Goal: Transaction & Acquisition: Book appointment/travel/reservation

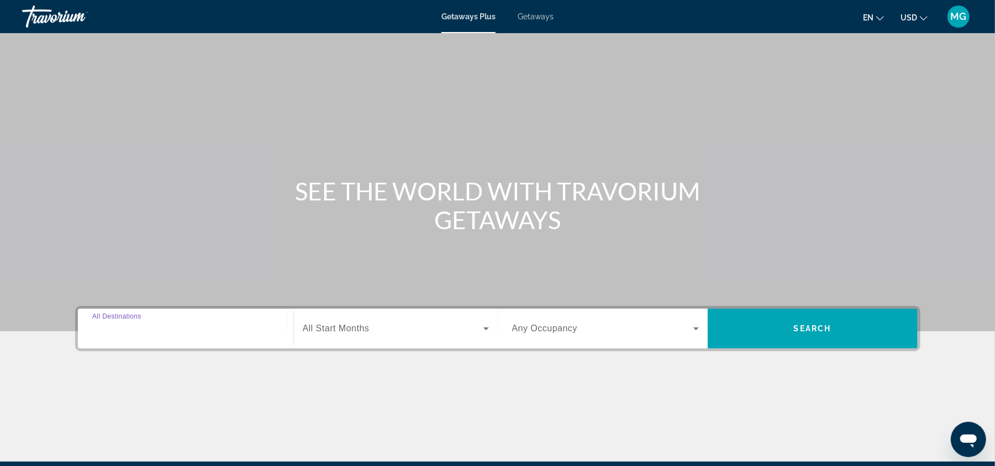
click at [176, 323] on input "Destination All Destinations" at bounding box center [185, 329] width 187 height 13
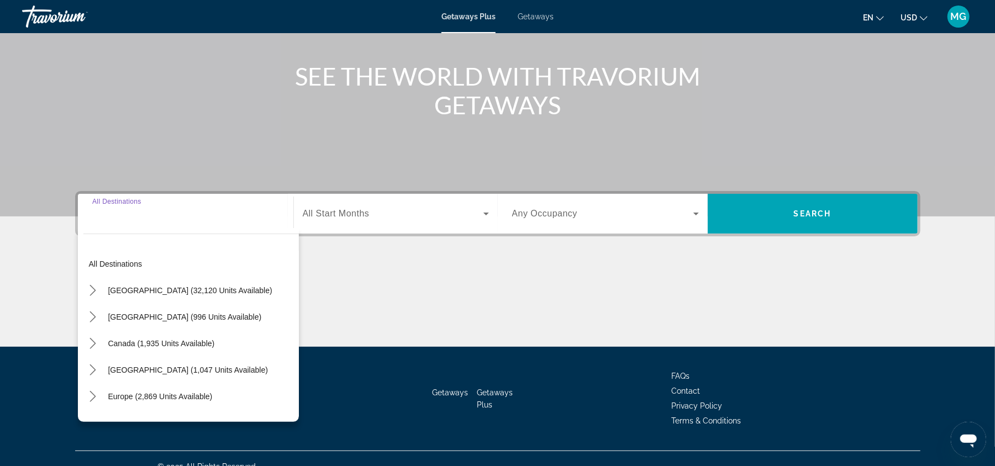
scroll to position [130, 0]
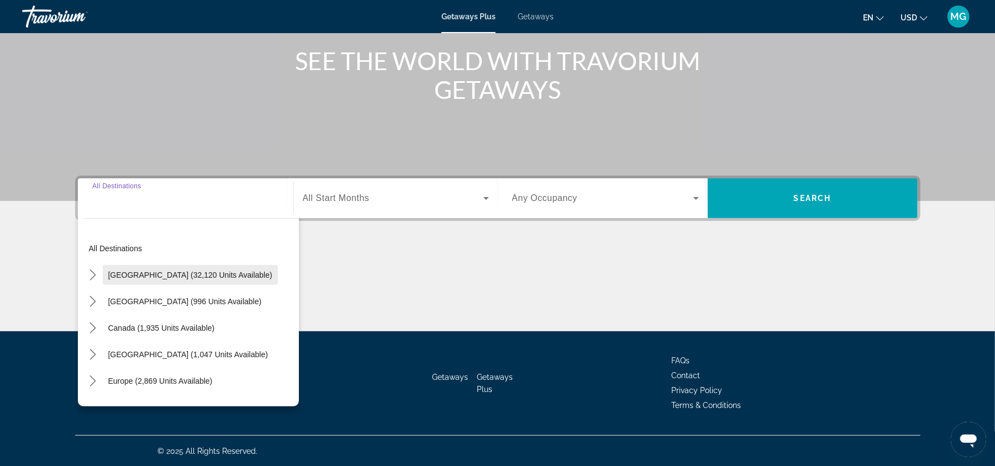
click at [178, 272] on span "[GEOGRAPHIC_DATA] (32,120 units available)" at bounding box center [190, 275] width 164 height 9
type input "**********"
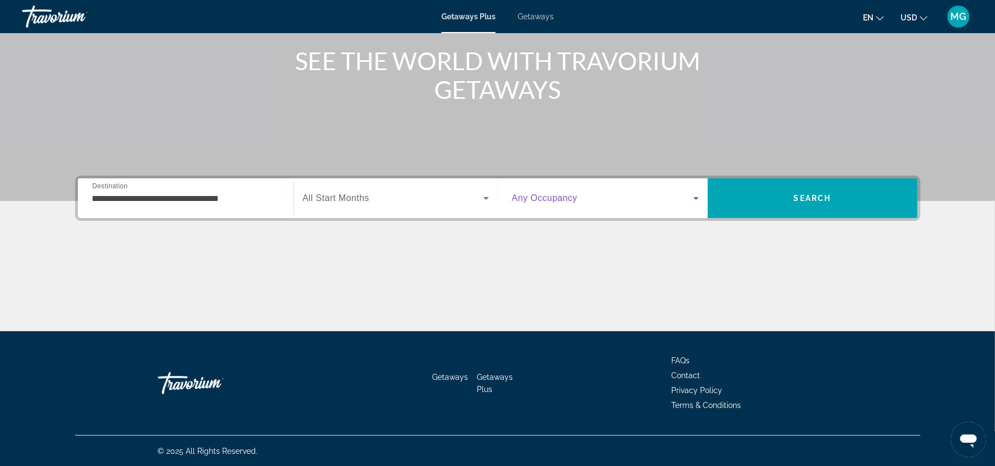
click at [663, 200] on span "Search widget" at bounding box center [602, 198] width 181 height 13
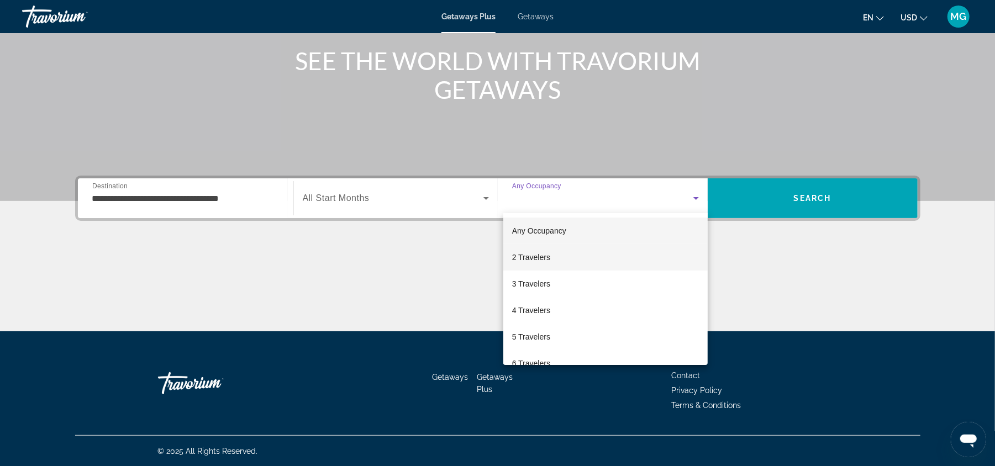
click at [610, 259] on mat-option "2 Travelers" at bounding box center [605, 257] width 205 height 27
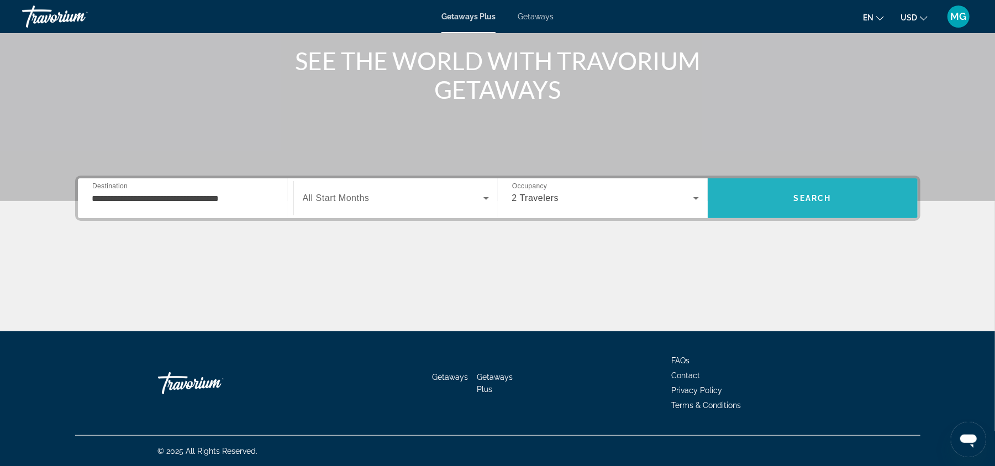
click at [819, 192] on span "Search" at bounding box center [813, 198] width 210 height 27
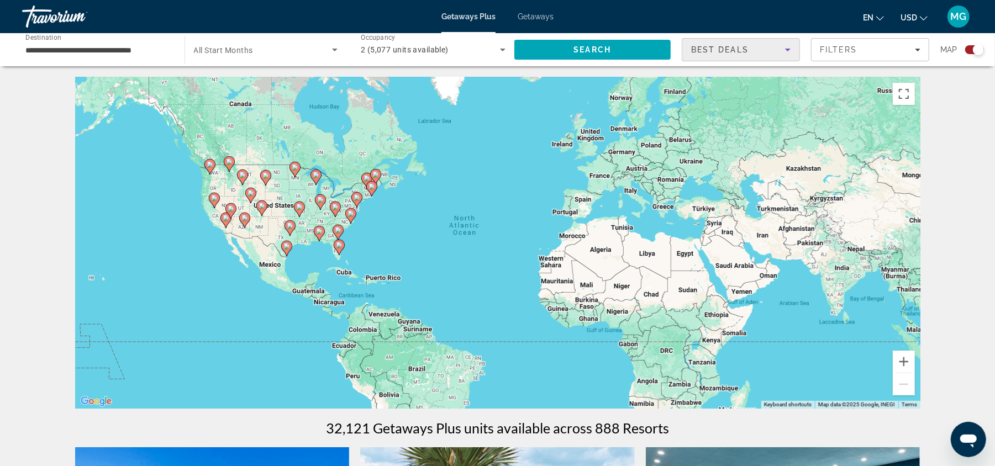
click at [790, 49] on icon "Sort by" at bounding box center [787, 49] width 13 height 13
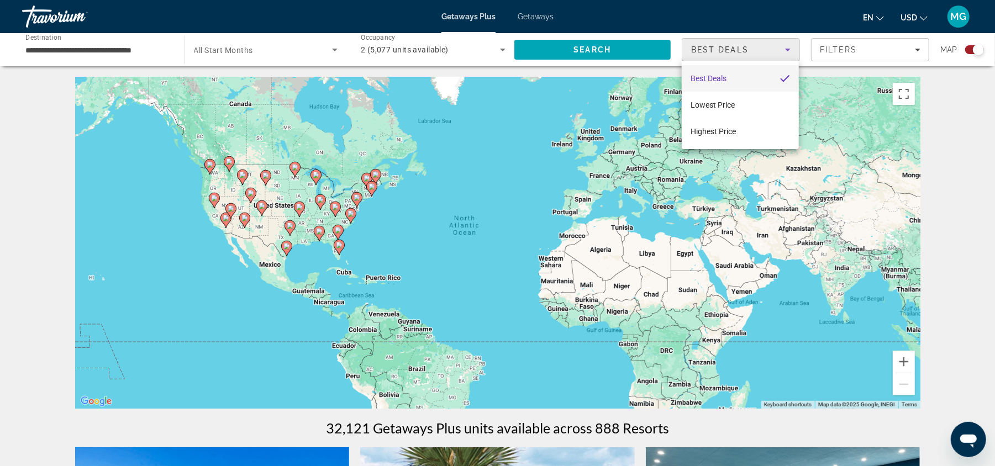
click at [790, 49] on div at bounding box center [497, 233] width 995 height 466
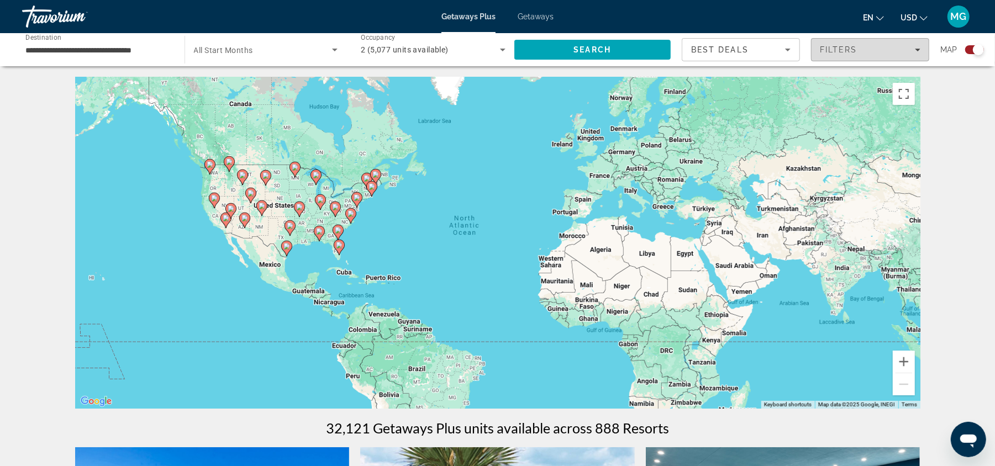
click at [891, 46] on div "Filters" at bounding box center [870, 49] width 101 height 9
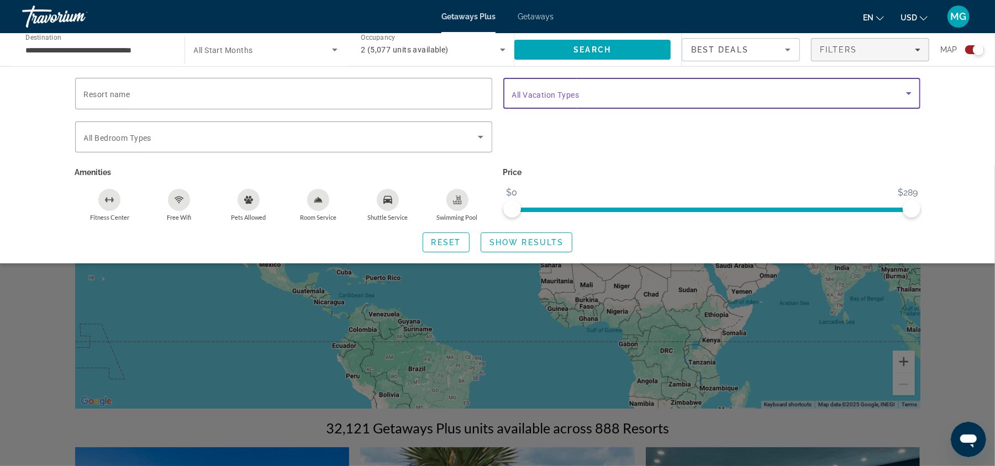
click at [906, 95] on icon "Search widget" at bounding box center [908, 93] width 13 height 13
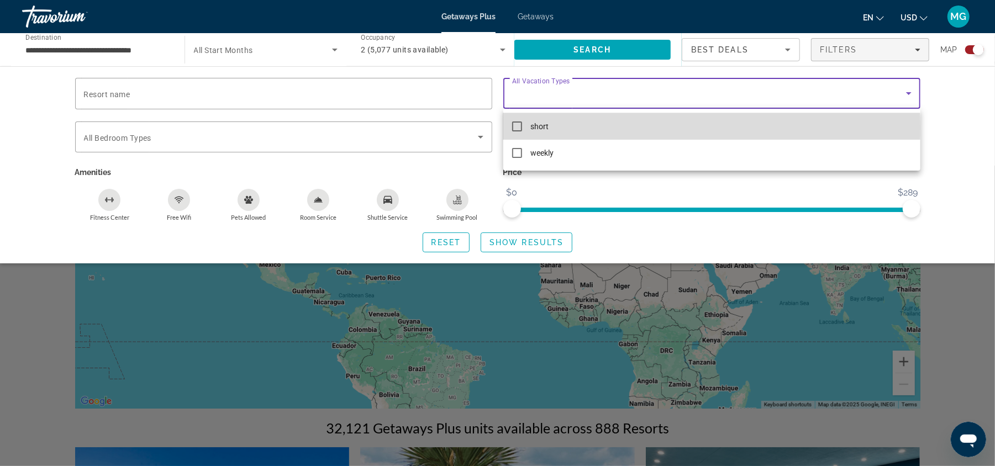
click at [518, 126] on mat-pseudo-checkbox at bounding box center [517, 127] width 10 height 10
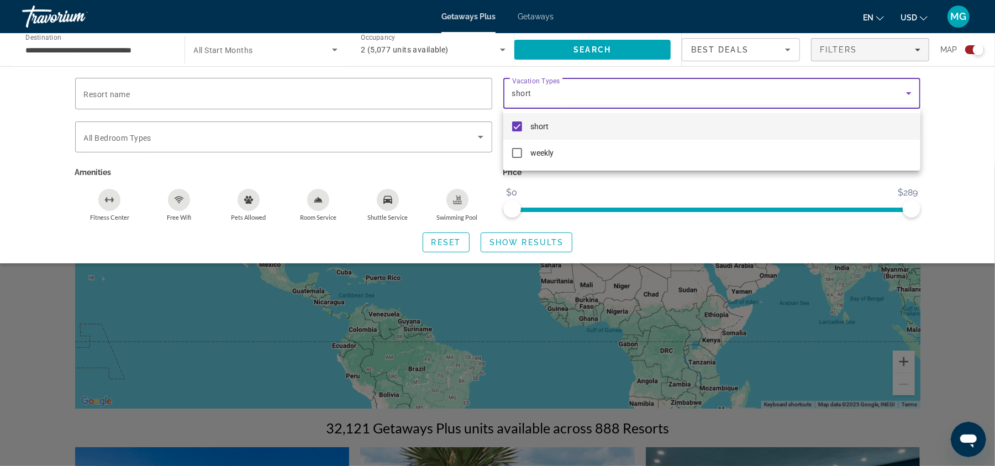
click at [535, 244] on div at bounding box center [497, 233] width 995 height 466
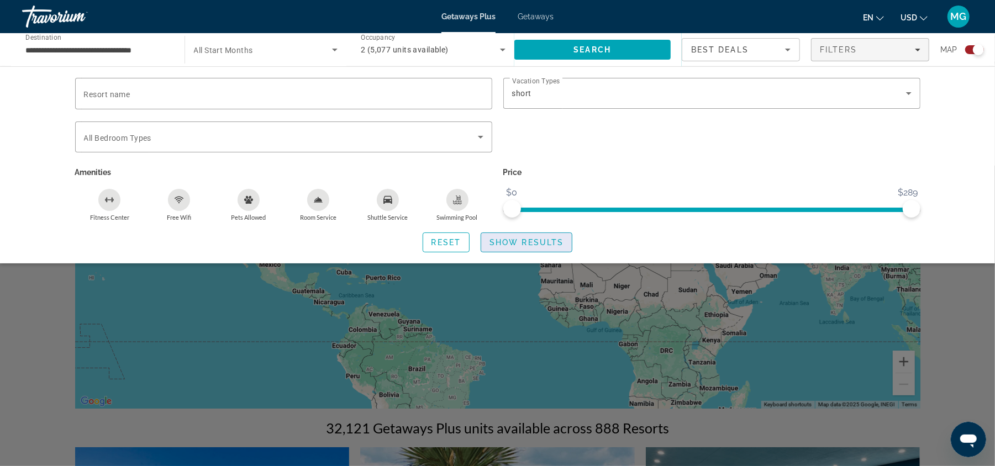
click at [529, 244] on span "Show Results" at bounding box center [526, 242] width 74 height 9
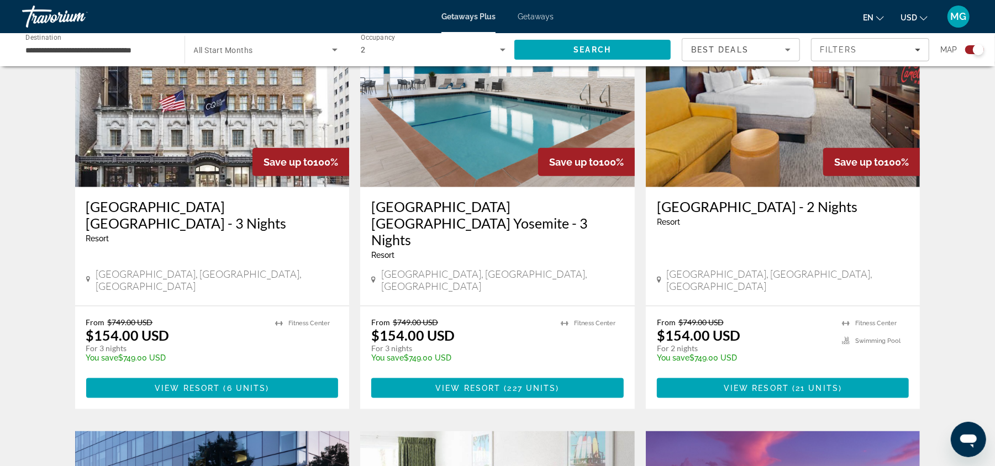
scroll to position [865, 0]
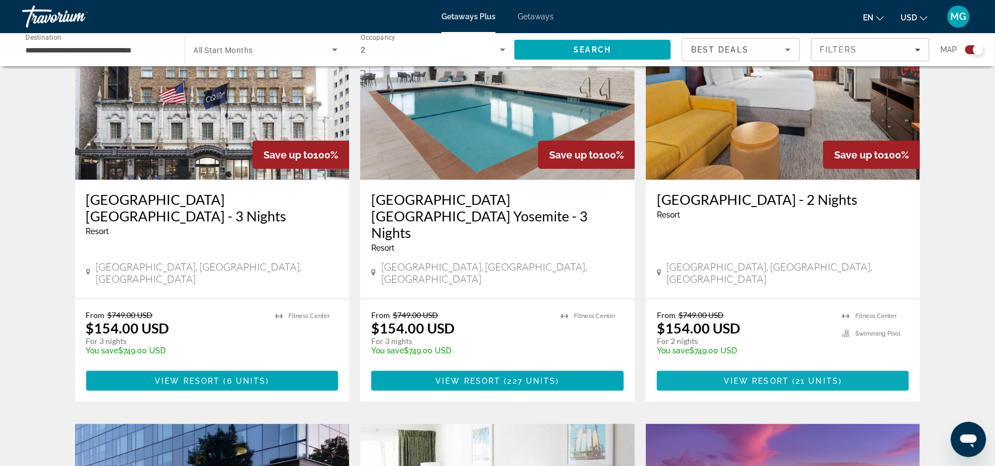
click at [809, 377] on span "21 units" at bounding box center [816, 381] width 43 height 9
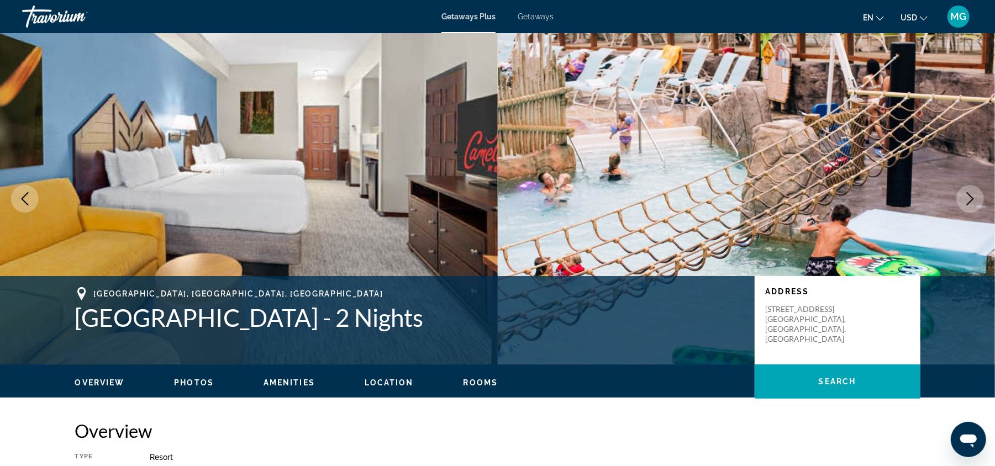
click at [966, 195] on icon "Next image" at bounding box center [969, 198] width 13 height 13
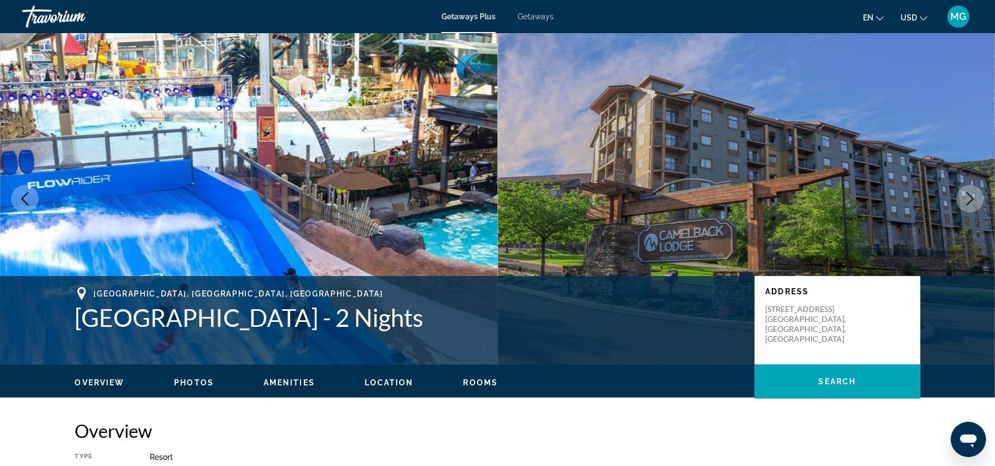
click at [966, 195] on icon "Next image" at bounding box center [969, 198] width 13 height 13
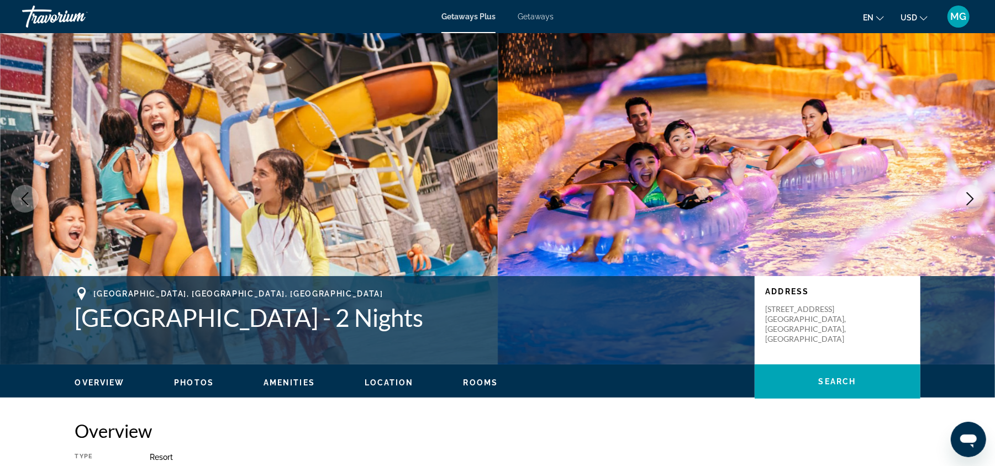
click at [970, 195] on icon "Next image" at bounding box center [970, 198] width 7 height 13
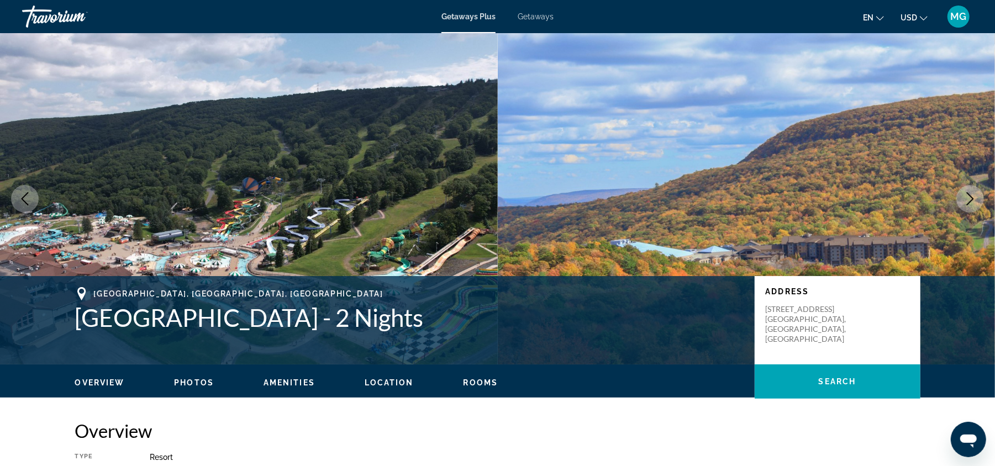
click at [970, 195] on icon "Next image" at bounding box center [970, 198] width 7 height 13
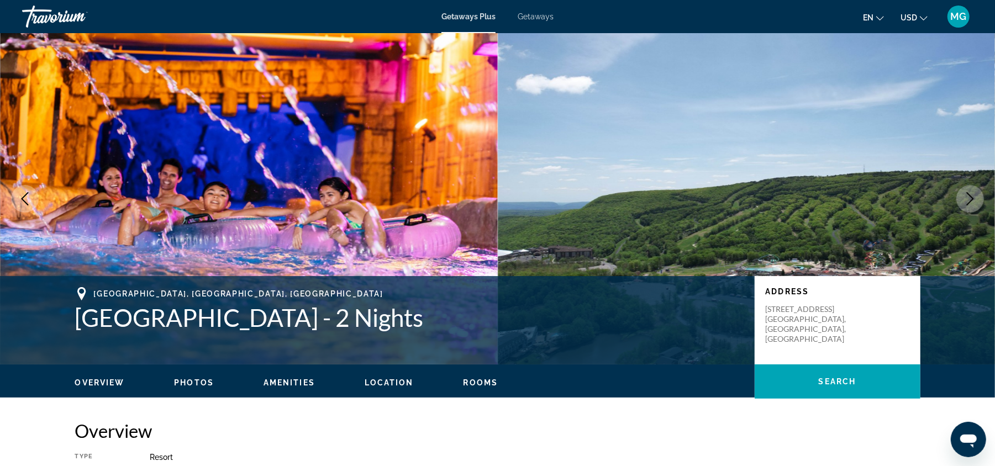
click at [970, 195] on icon "Next image" at bounding box center [970, 198] width 7 height 13
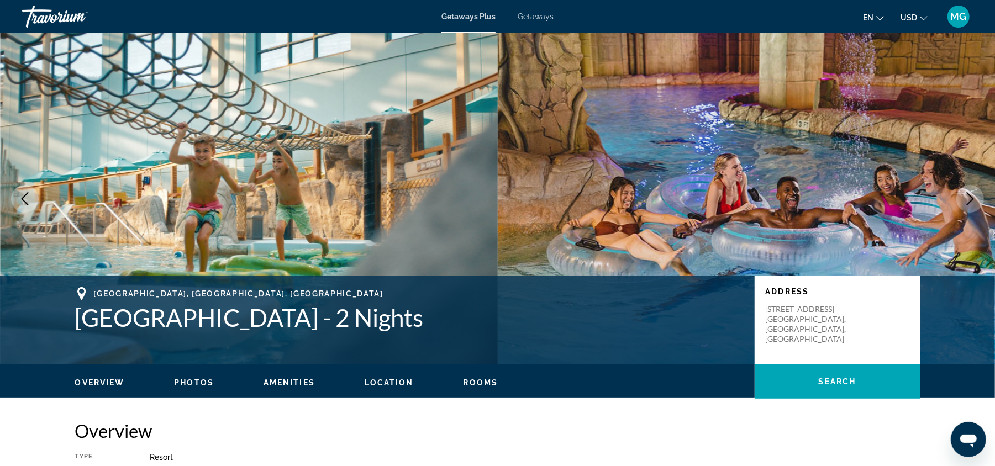
click at [970, 195] on icon "Next image" at bounding box center [970, 198] width 7 height 13
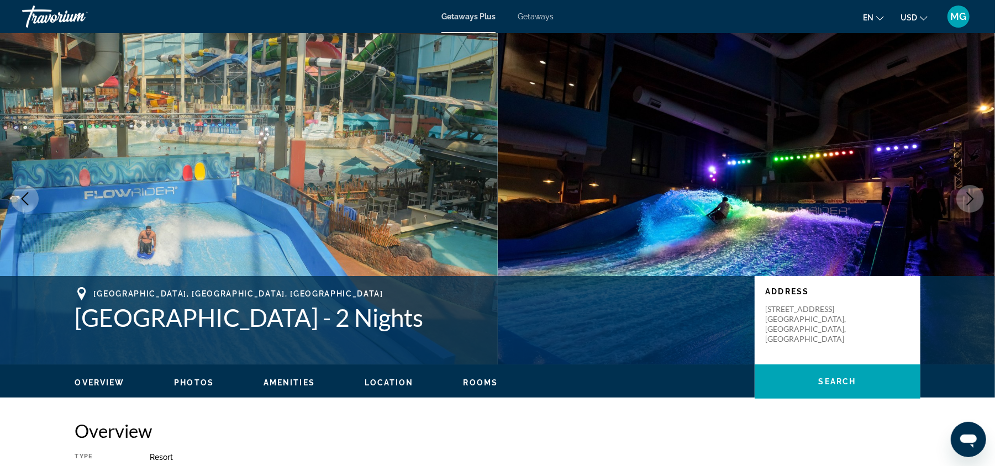
click at [970, 195] on icon "Next image" at bounding box center [970, 198] width 7 height 13
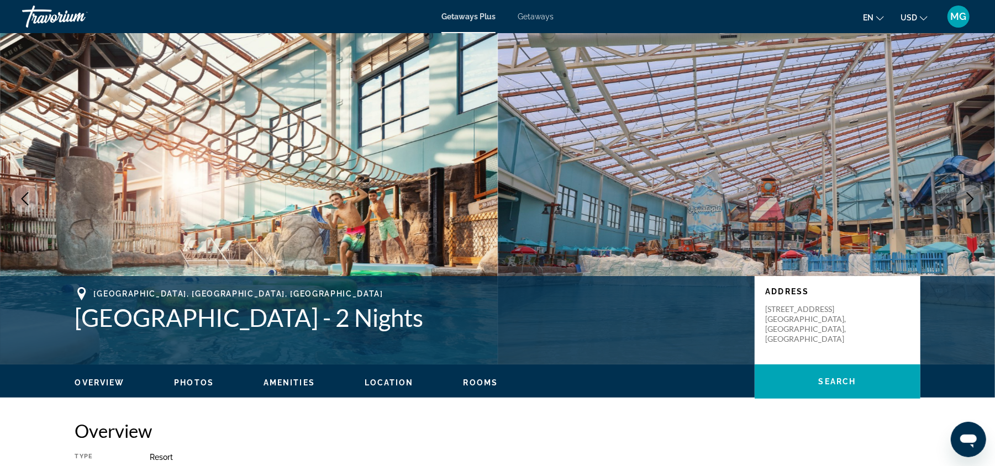
click at [970, 195] on icon "Next image" at bounding box center [970, 198] width 7 height 13
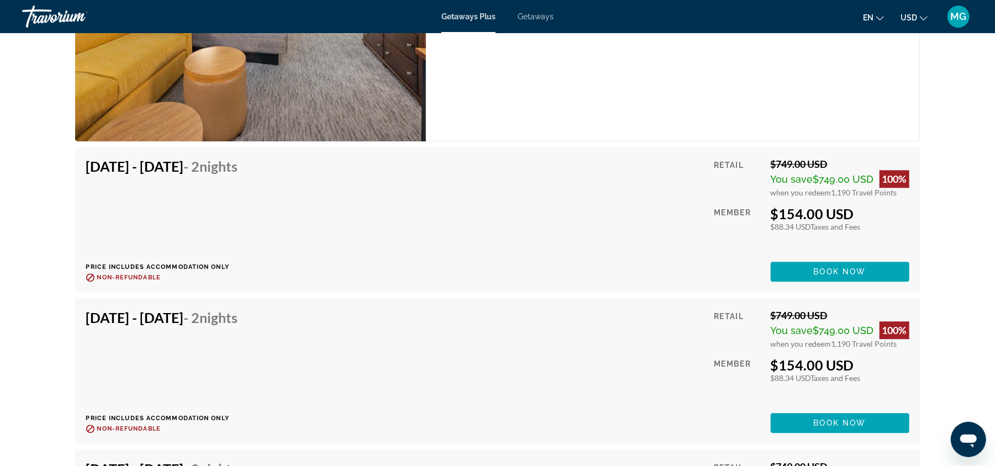
scroll to position [1922, 0]
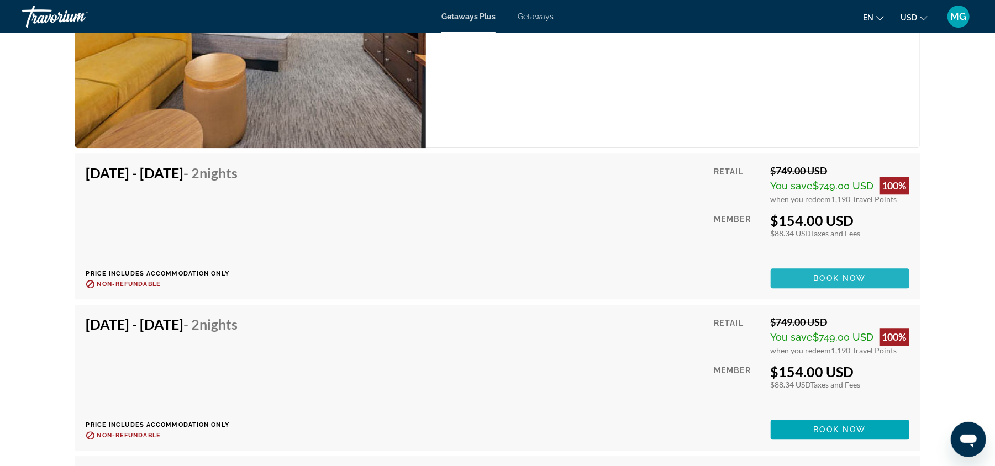
click at [862, 274] on span "Book now" at bounding box center [840, 278] width 52 height 9
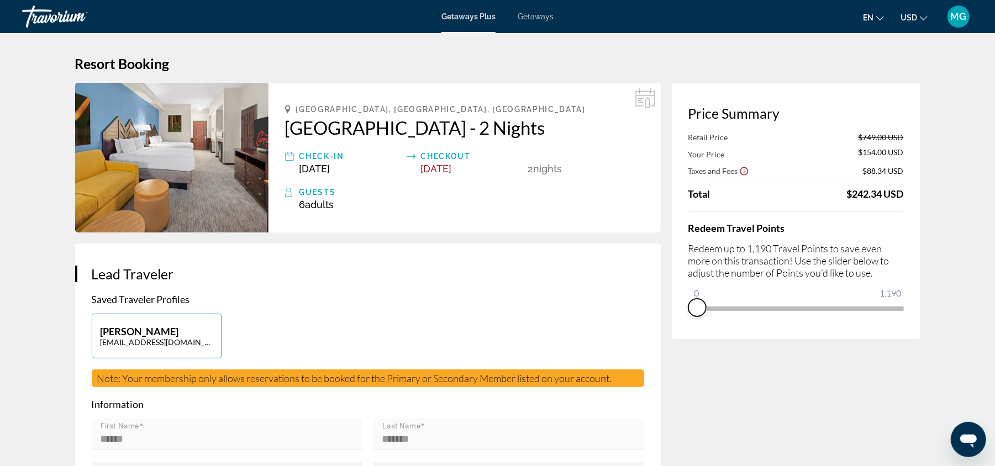
drag, startPoint x: 891, startPoint y: 321, endPoint x: 689, endPoint y: 339, distance: 202.3
click at [689, 339] on div "Price Summary Retail Price $749.00 USD Your Price $154.00 USD Taxes and Fees $8…" at bounding box center [796, 211] width 249 height 256
drag, startPoint x: 694, startPoint y: 293, endPoint x: 812, endPoint y: 291, distance: 118.2
click at [812, 307] on ngx-slider "0 1,190 693" at bounding box center [795, 308] width 215 height 2
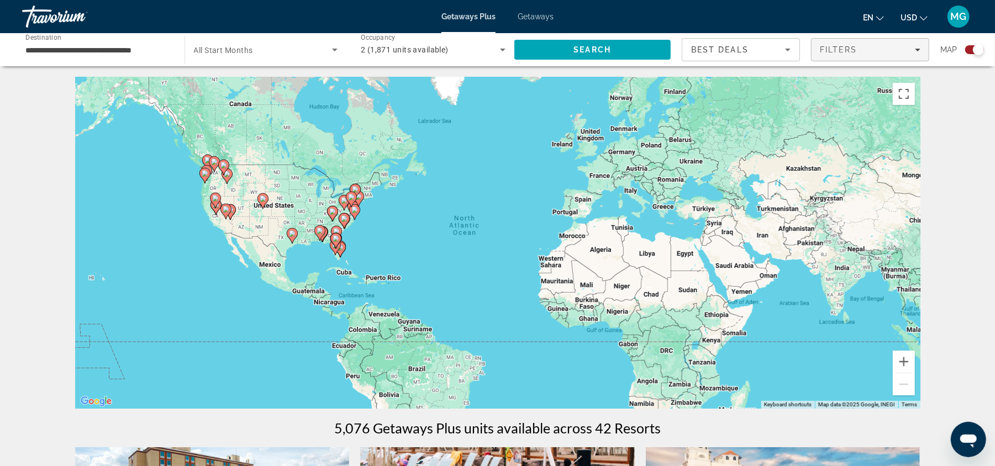
click at [868, 45] on div "Filters" at bounding box center [870, 49] width 101 height 9
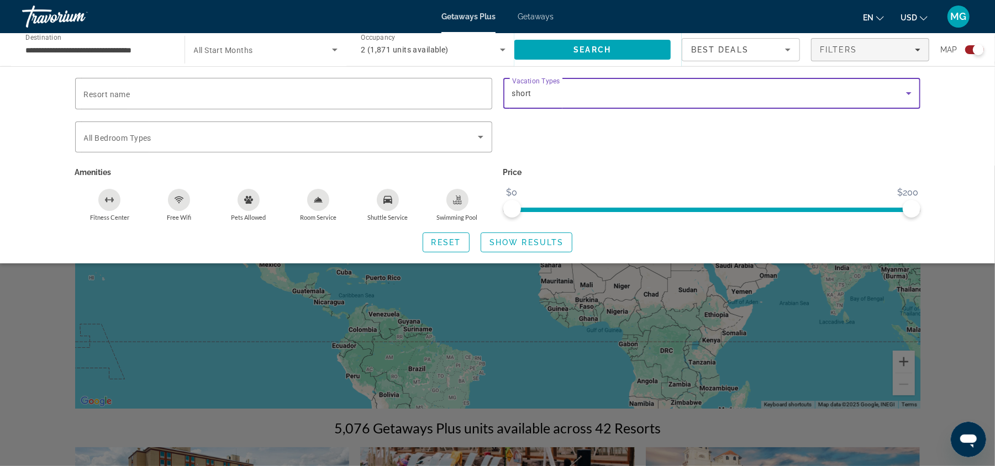
click at [715, 99] on div "short" at bounding box center [709, 93] width 394 height 13
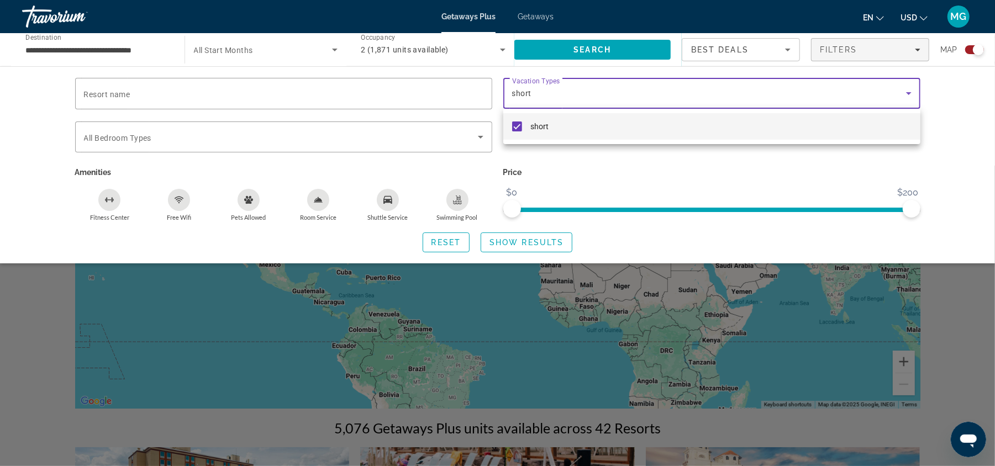
click at [516, 130] on mat-pseudo-checkbox at bounding box center [517, 127] width 10 height 10
click at [549, 242] on div at bounding box center [497, 233] width 995 height 466
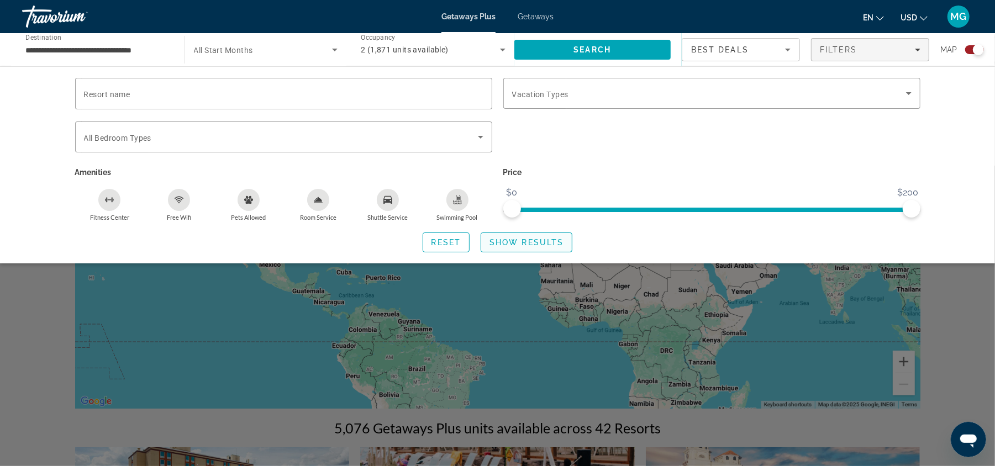
click at [522, 241] on span "Show Results" at bounding box center [526, 242] width 74 height 9
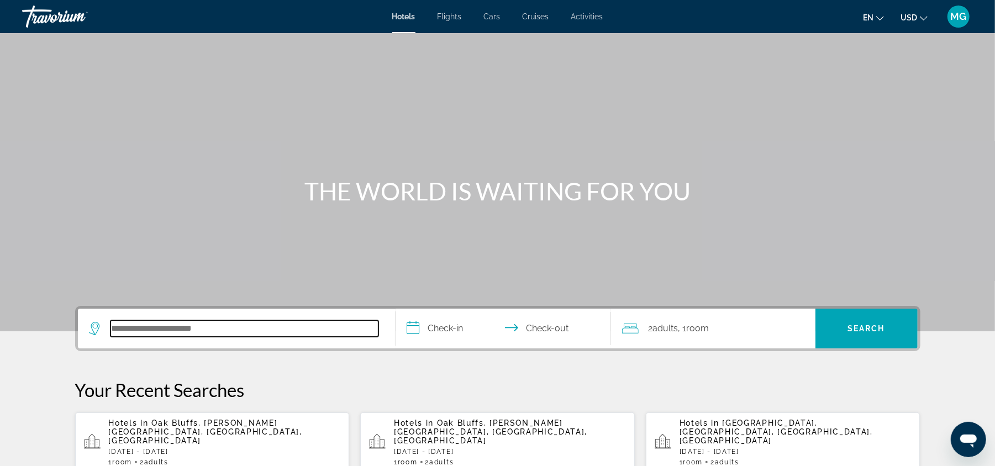
click at [301, 323] on input "Search hotel destination" at bounding box center [244, 328] width 268 height 17
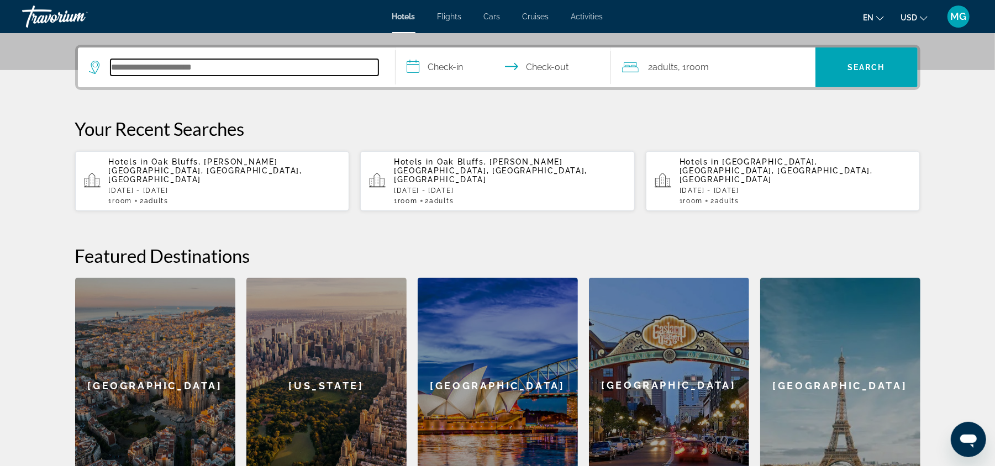
scroll to position [270, 0]
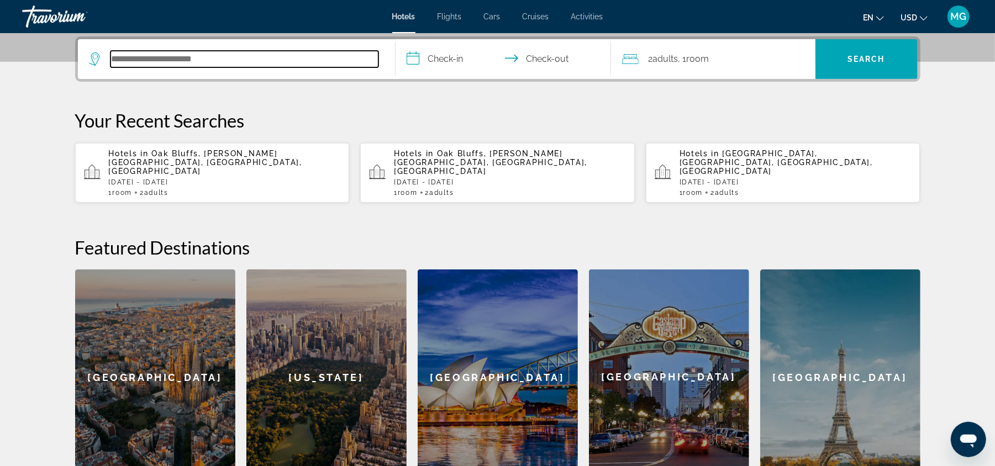
click at [242, 56] on input "Search hotel destination" at bounding box center [244, 59] width 268 height 17
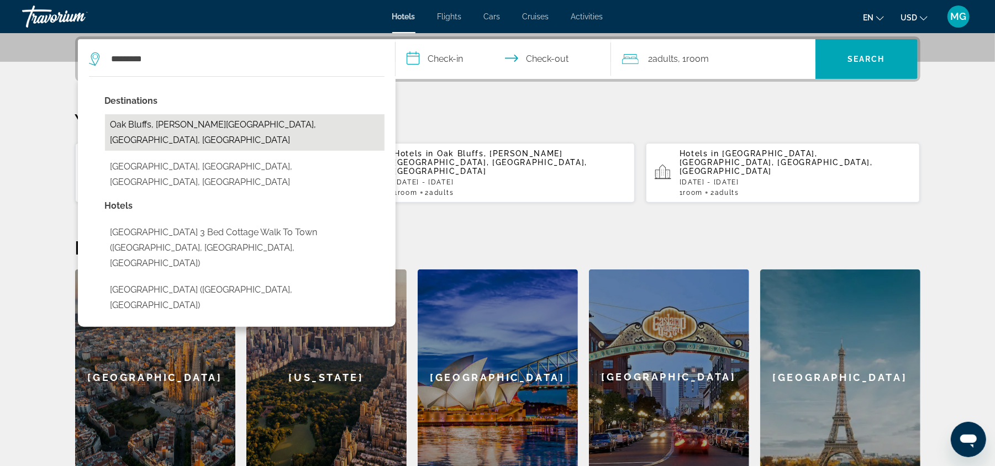
click at [215, 117] on button "Oak Bluffs, Martha's Vineyard, MA, United States" at bounding box center [244, 132] width 279 height 36
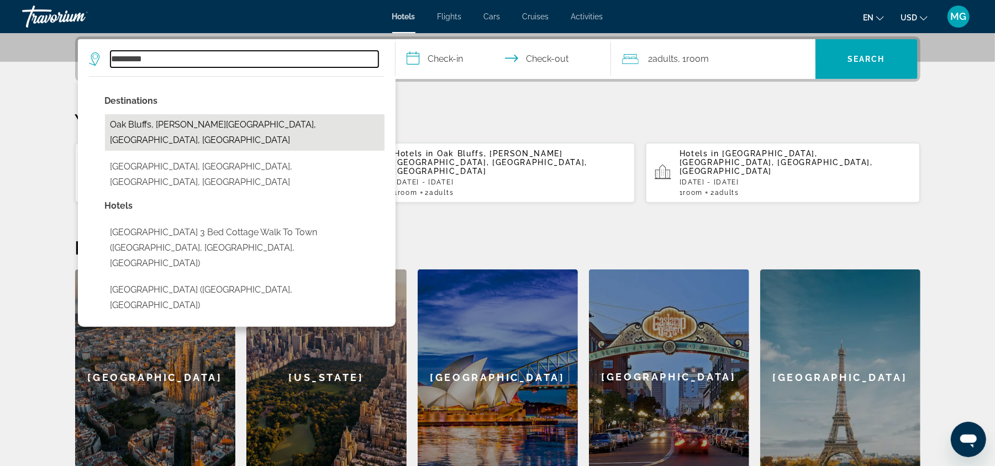
type input "**********"
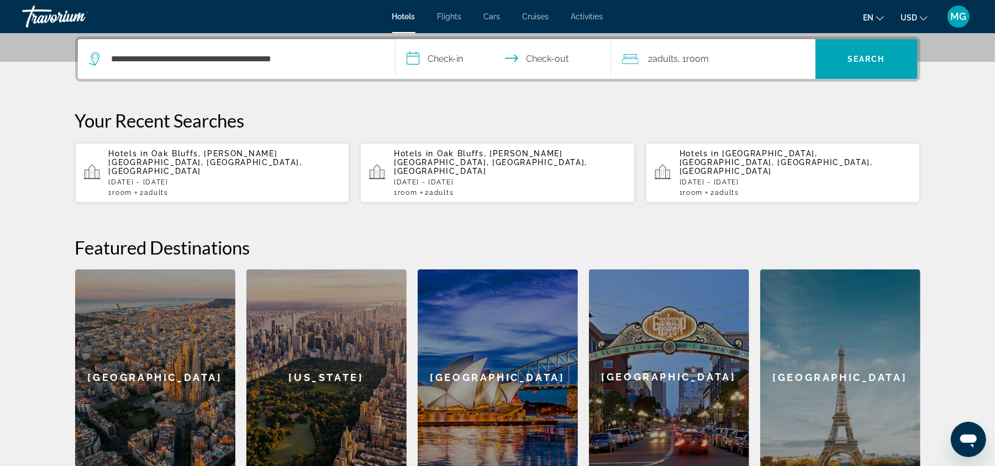
click at [450, 59] on input "**********" at bounding box center [505, 60] width 220 height 43
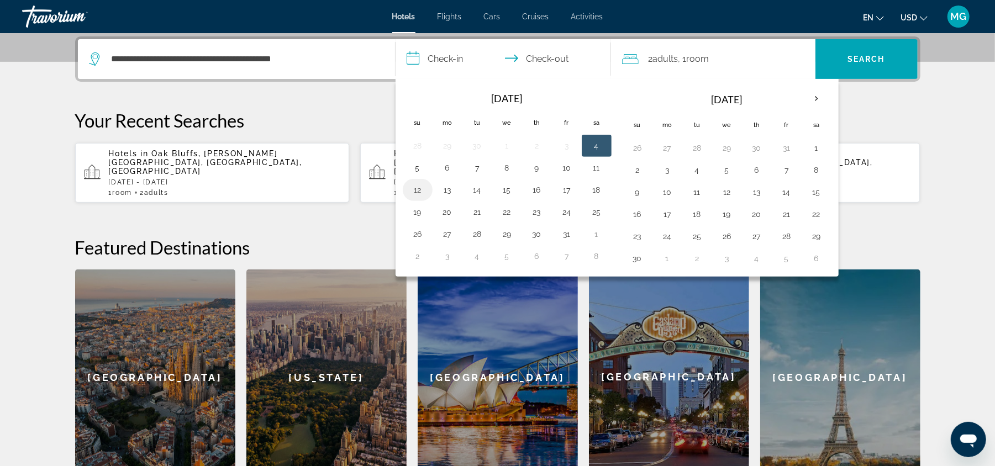
click at [416, 192] on button "12" at bounding box center [418, 189] width 18 height 15
click at [486, 190] on button "14" at bounding box center [477, 189] width 18 height 15
type input "**********"
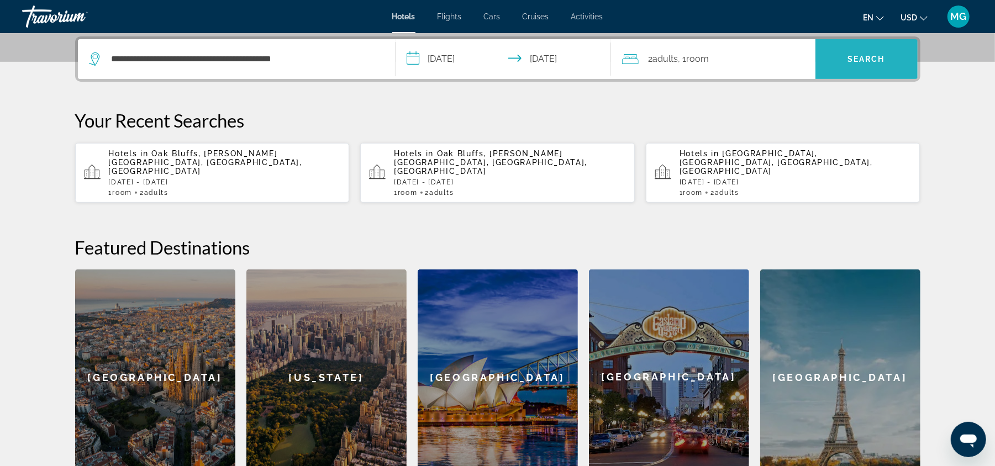
click at [867, 58] on span "Search" at bounding box center [866, 59] width 38 height 9
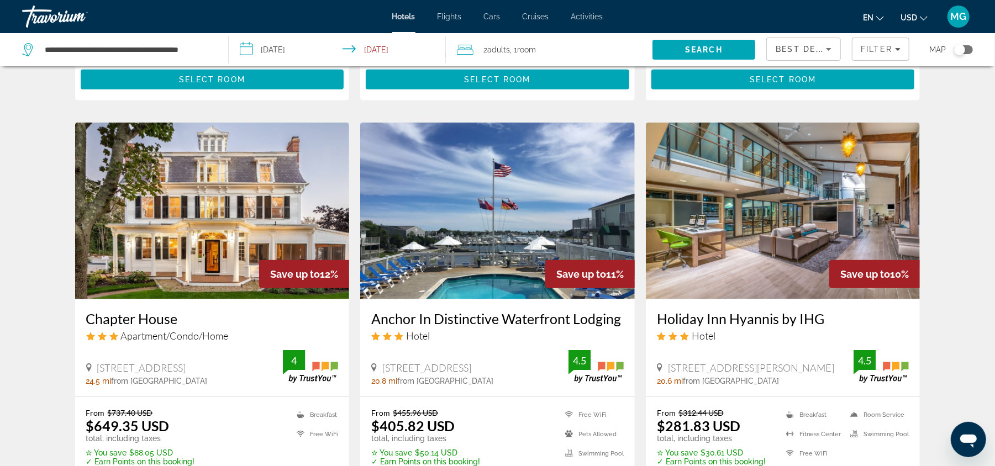
scroll to position [827, 0]
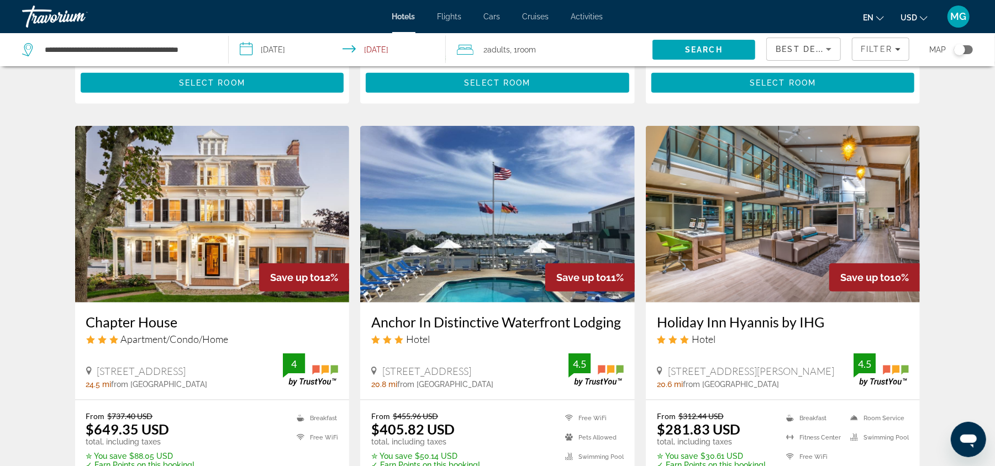
click at [727, 260] on img "Main content" at bounding box center [783, 214] width 275 height 177
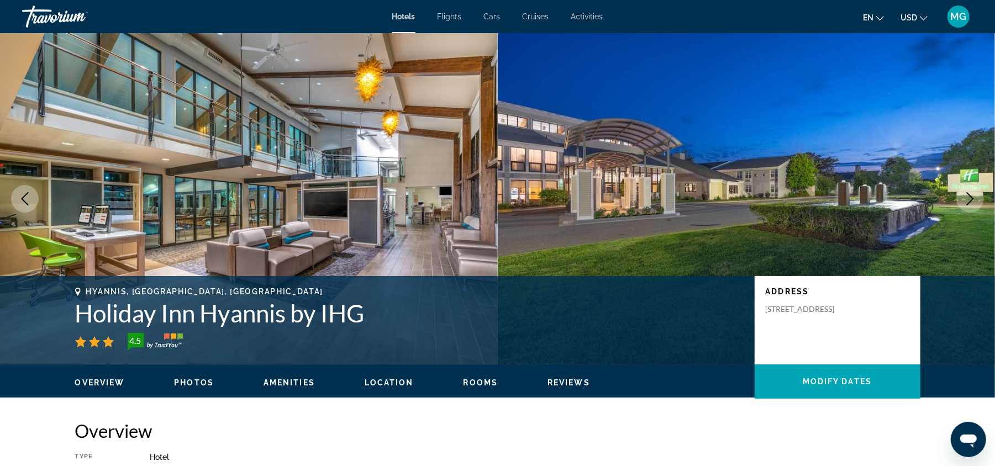
click at [972, 193] on icon "Next image" at bounding box center [969, 198] width 13 height 13
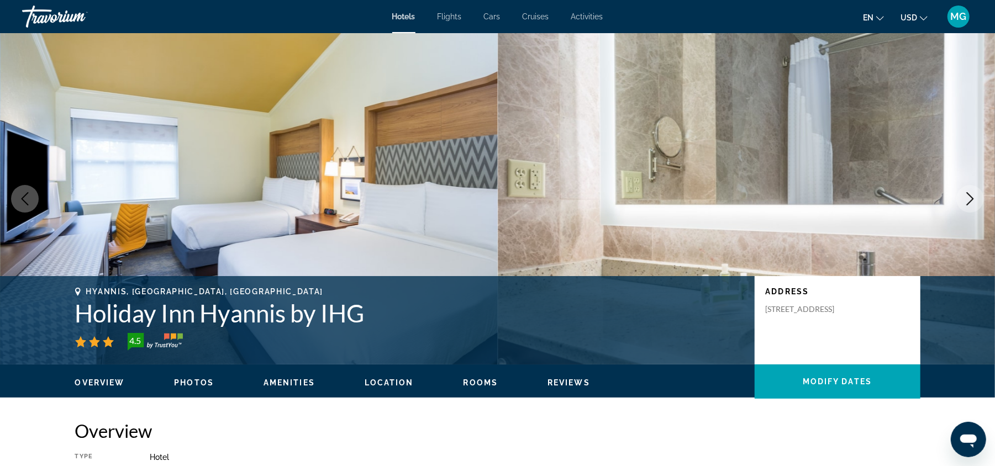
click at [972, 193] on icon "Next image" at bounding box center [969, 198] width 13 height 13
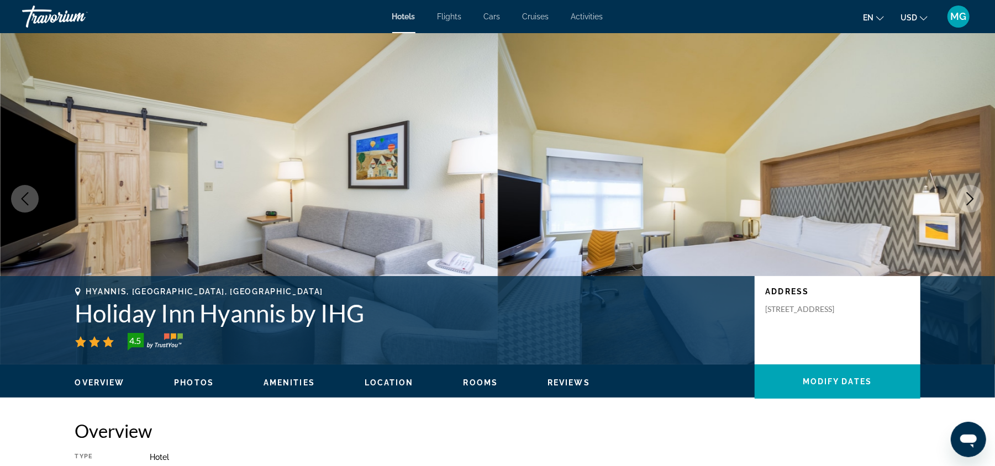
click at [972, 193] on icon "Next image" at bounding box center [969, 198] width 13 height 13
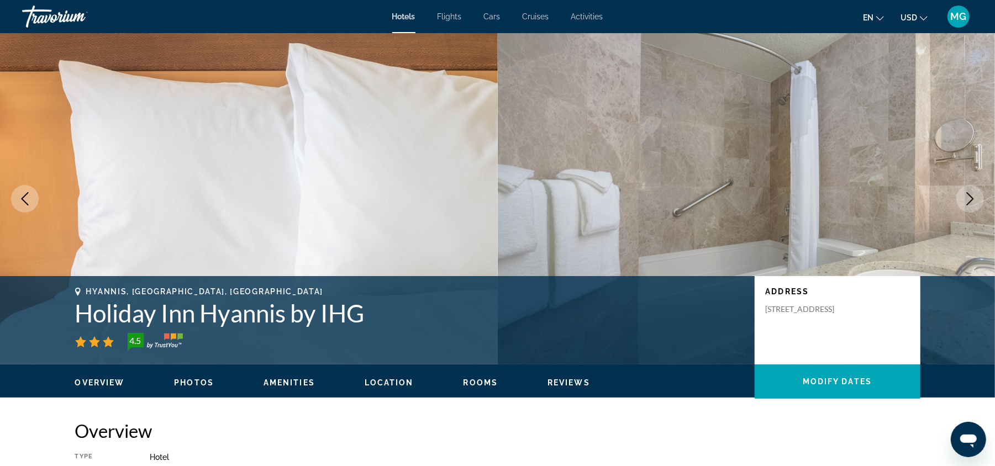
click at [972, 193] on icon "Next image" at bounding box center [969, 198] width 13 height 13
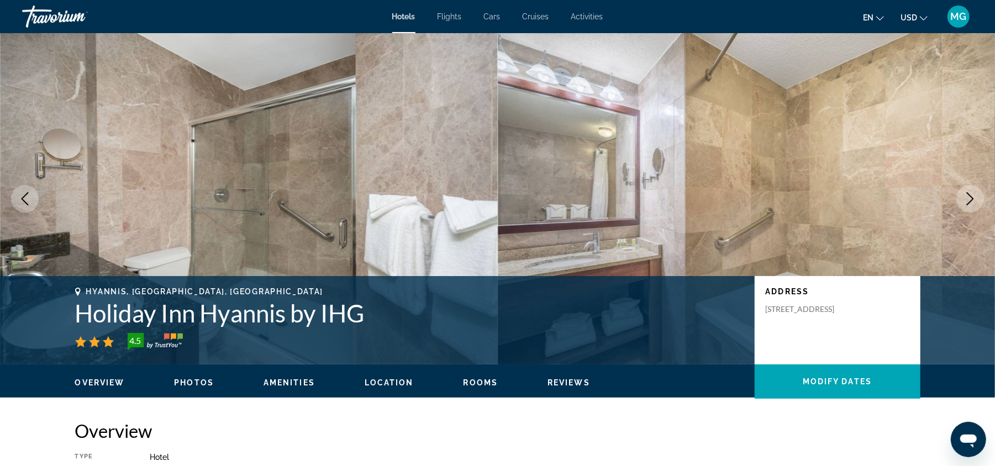
click at [972, 193] on icon "Next image" at bounding box center [969, 198] width 13 height 13
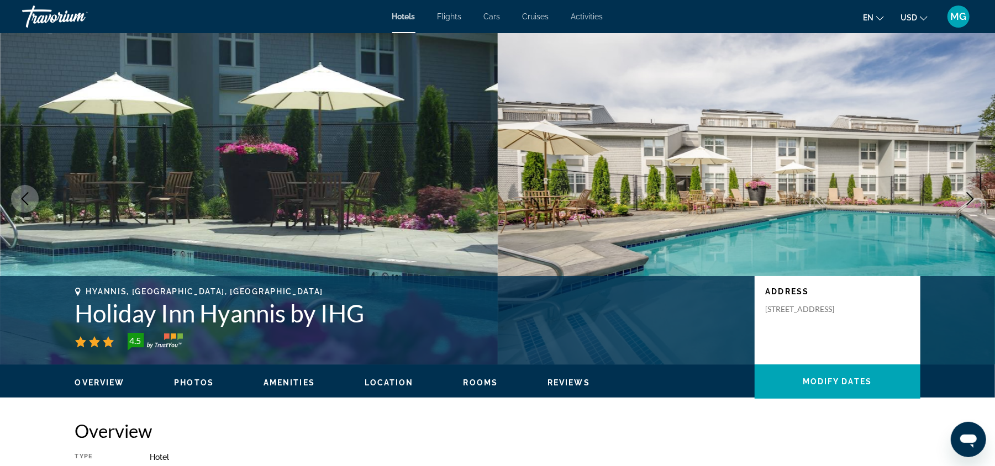
click at [972, 193] on icon "Next image" at bounding box center [969, 198] width 13 height 13
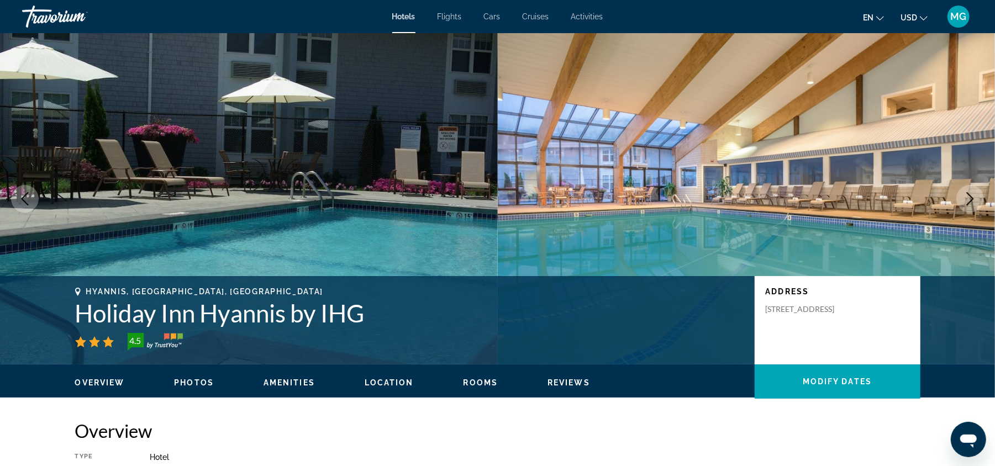
click at [972, 193] on icon "Next image" at bounding box center [969, 198] width 13 height 13
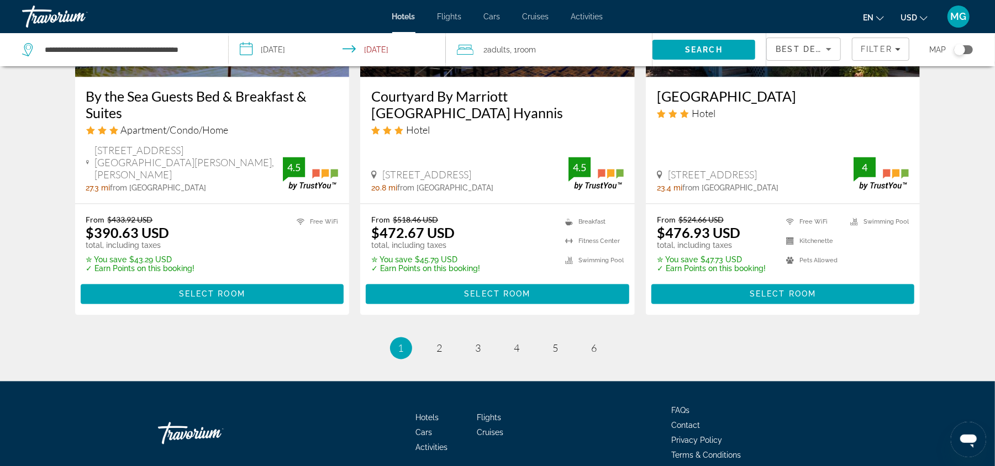
scroll to position [1500, 0]
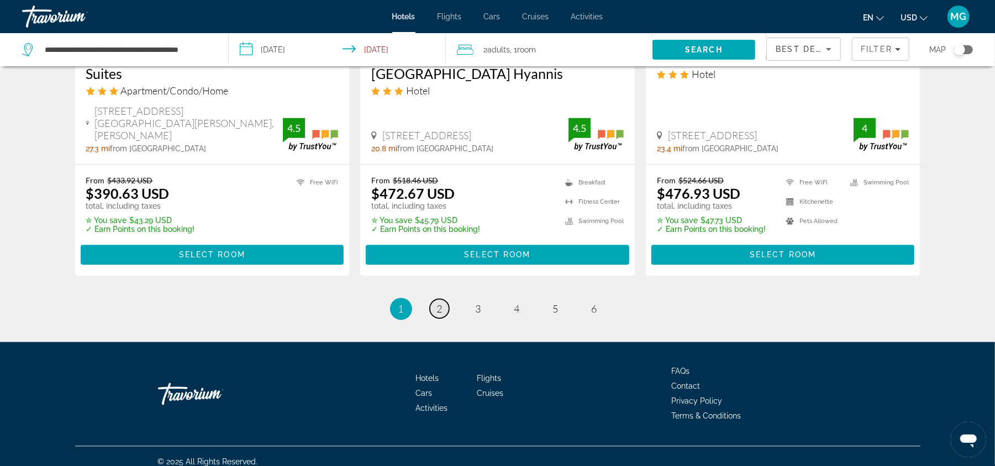
click at [438, 303] on span "2" at bounding box center [440, 309] width 6 height 12
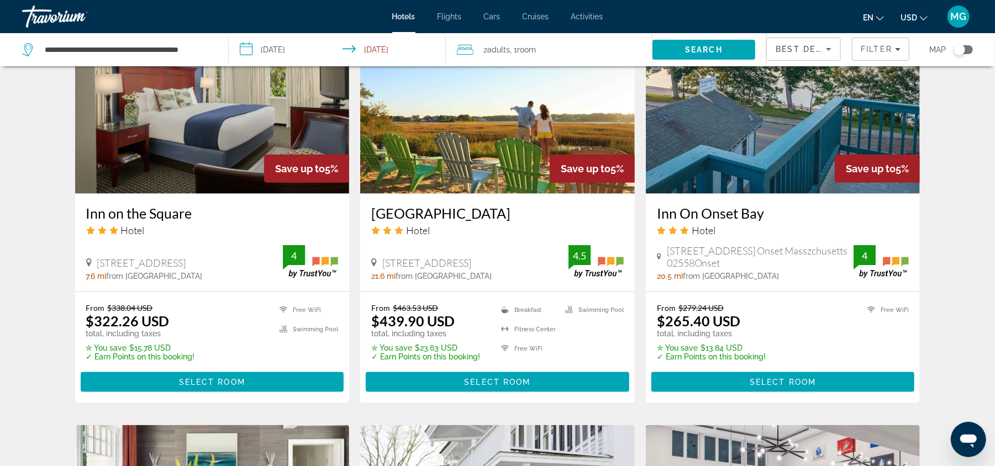
scroll to position [933, 0]
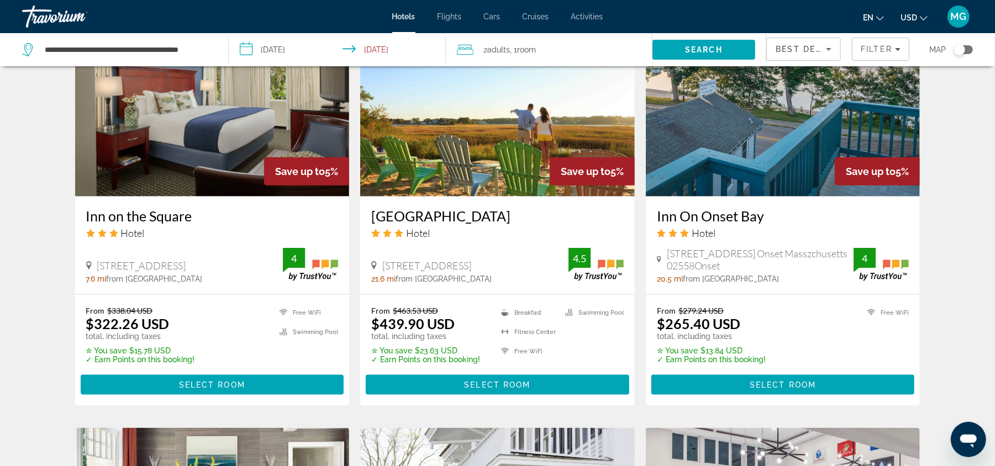
click at [199, 125] on img "Main content" at bounding box center [212, 108] width 275 height 177
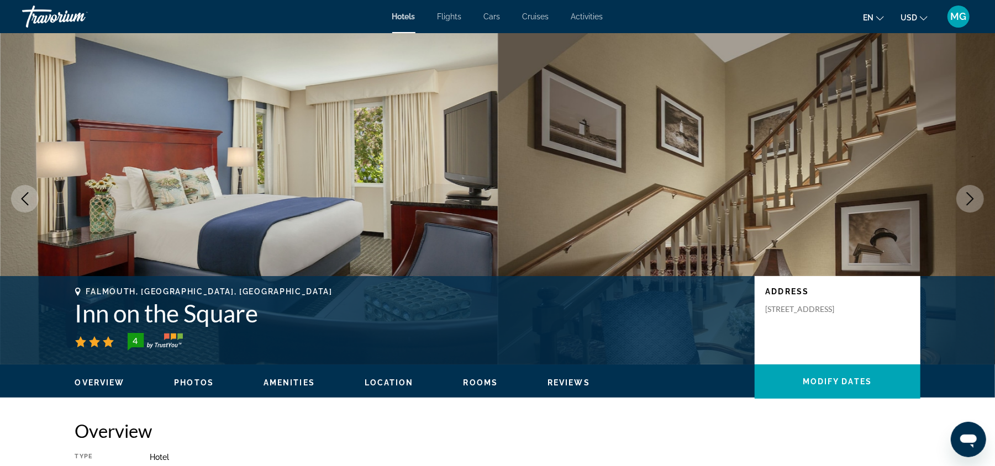
click at [969, 193] on icon "Next image" at bounding box center [969, 198] width 13 height 13
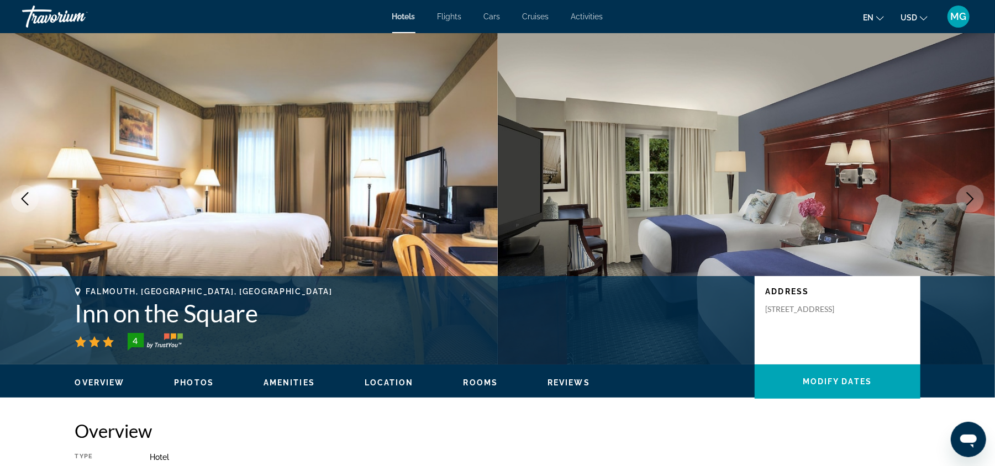
click at [969, 193] on icon "Next image" at bounding box center [969, 198] width 13 height 13
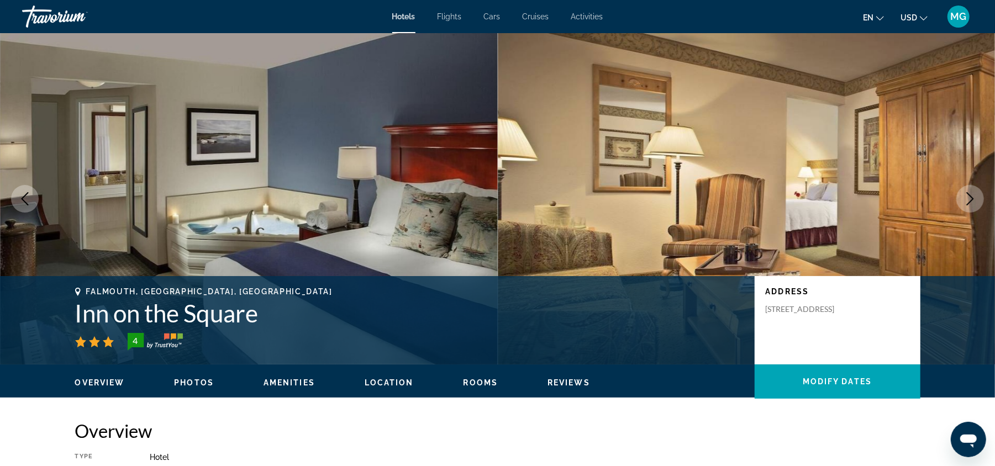
click at [969, 193] on icon "Next image" at bounding box center [969, 198] width 13 height 13
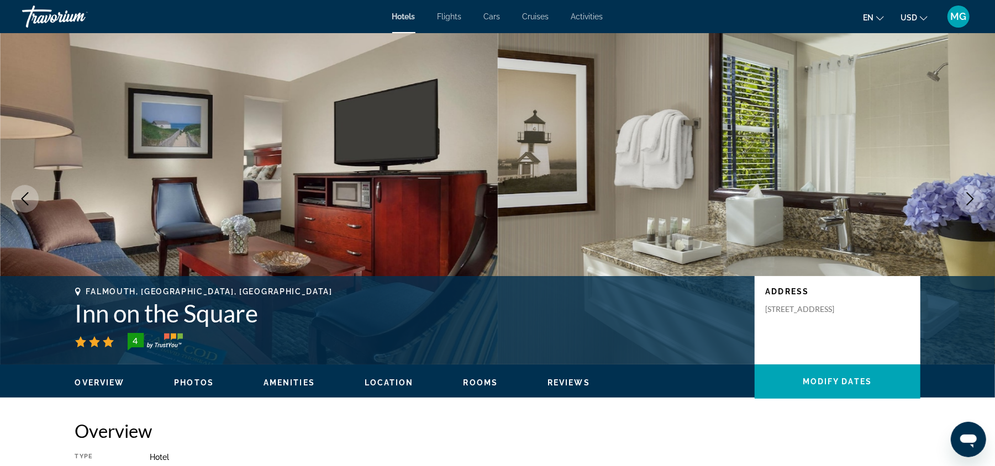
click at [969, 193] on icon "Next image" at bounding box center [969, 198] width 13 height 13
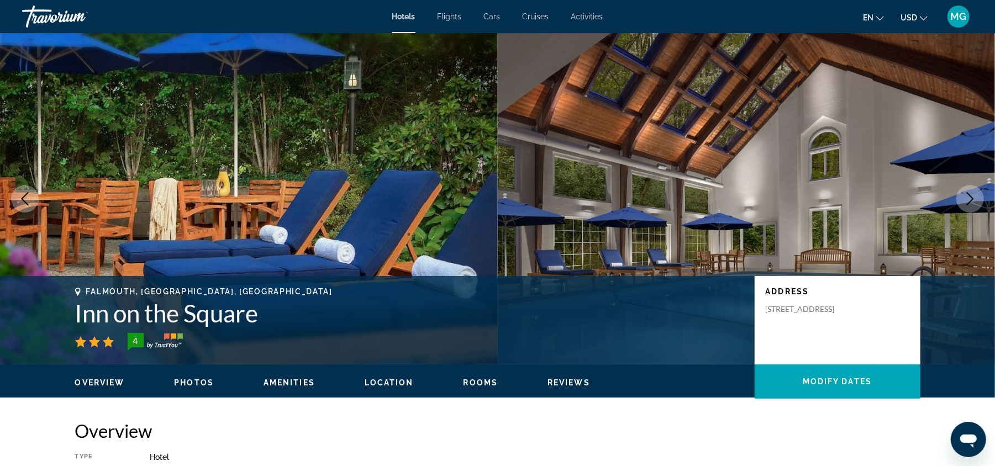
click at [969, 193] on icon "Next image" at bounding box center [969, 198] width 13 height 13
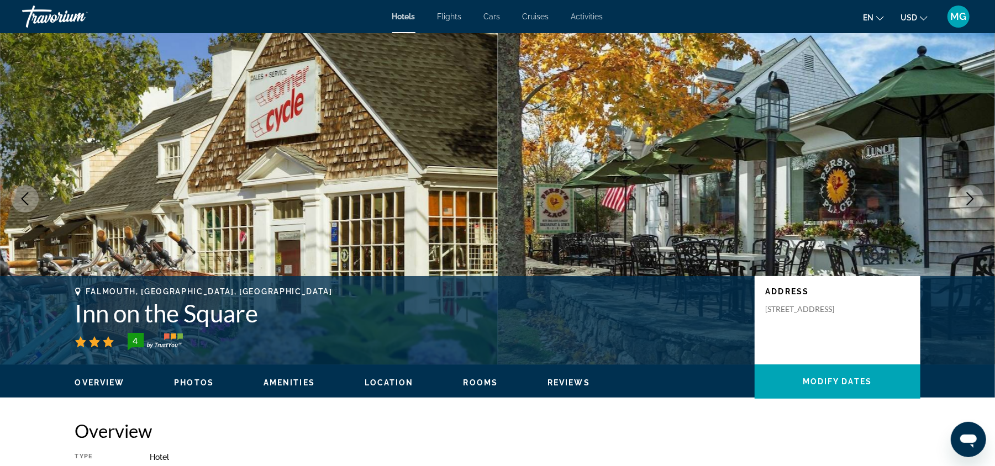
click at [969, 193] on icon "Next image" at bounding box center [969, 198] width 13 height 13
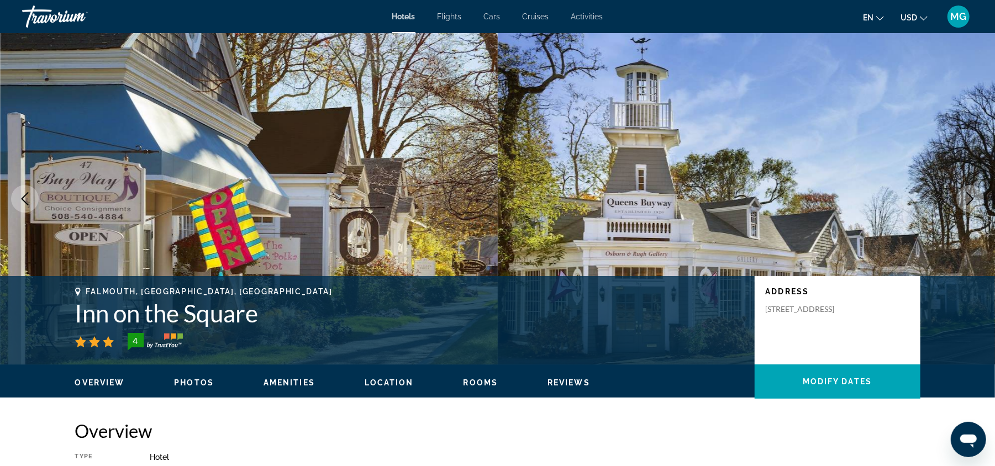
click at [969, 193] on icon "Next image" at bounding box center [969, 198] width 13 height 13
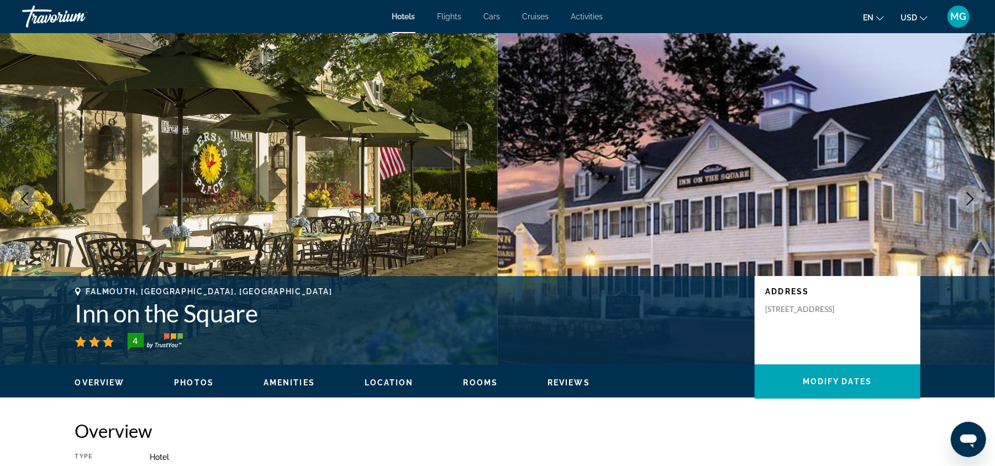
click at [969, 193] on icon "Next image" at bounding box center [969, 198] width 13 height 13
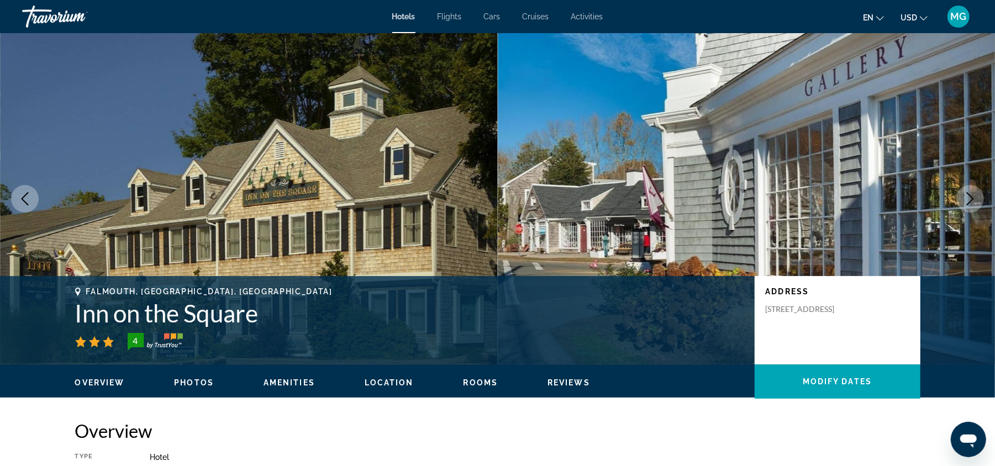
click at [969, 193] on icon "Next image" at bounding box center [969, 198] width 13 height 13
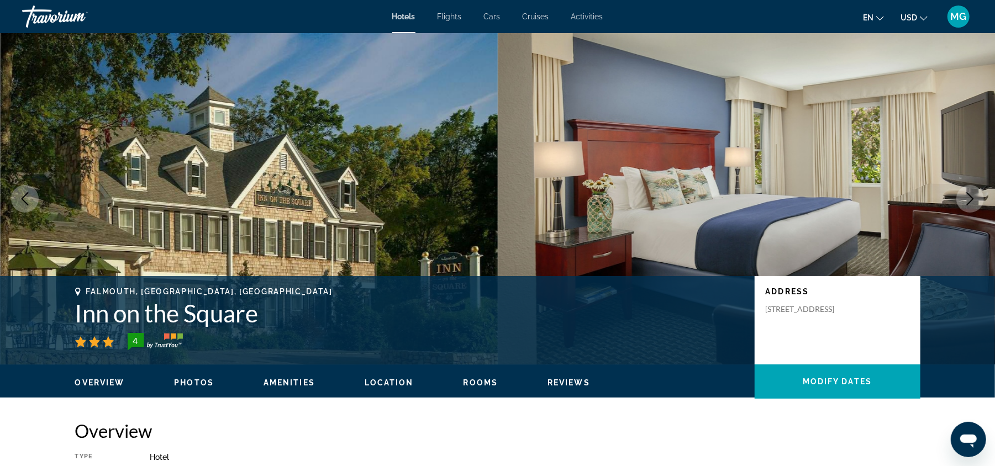
click at [969, 193] on icon "Next image" at bounding box center [969, 198] width 13 height 13
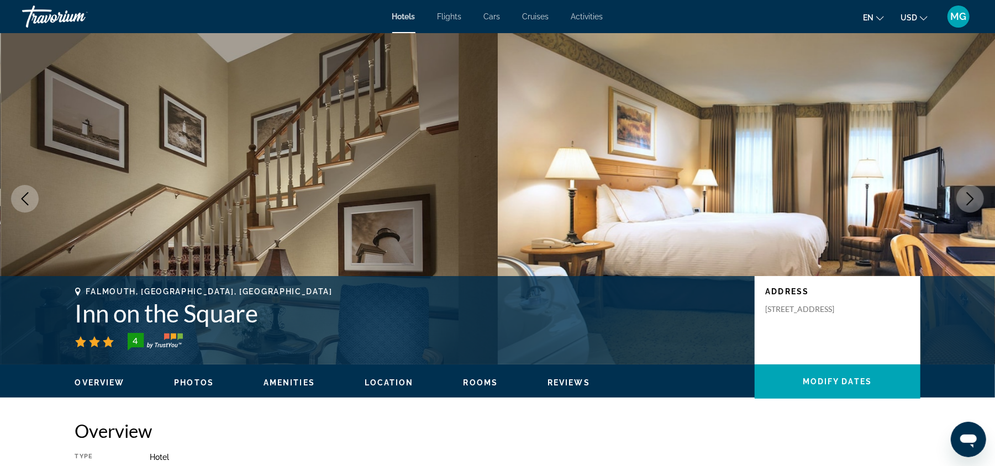
click at [969, 193] on icon "Next image" at bounding box center [969, 198] width 13 height 13
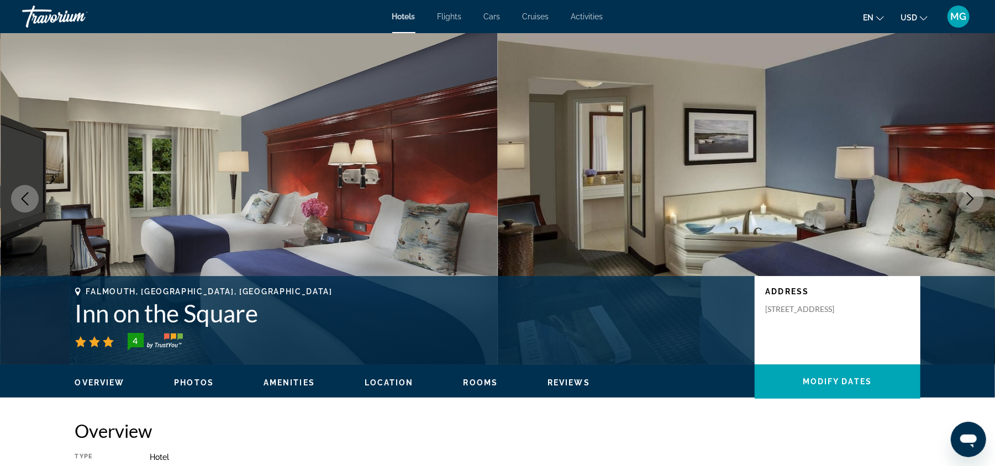
click at [973, 200] on icon "Next image" at bounding box center [969, 198] width 13 height 13
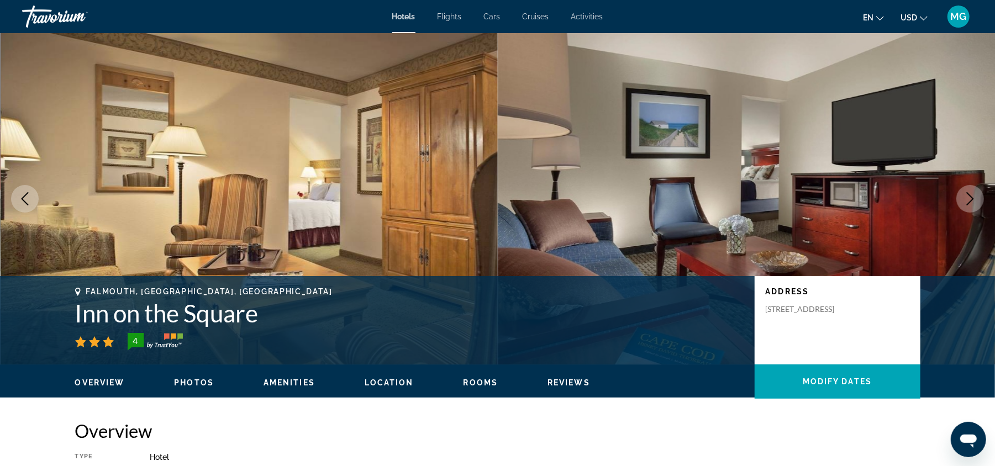
click at [973, 200] on icon "Next image" at bounding box center [969, 198] width 13 height 13
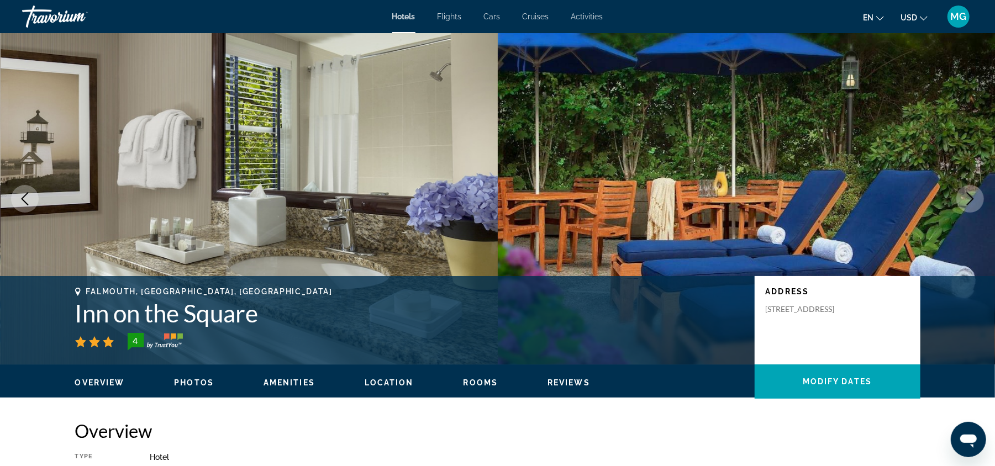
click at [973, 200] on icon "Next image" at bounding box center [969, 198] width 13 height 13
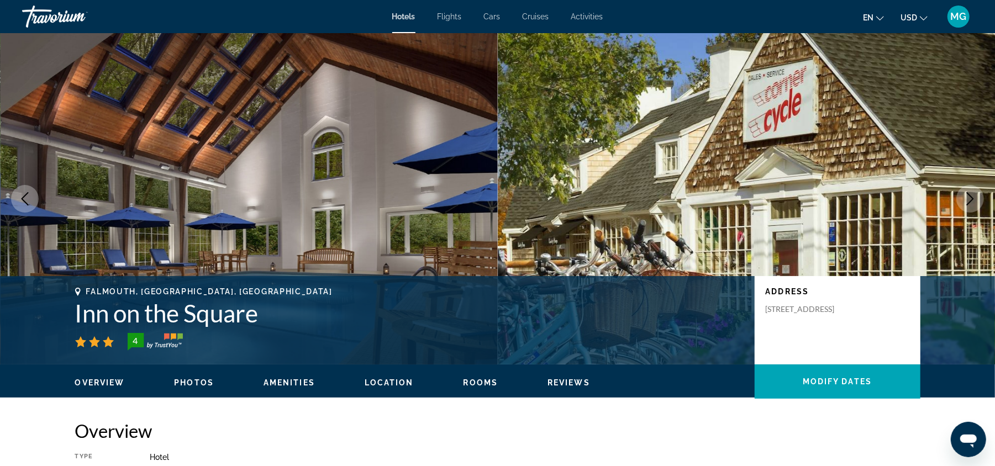
click at [973, 200] on icon "Next image" at bounding box center [969, 198] width 13 height 13
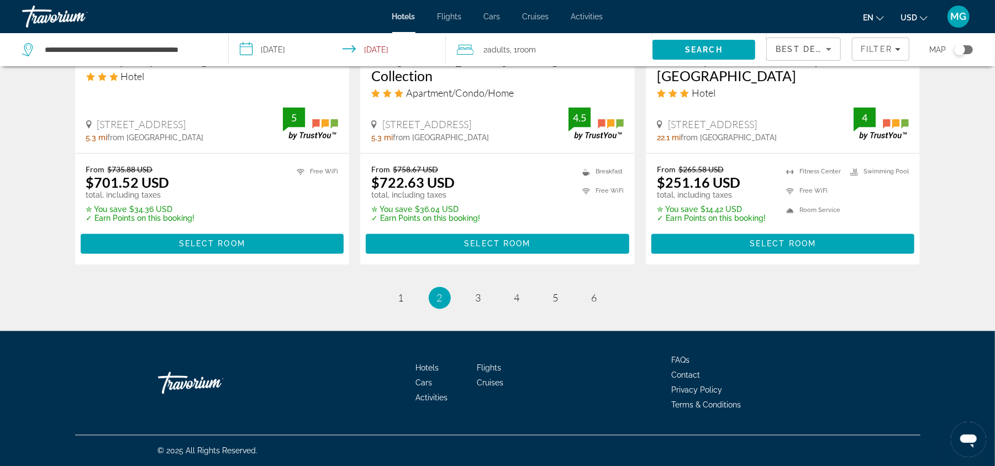
scroll to position [1500, 0]
click at [476, 300] on span "3" at bounding box center [479, 298] width 6 height 12
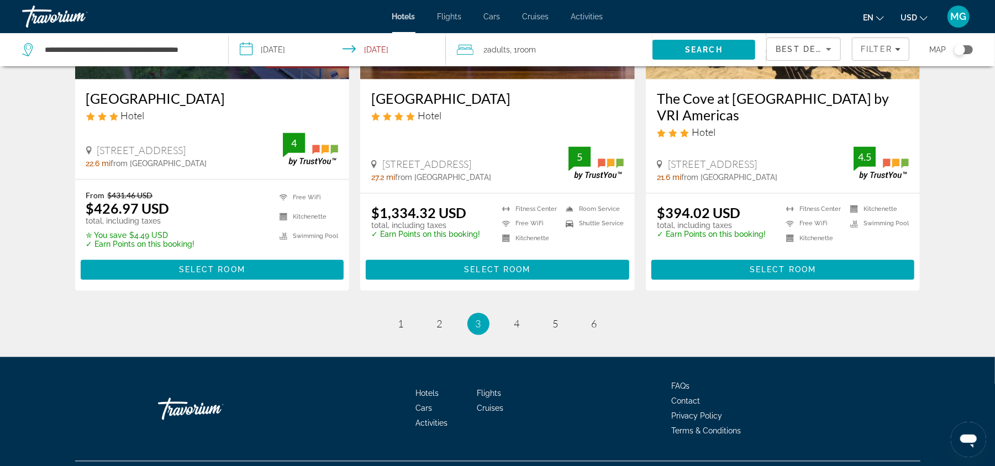
scroll to position [1450, 0]
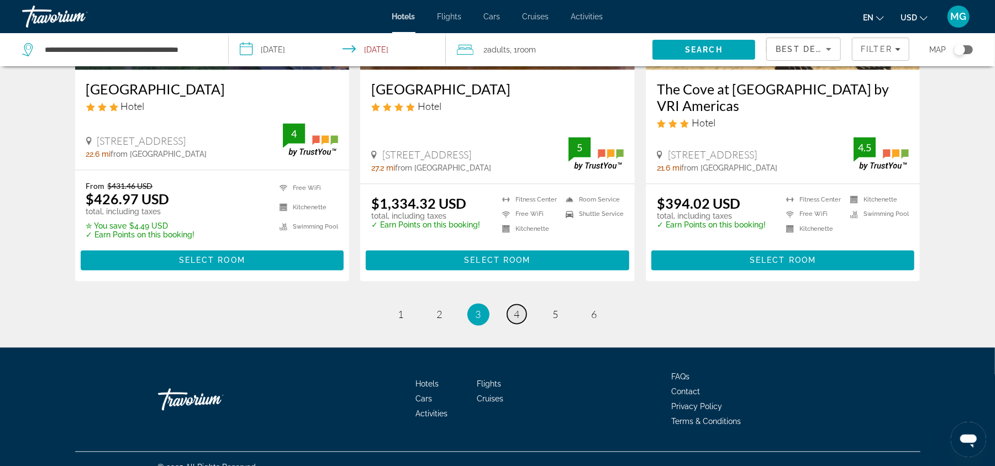
click at [515, 305] on link "page 4" at bounding box center [516, 314] width 19 height 19
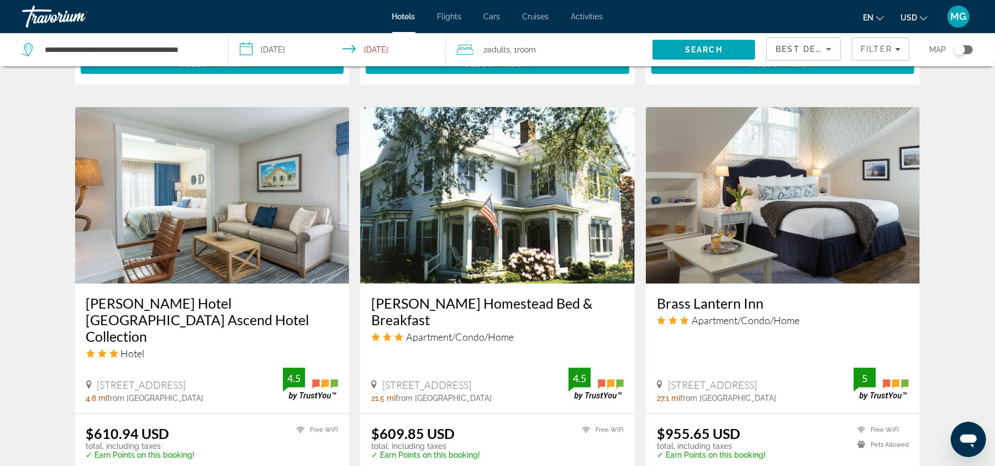
scroll to position [821, 0]
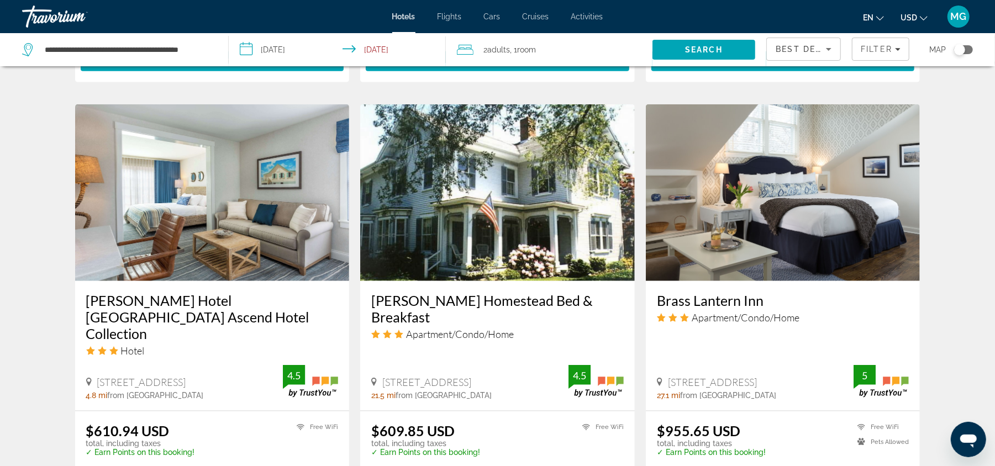
click at [146, 292] on h3 "Edgar Hotel Martha's Vineyard Ascend Hotel Collection" at bounding box center [212, 317] width 252 height 50
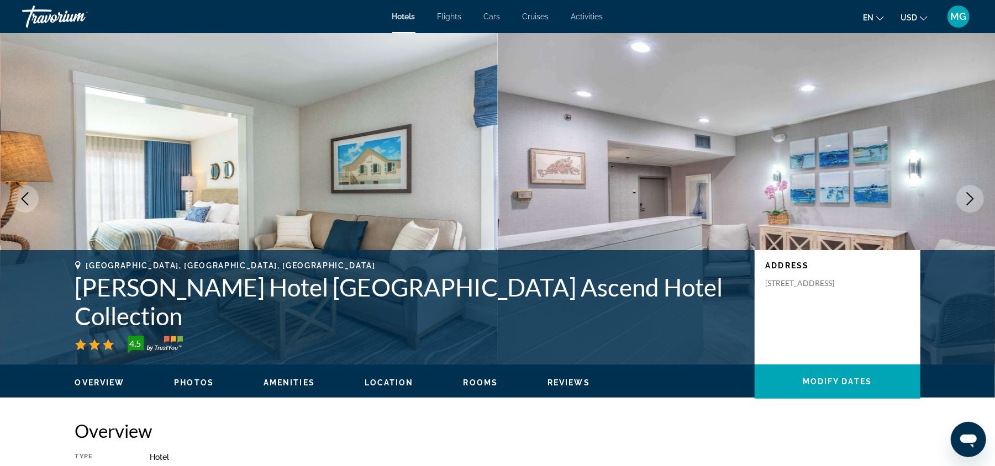
click at [973, 200] on icon "Next image" at bounding box center [969, 198] width 13 height 13
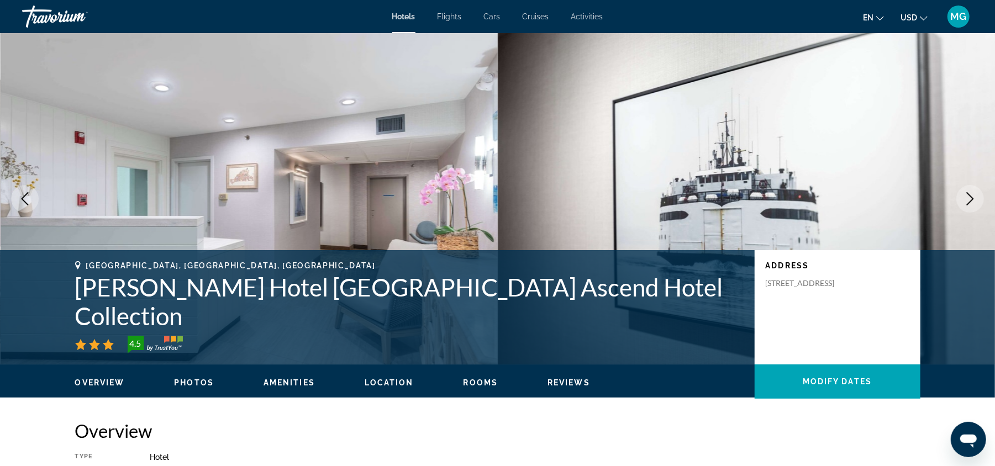
click at [973, 200] on icon "Next image" at bounding box center [969, 198] width 13 height 13
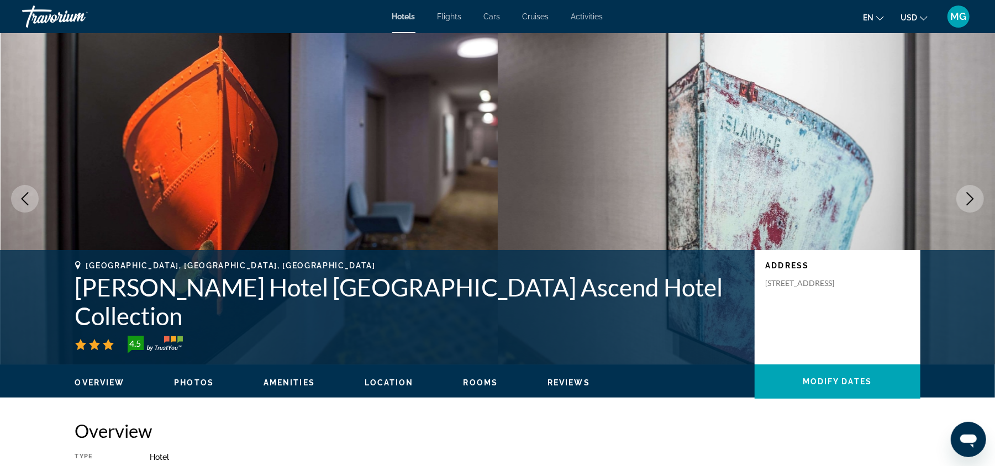
click at [973, 200] on icon "Next image" at bounding box center [969, 198] width 13 height 13
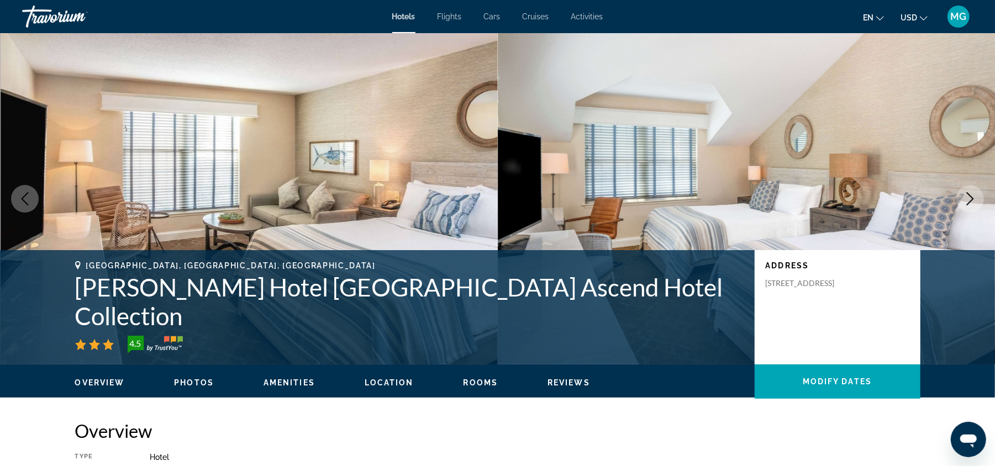
click at [973, 200] on icon "Next image" at bounding box center [969, 198] width 13 height 13
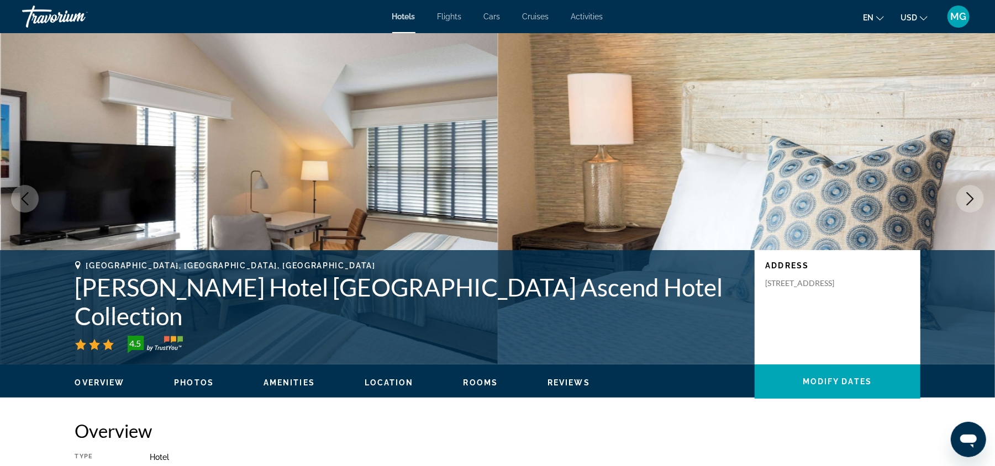
click at [973, 200] on icon "Next image" at bounding box center [969, 198] width 13 height 13
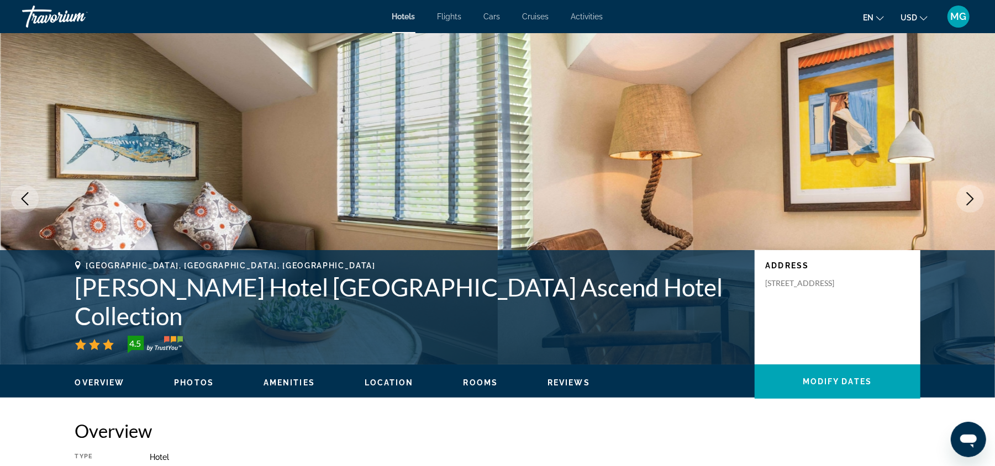
click at [973, 200] on icon "Next image" at bounding box center [969, 198] width 13 height 13
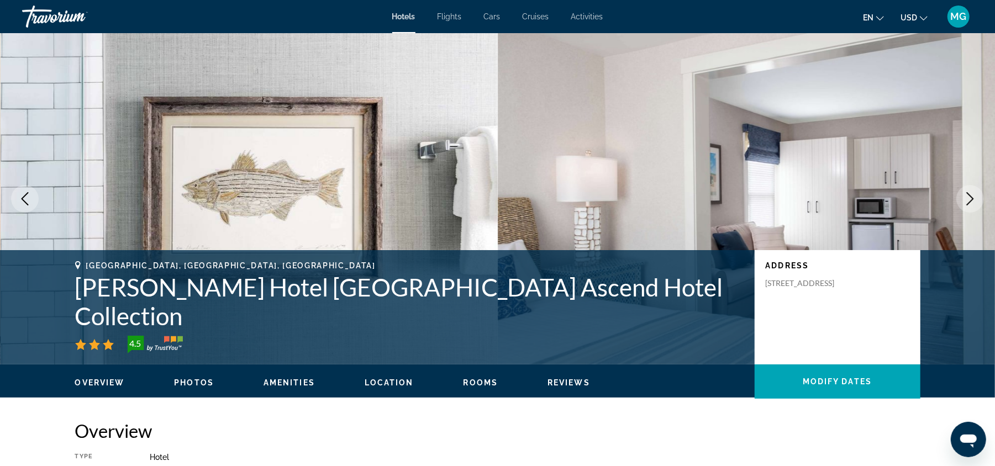
click at [973, 200] on icon "Next image" at bounding box center [969, 198] width 13 height 13
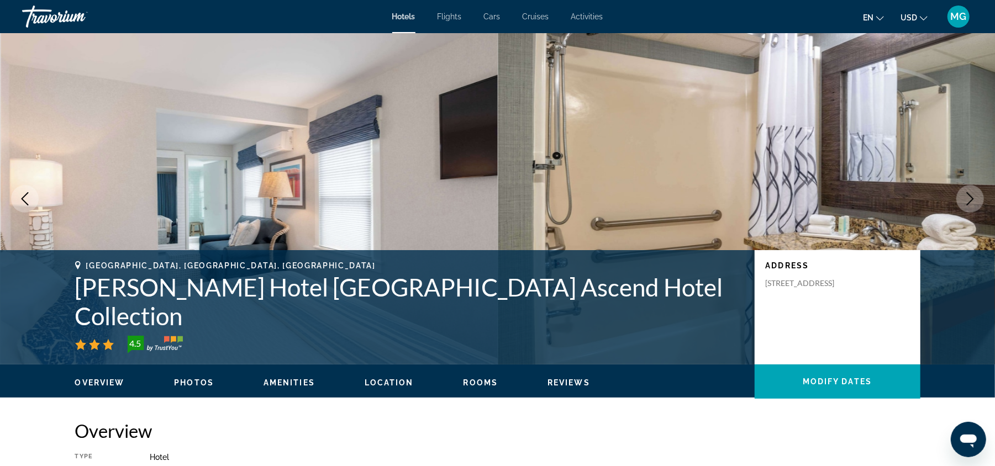
click at [973, 200] on icon "Next image" at bounding box center [969, 198] width 13 height 13
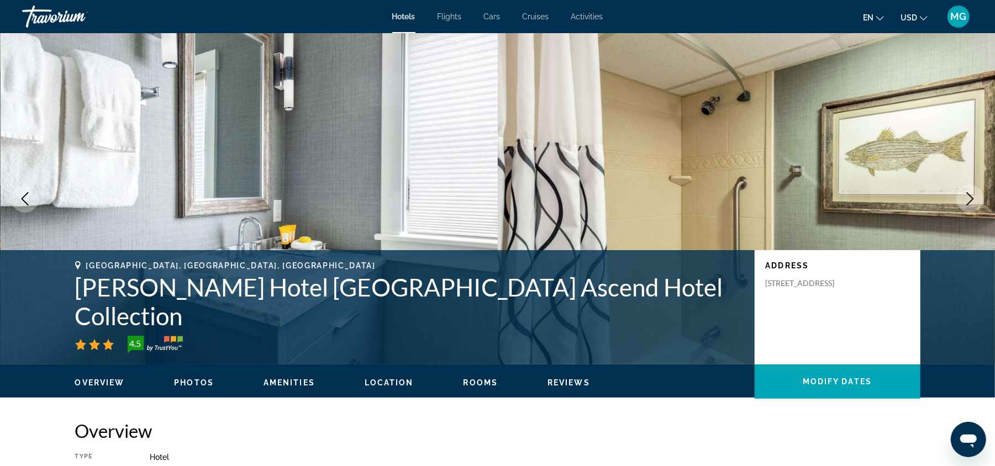
click at [973, 200] on icon "Next image" at bounding box center [969, 198] width 13 height 13
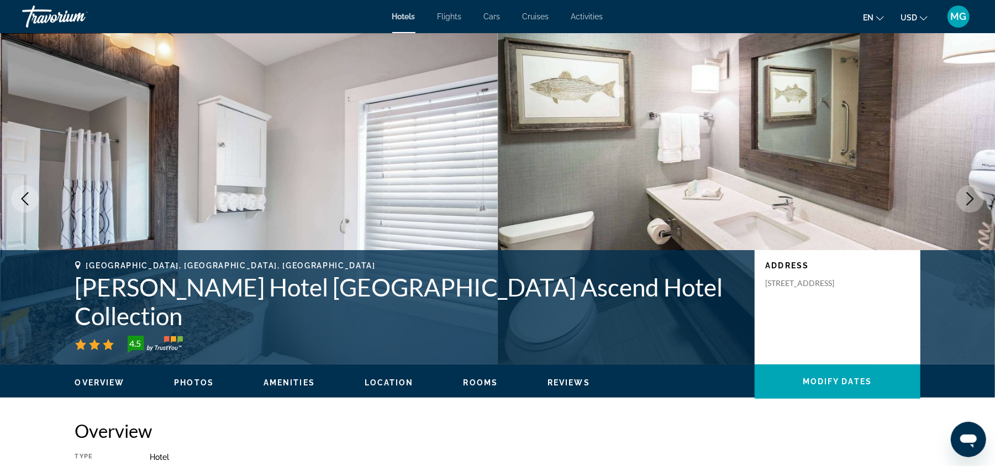
click at [973, 200] on icon "Next image" at bounding box center [969, 198] width 13 height 13
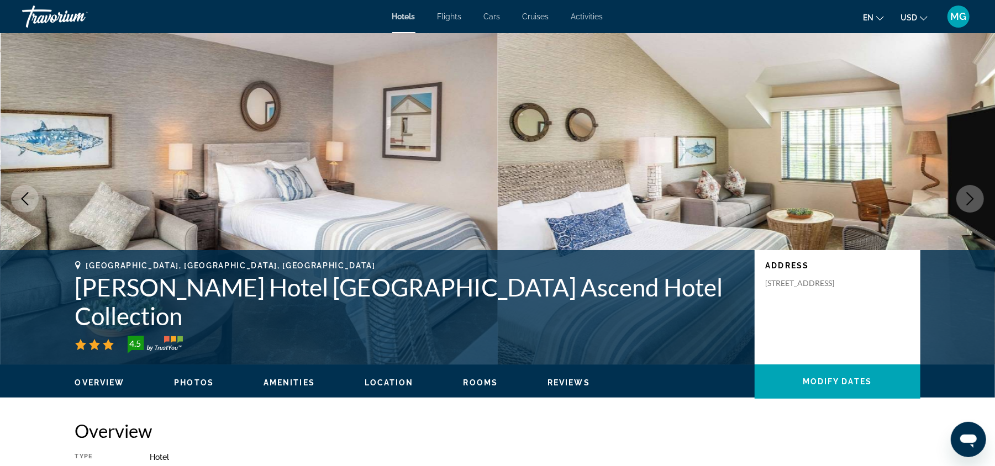
click at [973, 200] on icon "Next image" at bounding box center [969, 198] width 13 height 13
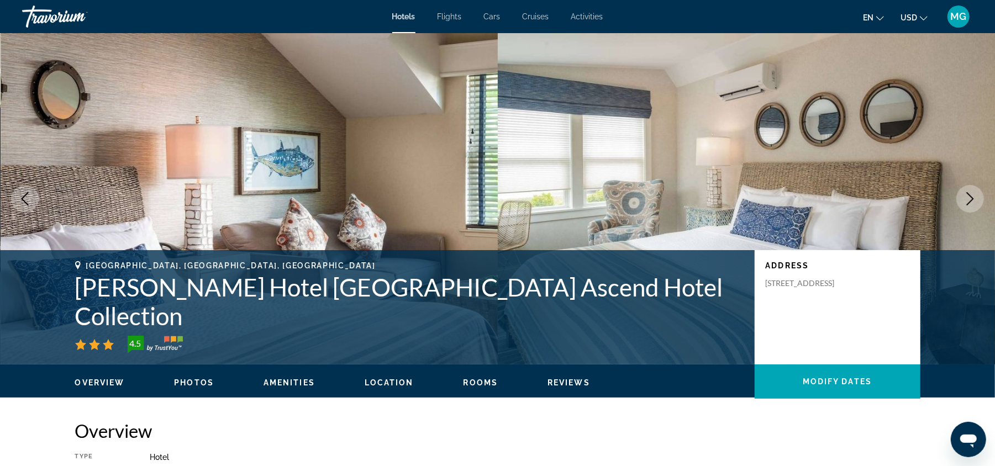
click at [973, 200] on icon "Next image" at bounding box center [969, 198] width 13 height 13
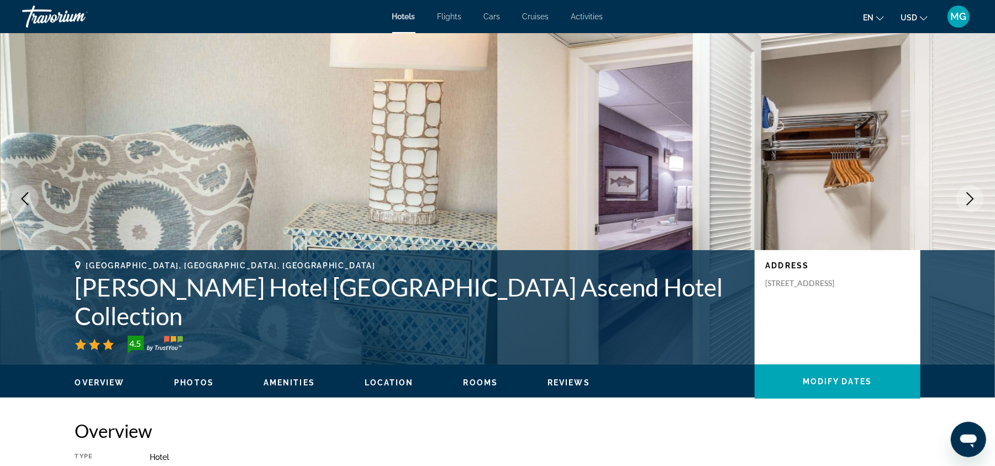
click at [973, 200] on icon "Next image" at bounding box center [969, 198] width 13 height 13
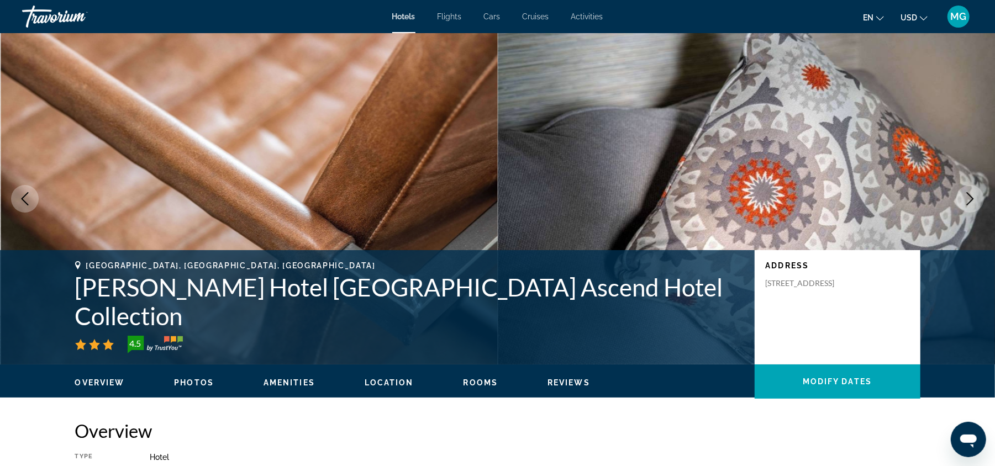
click at [973, 200] on icon "Next image" at bounding box center [969, 198] width 13 height 13
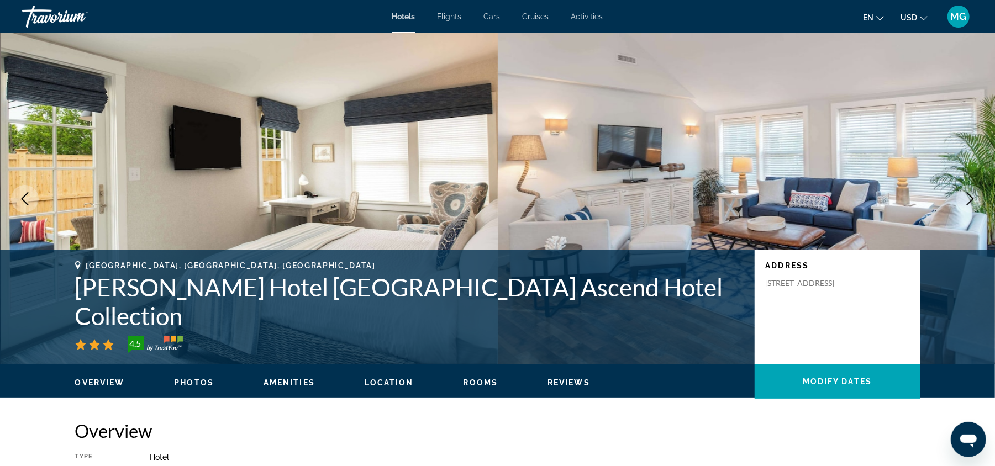
click at [973, 200] on icon "Next image" at bounding box center [969, 198] width 13 height 13
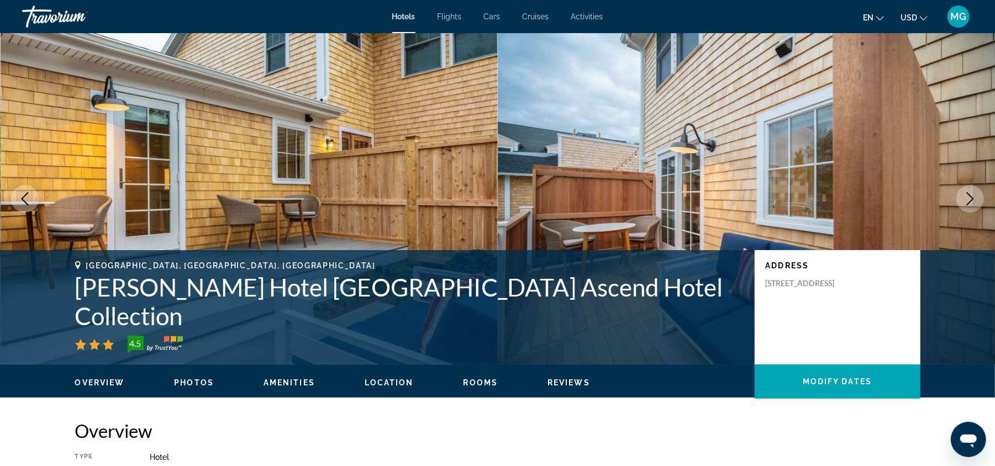
click at [973, 200] on icon "Next image" at bounding box center [969, 198] width 13 height 13
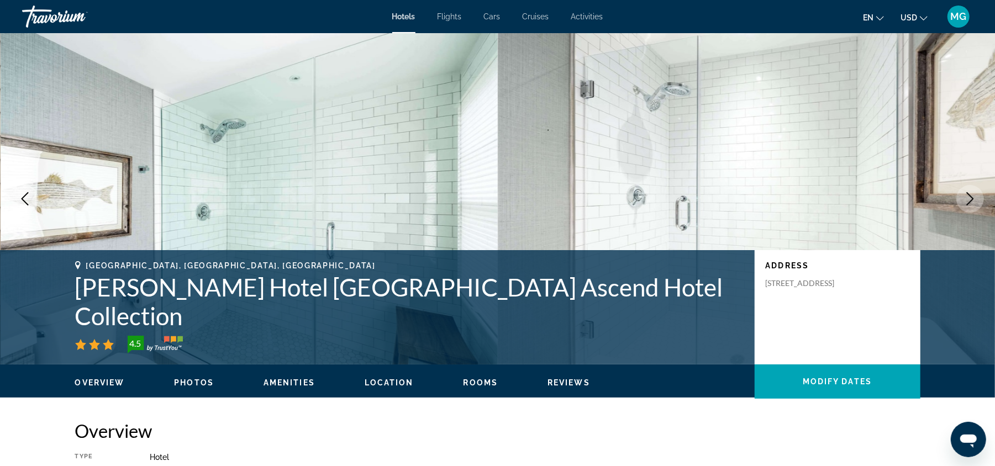
click at [973, 200] on icon "Next image" at bounding box center [969, 198] width 13 height 13
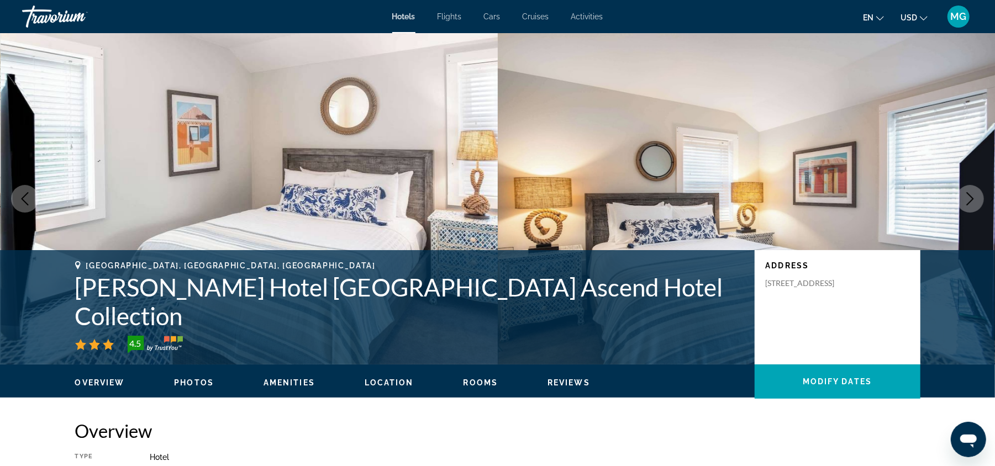
click at [973, 200] on icon "Next image" at bounding box center [969, 198] width 13 height 13
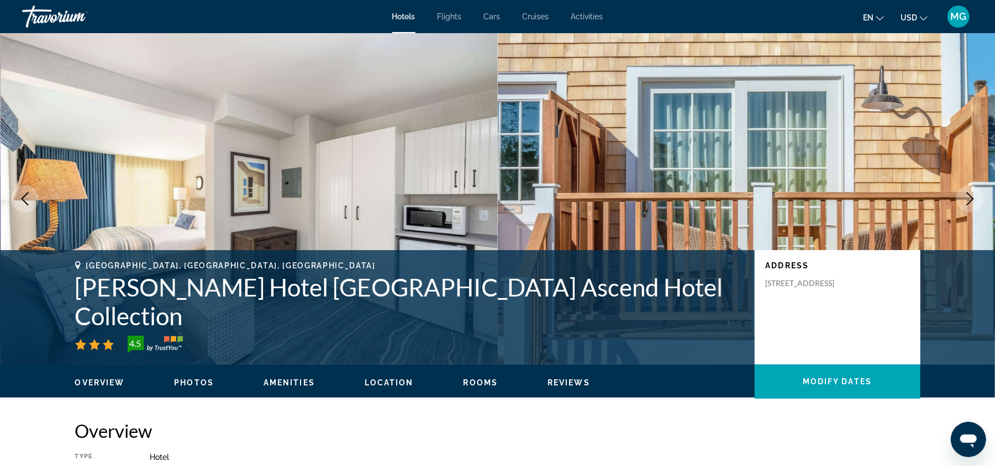
click at [973, 200] on icon "Next image" at bounding box center [969, 198] width 13 height 13
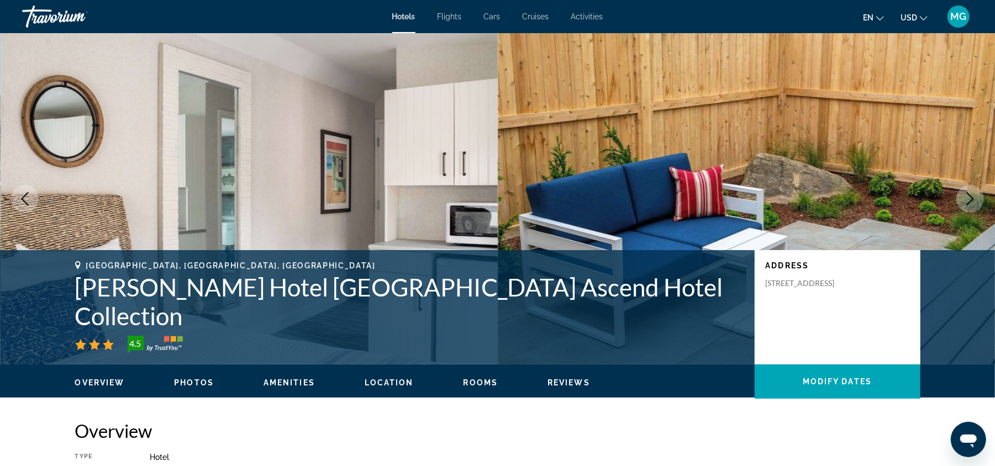
click at [973, 200] on icon "Next image" at bounding box center [969, 198] width 13 height 13
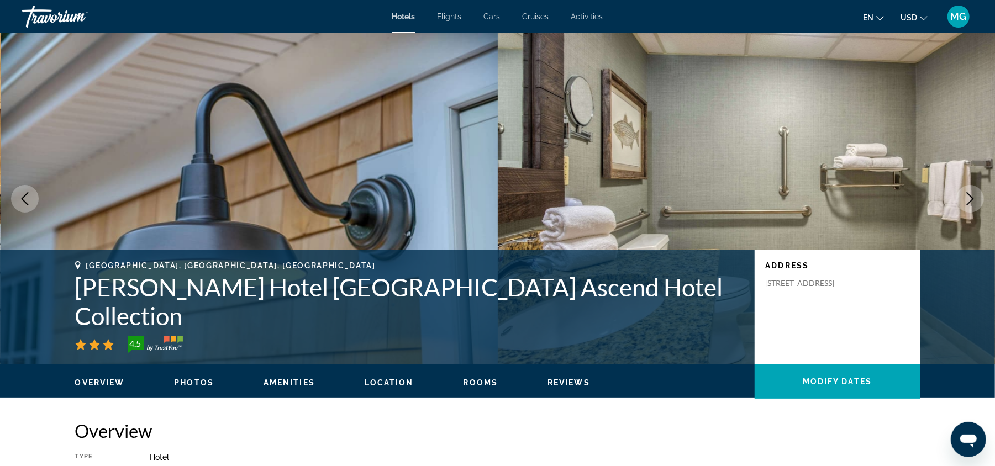
click at [973, 200] on icon "Next image" at bounding box center [969, 198] width 13 height 13
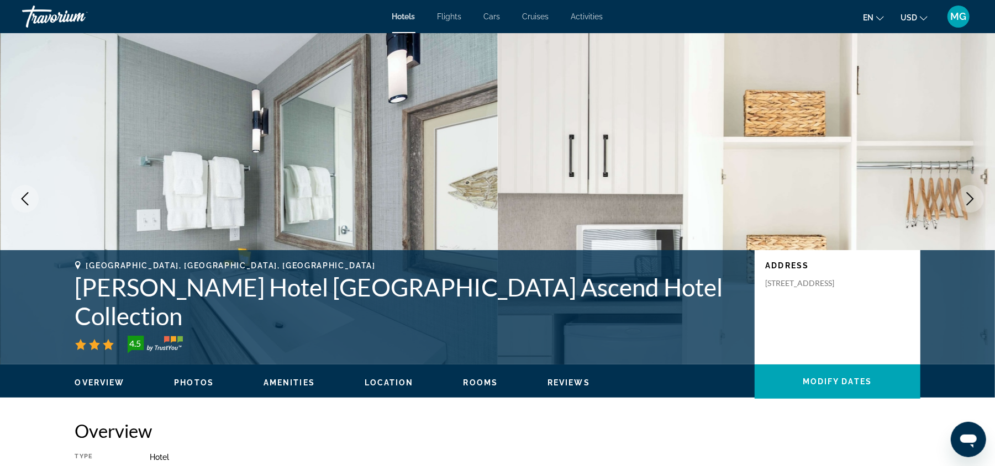
click at [973, 200] on icon "Next image" at bounding box center [969, 198] width 13 height 13
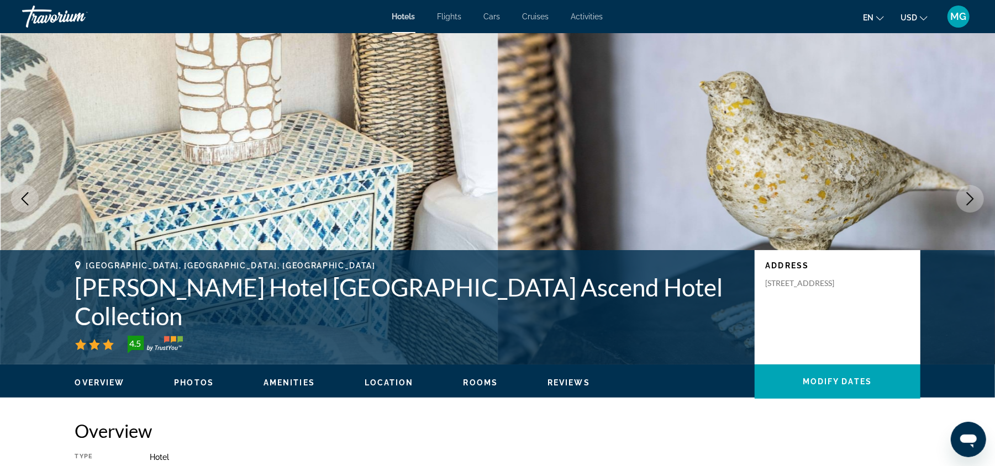
click at [973, 200] on icon "Next image" at bounding box center [969, 198] width 13 height 13
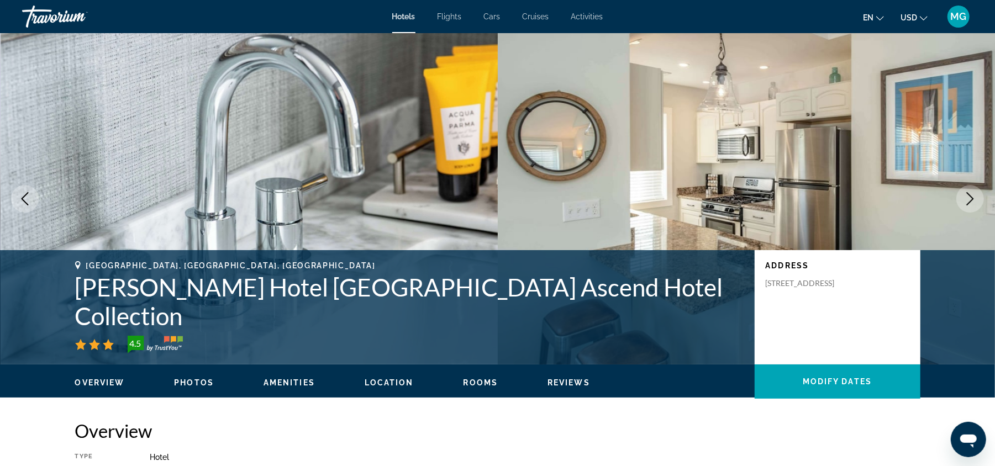
click at [973, 200] on icon "Next image" at bounding box center [969, 198] width 13 height 13
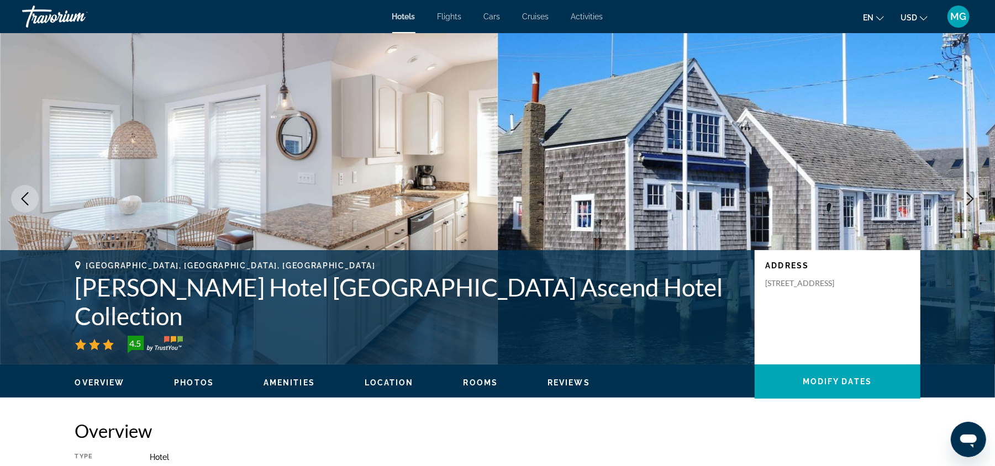
click at [973, 200] on icon "Next image" at bounding box center [969, 198] width 13 height 13
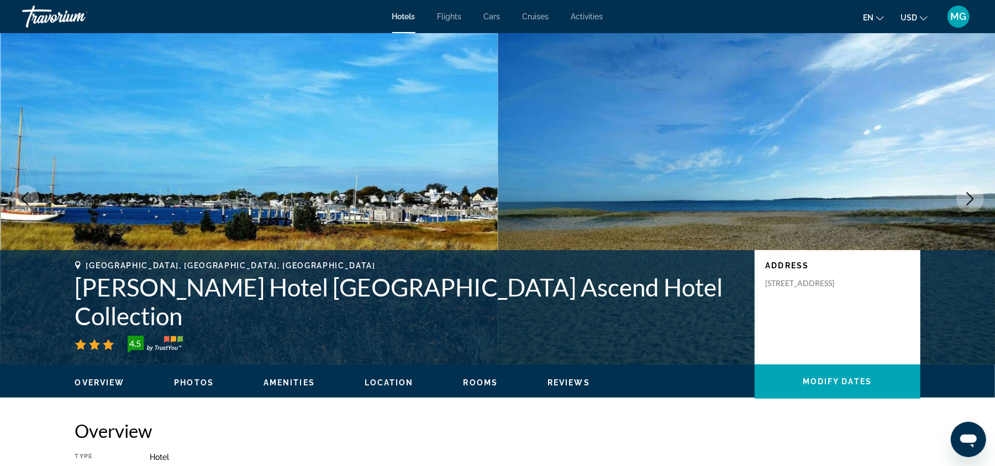
click at [973, 200] on icon "Next image" at bounding box center [969, 198] width 13 height 13
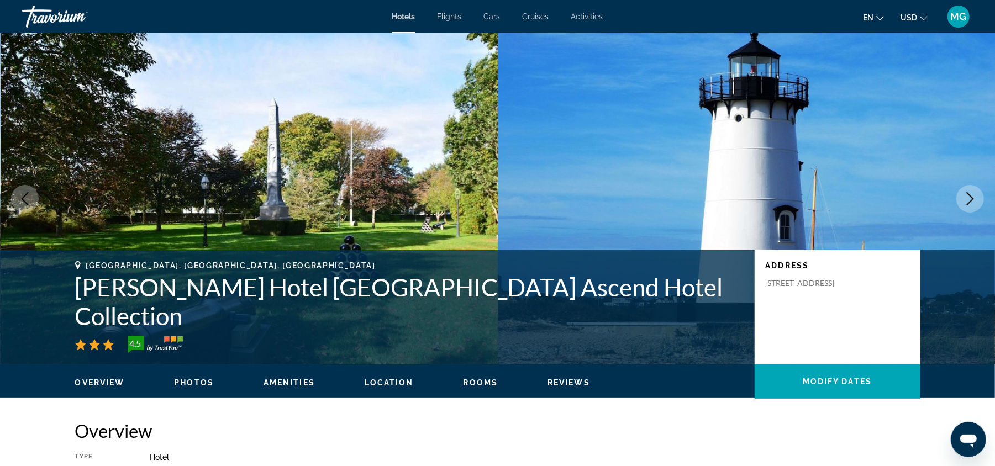
click at [973, 200] on icon "Next image" at bounding box center [969, 198] width 13 height 13
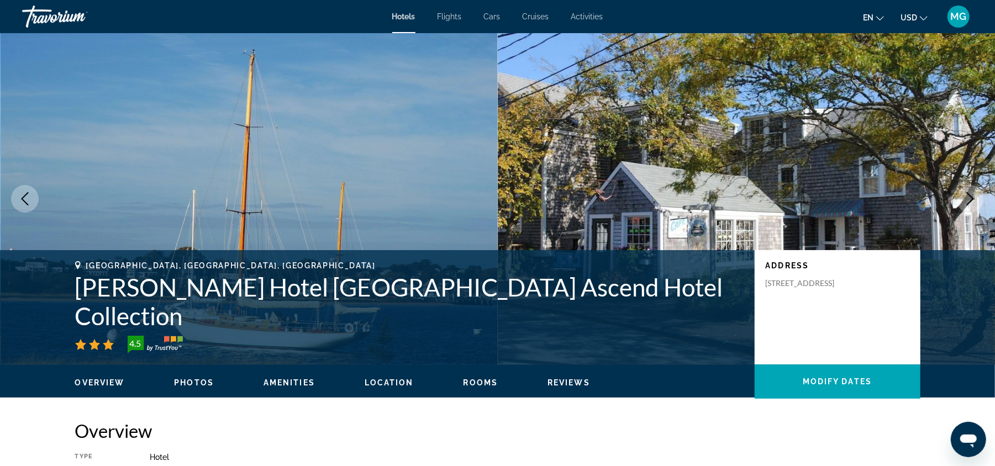
click at [973, 200] on icon "Next image" at bounding box center [969, 198] width 13 height 13
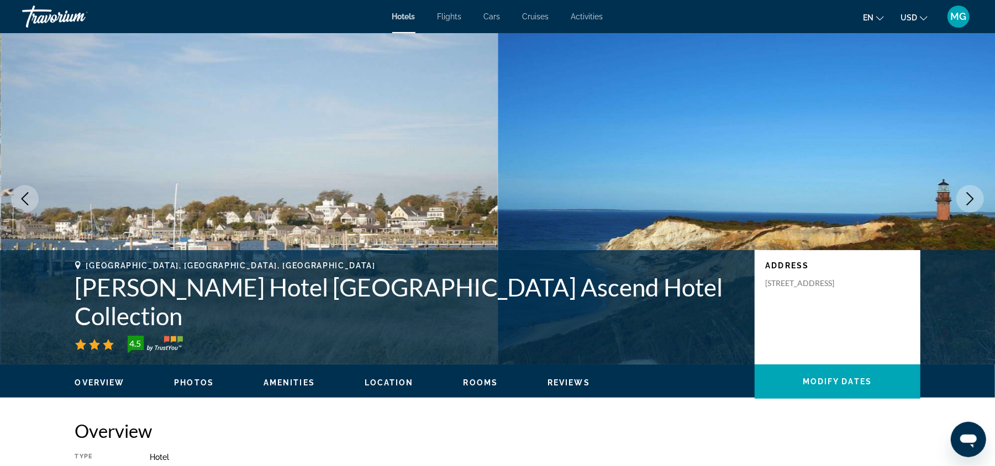
click at [973, 200] on icon "Next image" at bounding box center [969, 198] width 13 height 13
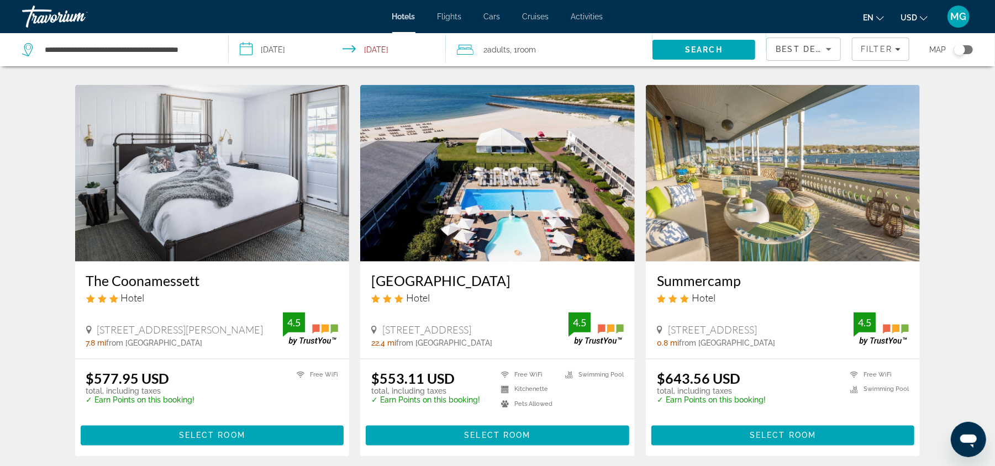
scroll to position [1432, 0]
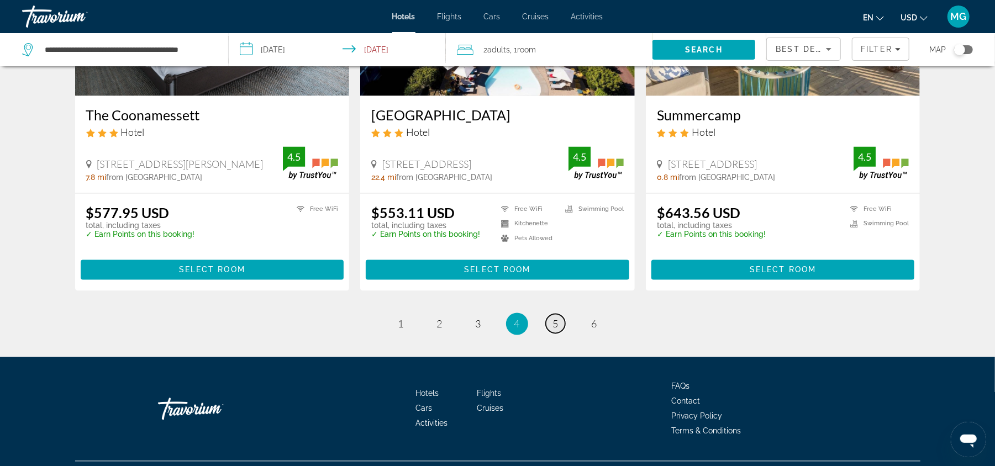
click at [561, 314] on link "page 5" at bounding box center [555, 323] width 19 height 19
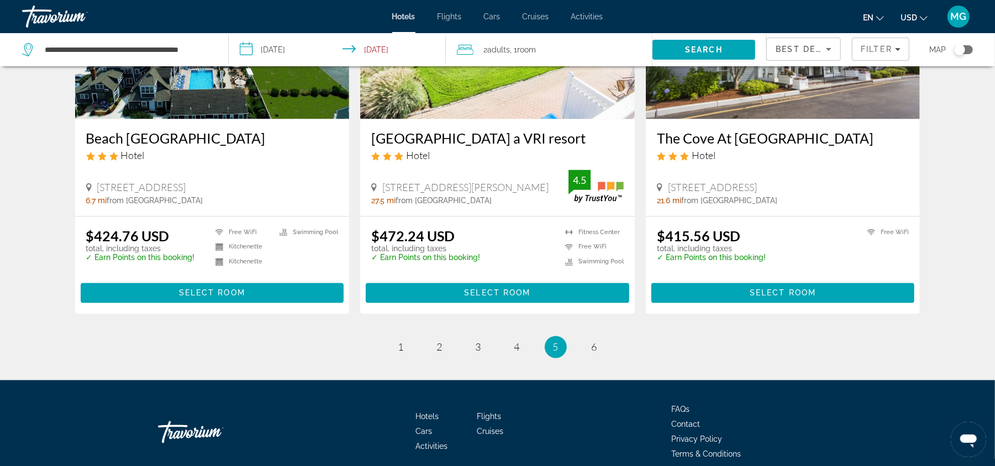
scroll to position [1375, 0]
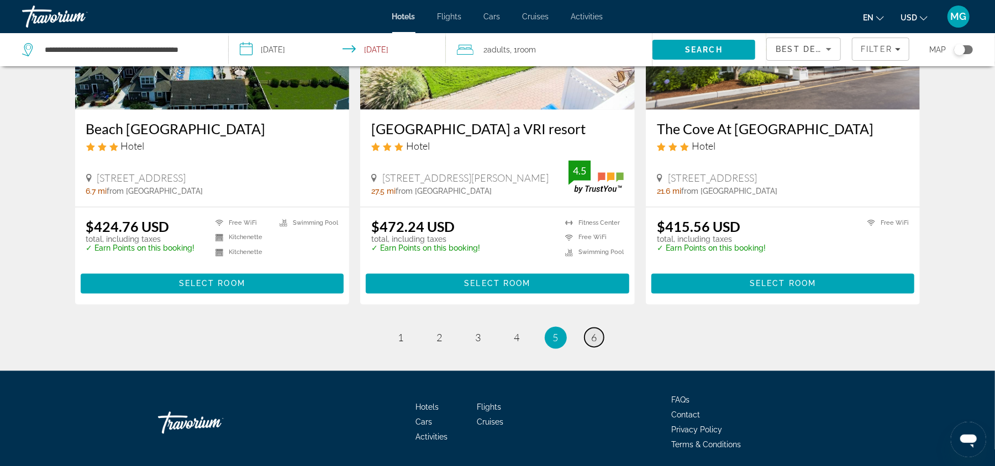
click at [596, 340] on span "6" at bounding box center [595, 338] width 6 height 12
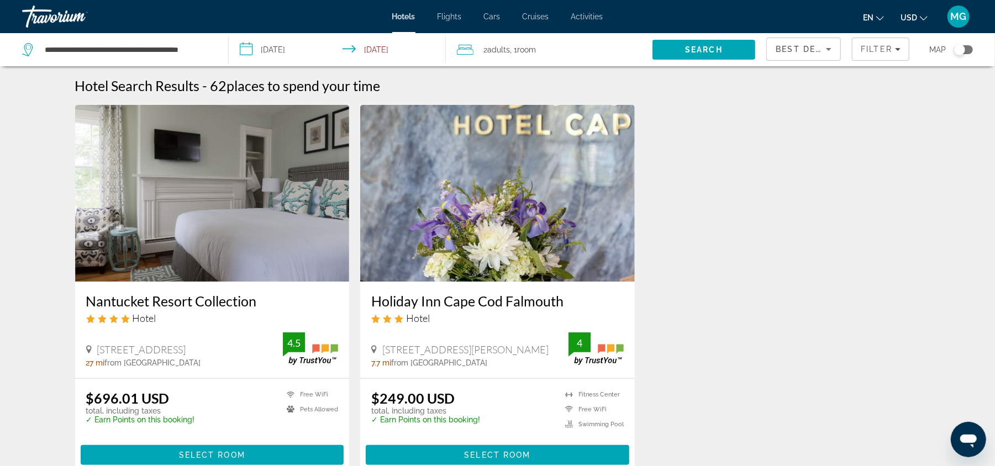
scroll to position [213, 0]
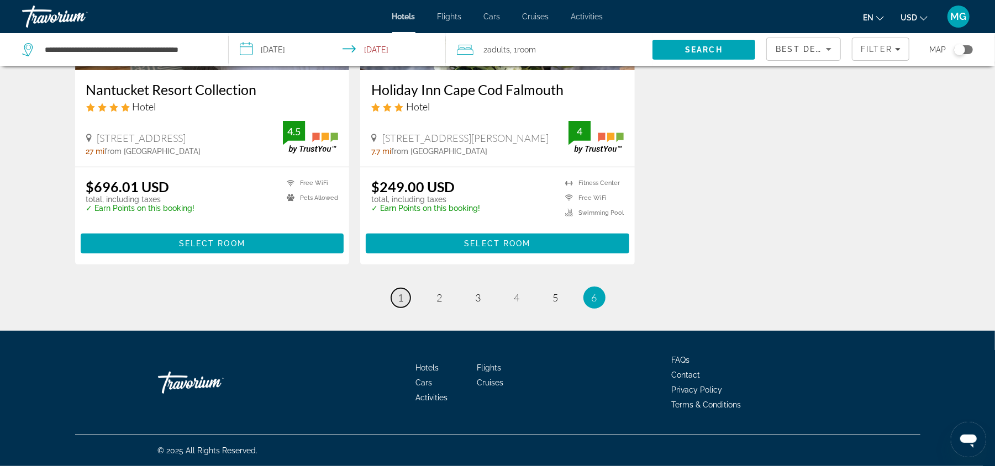
click at [404, 303] on link "page 1" at bounding box center [400, 297] width 19 height 19
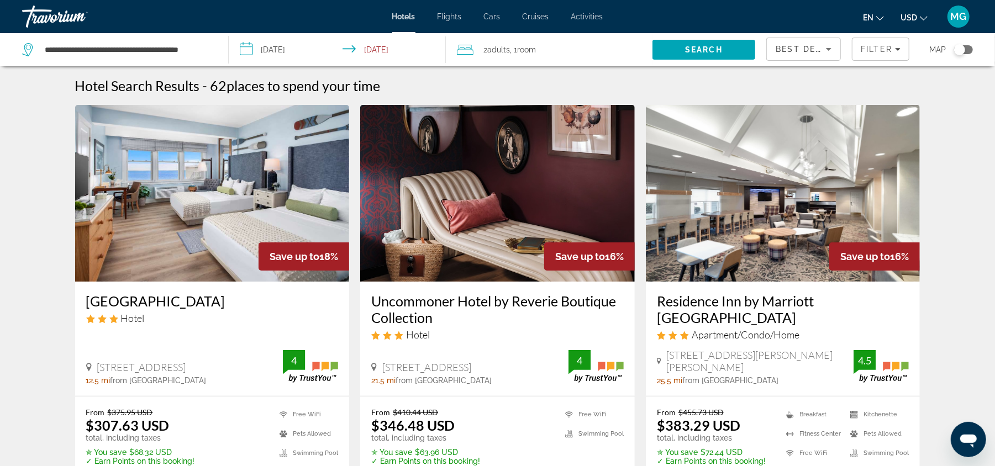
click at [170, 197] on img "Main content" at bounding box center [212, 193] width 275 height 177
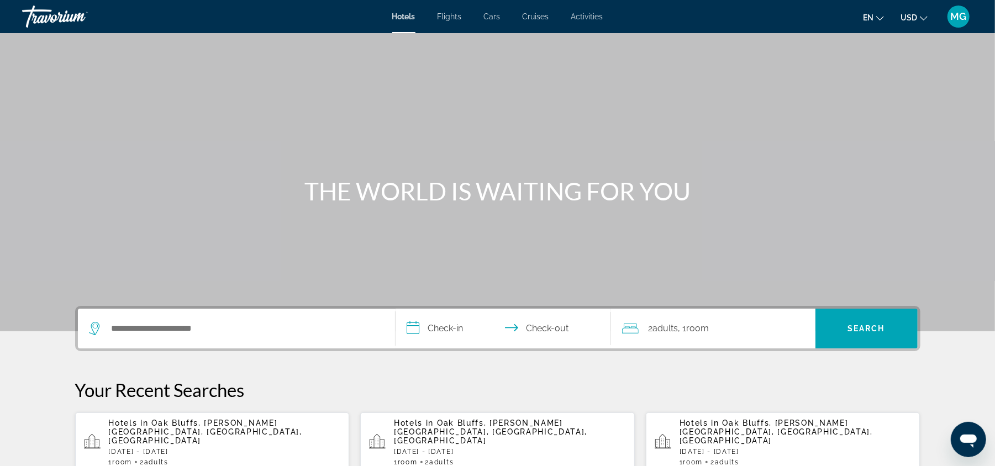
click at [210, 448] on p "Sun, 12 Oct - Tue, 14 Oct" at bounding box center [225, 452] width 232 height 8
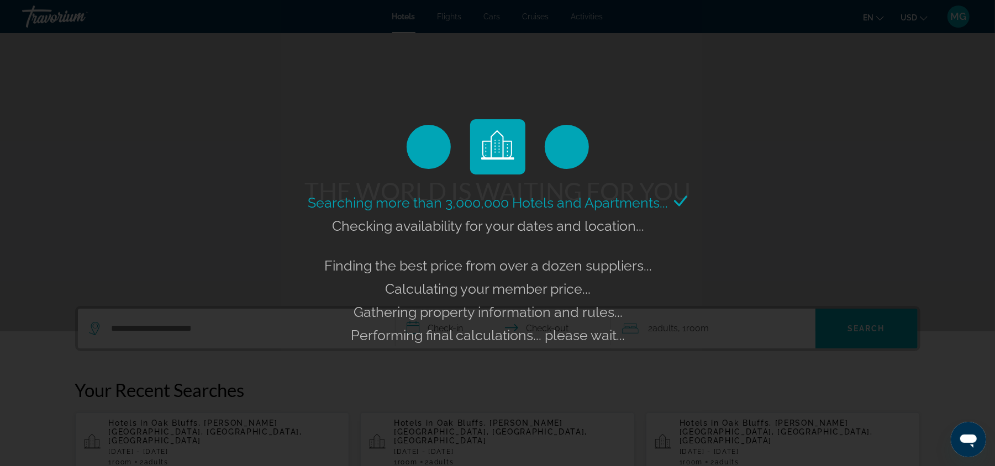
click at [210, 442] on div "Searching more than 3,000,000 Hotels and Apartments... Checking availability fo…" at bounding box center [497, 233] width 995 height 466
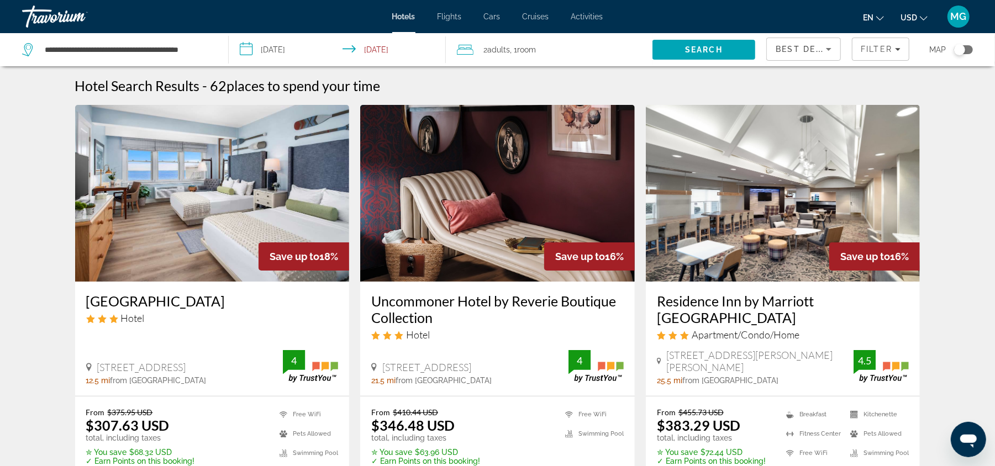
click at [114, 297] on h3 "Sea Crest Beach Resort" at bounding box center [212, 301] width 252 height 17
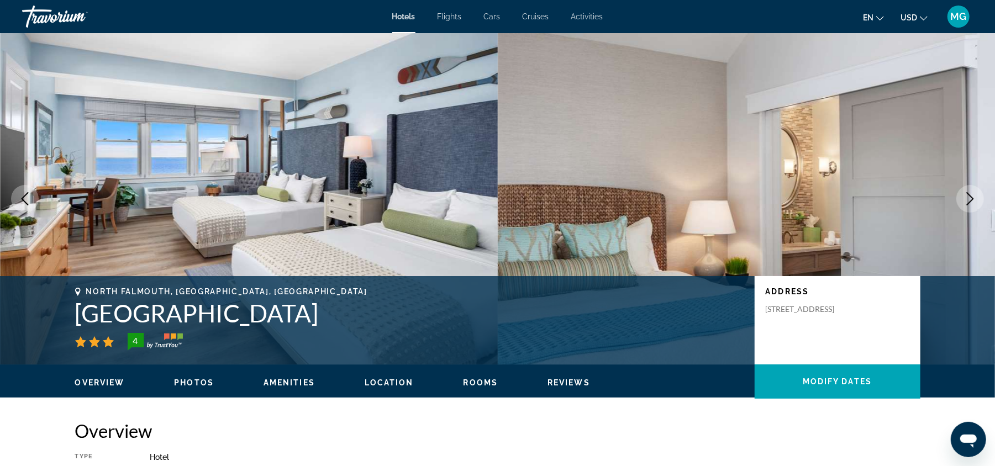
click at [969, 199] on icon "Next image" at bounding box center [969, 198] width 13 height 13
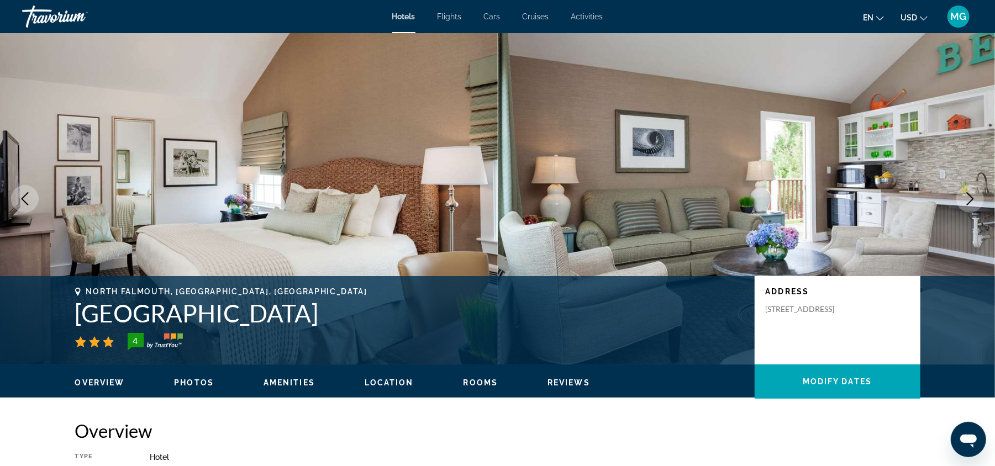
click at [969, 199] on icon "Next image" at bounding box center [969, 198] width 13 height 13
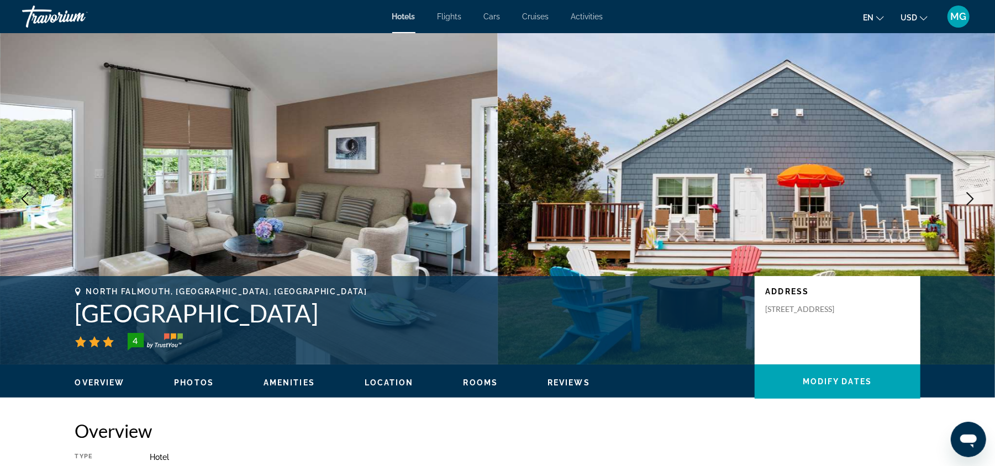
click at [969, 199] on icon "Next image" at bounding box center [969, 198] width 13 height 13
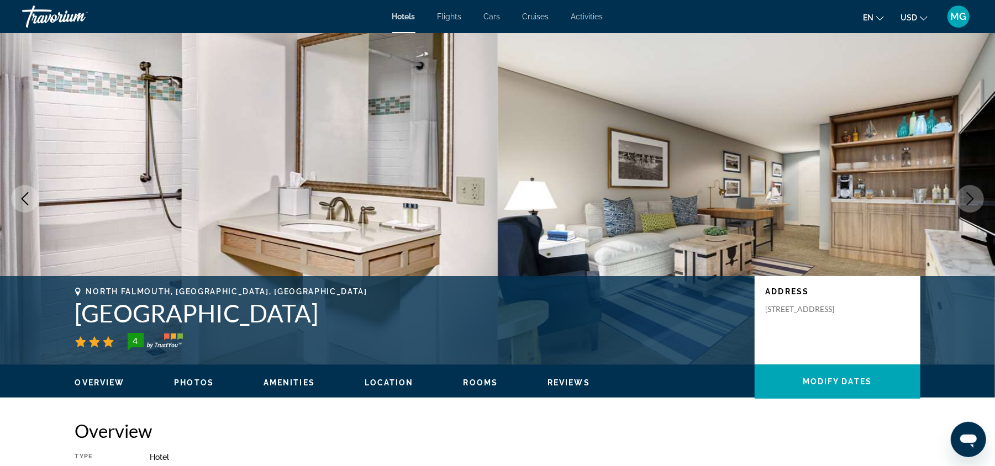
click at [969, 199] on icon "Next image" at bounding box center [969, 198] width 13 height 13
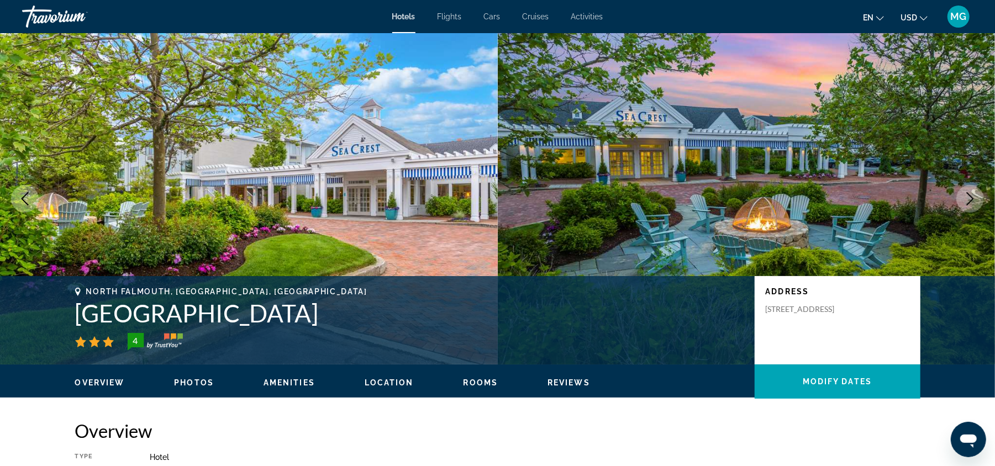
click at [969, 199] on icon "Next image" at bounding box center [969, 198] width 13 height 13
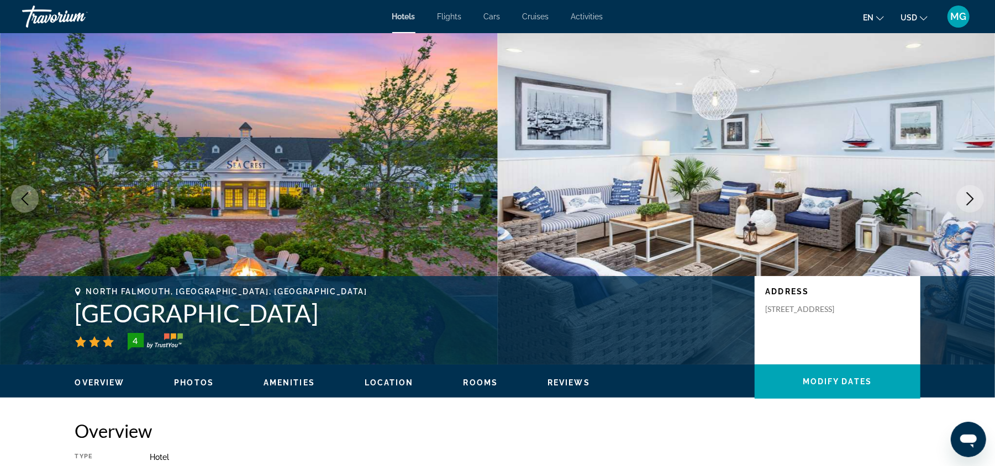
click at [969, 199] on icon "Next image" at bounding box center [969, 198] width 13 height 13
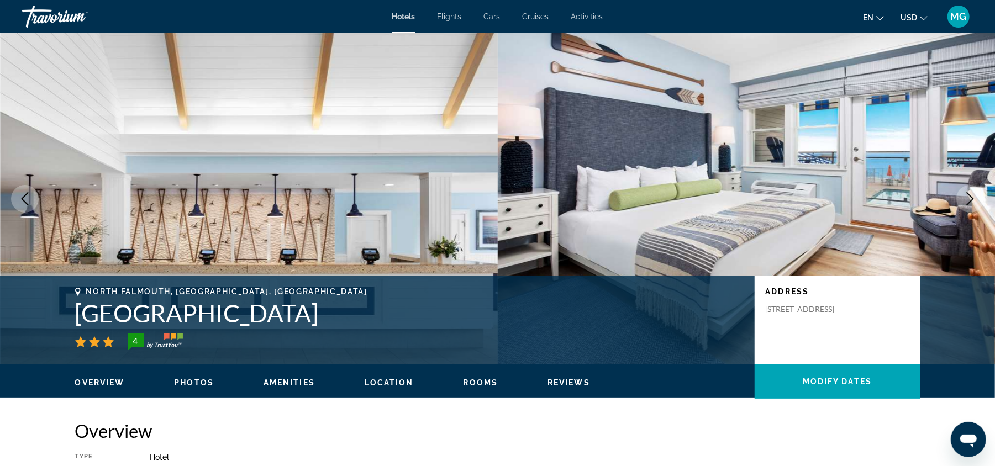
click at [969, 199] on icon "Next image" at bounding box center [969, 198] width 13 height 13
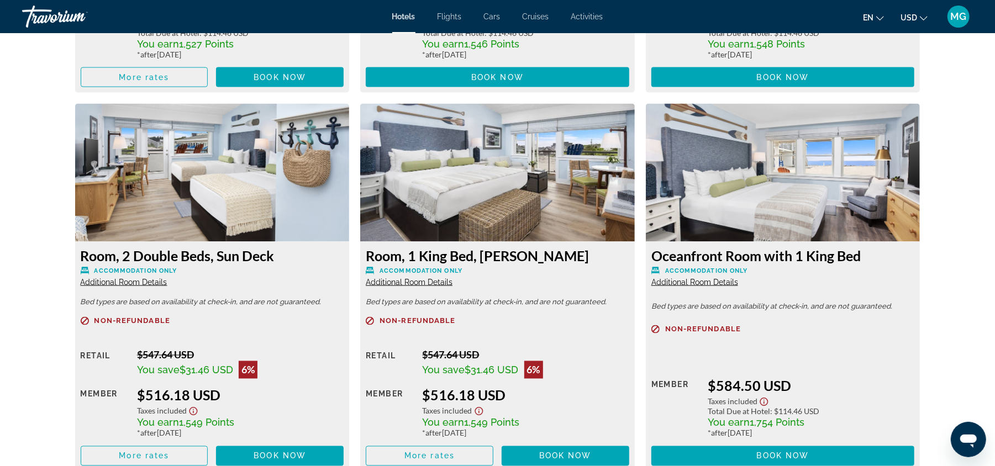
scroll to position [4136, 0]
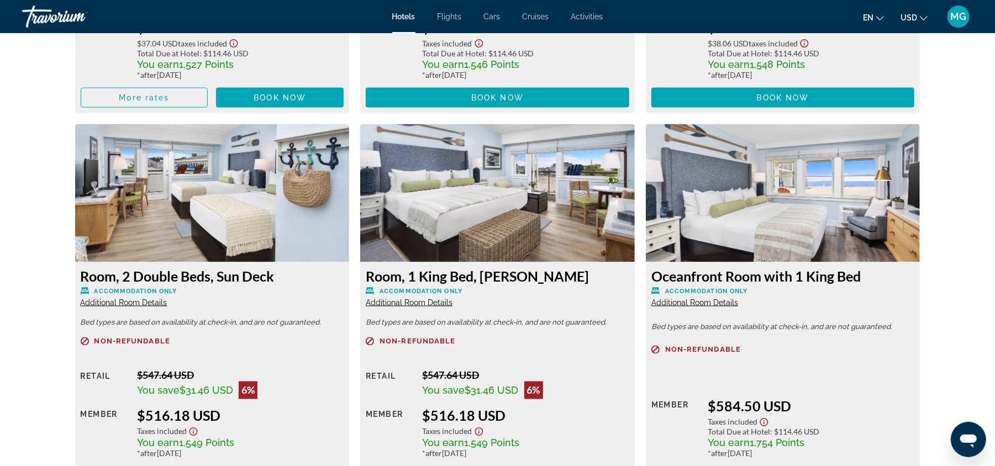
click at [509, 196] on img "Main content" at bounding box center [497, 193] width 275 height 138
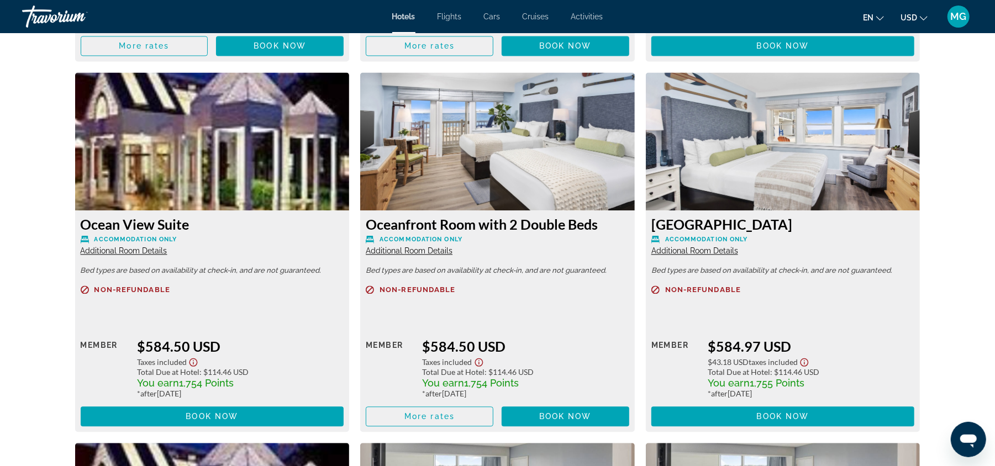
scroll to position [4618, 0]
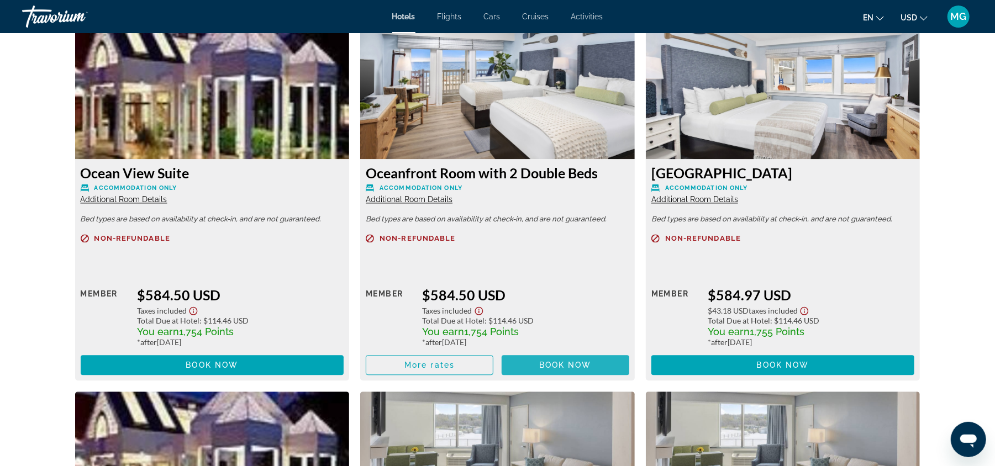
click at [562, 369] on span "Book now" at bounding box center [565, 365] width 52 height 9
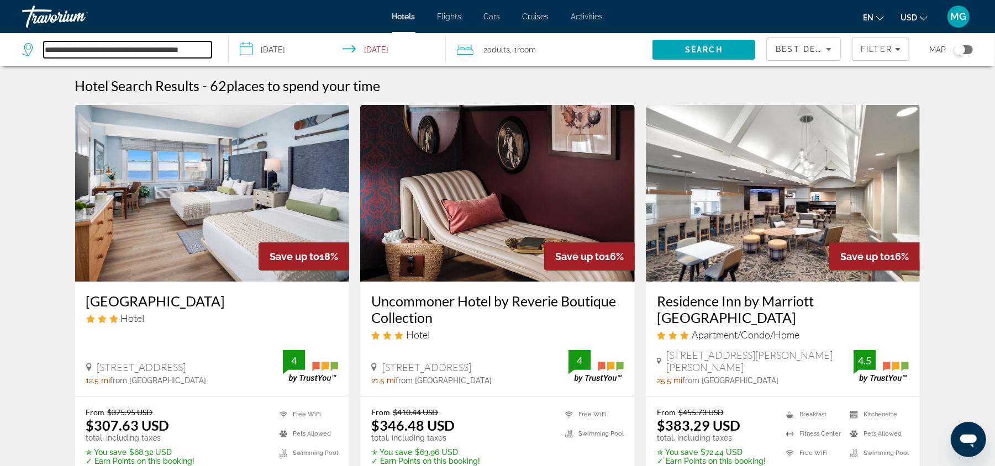
click at [153, 47] on input "**********" at bounding box center [128, 49] width 168 height 17
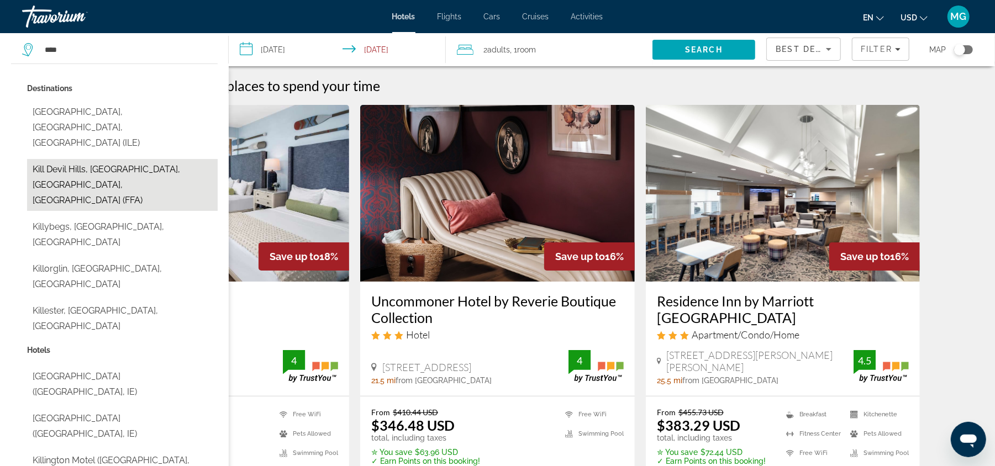
click at [91, 159] on button "Kill Devil Hills, Outer Banks, NC, United States (FFA)" at bounding box center [122, 185] width 191 height 52
type input "**********"
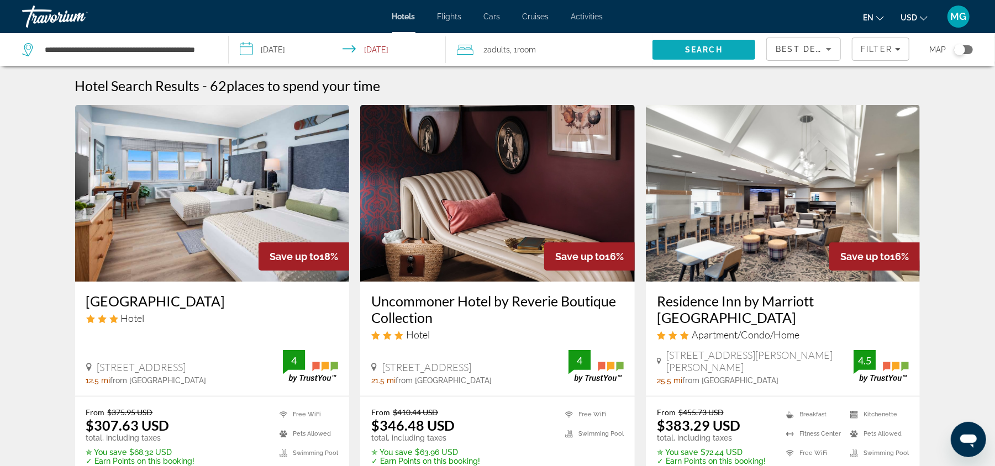
click at [698, 43] on span "Search" at bounding box center [703, 49] width 103 height 27
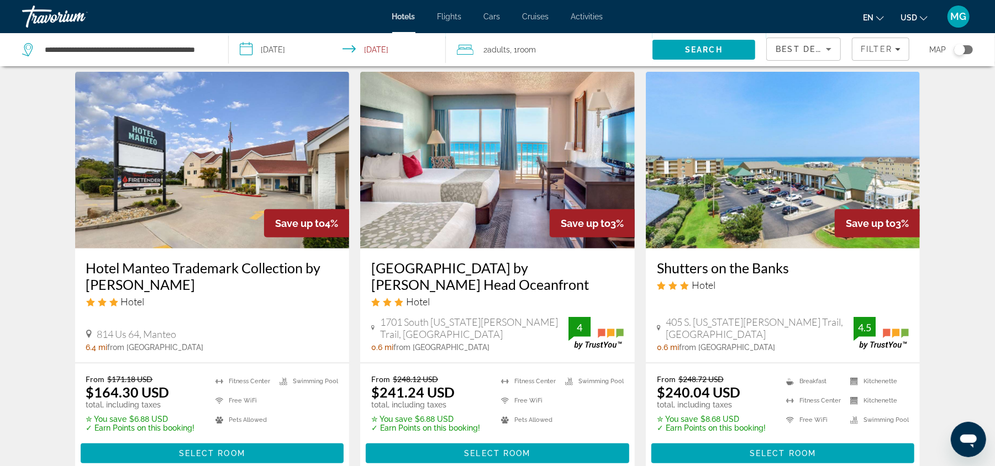
scroll to position [462, 0]
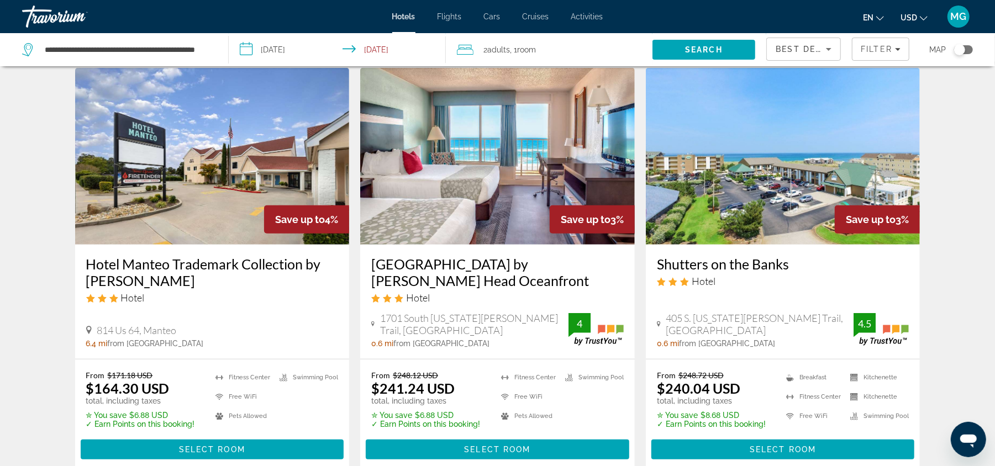
click at [506, 140] on img "Main content" at bounding box center [497, 156] width 275 height 177
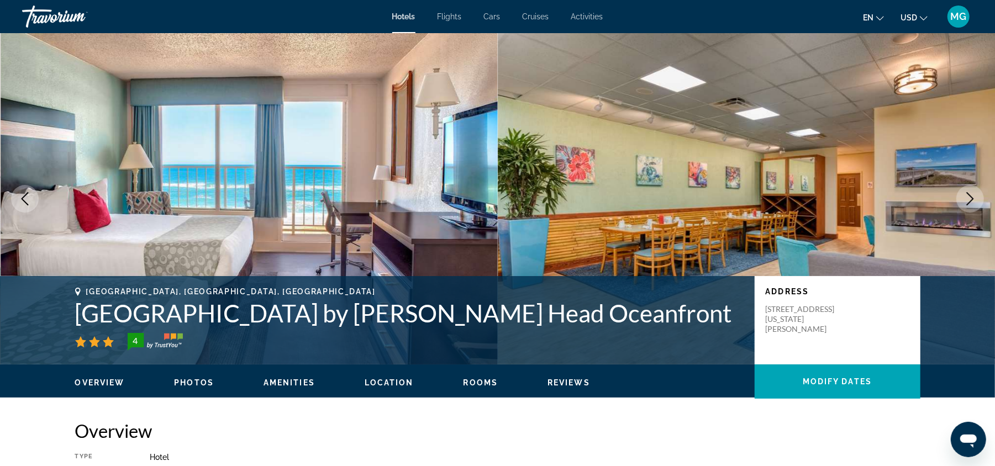
click at [970, 200] on icon "Next image" at bounding box center [969, 198] width 13 height 13
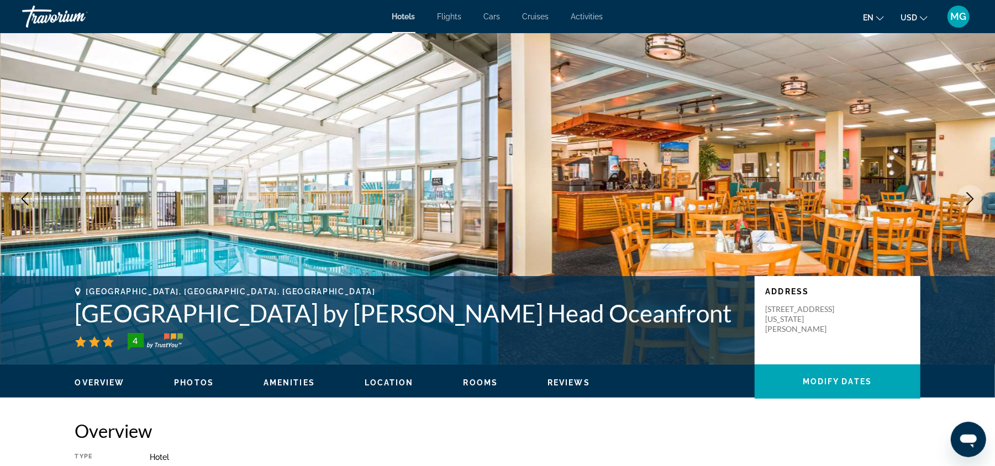
click at [970, 200] on icon "Next image" at bounding box center [969, 198] width 13 height 13
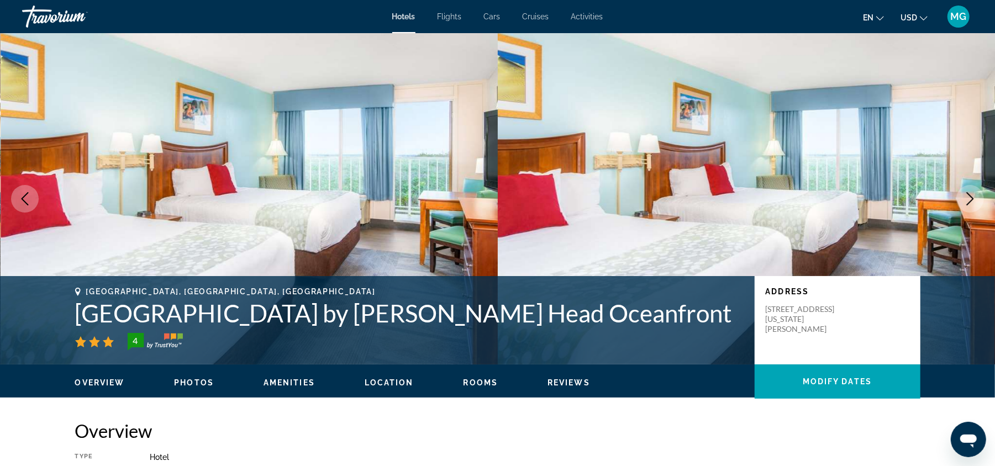
click at [970, 200] on icon "Next image" at bounding box center [969, 198] width 13 height 13
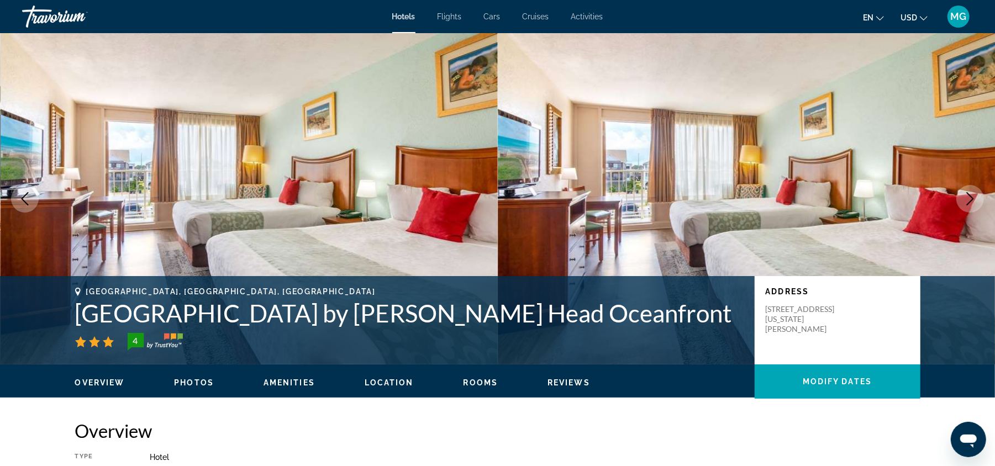
click at [970, 200] on icon "Next image" at bounding box center [969, 198] width 13 height 13
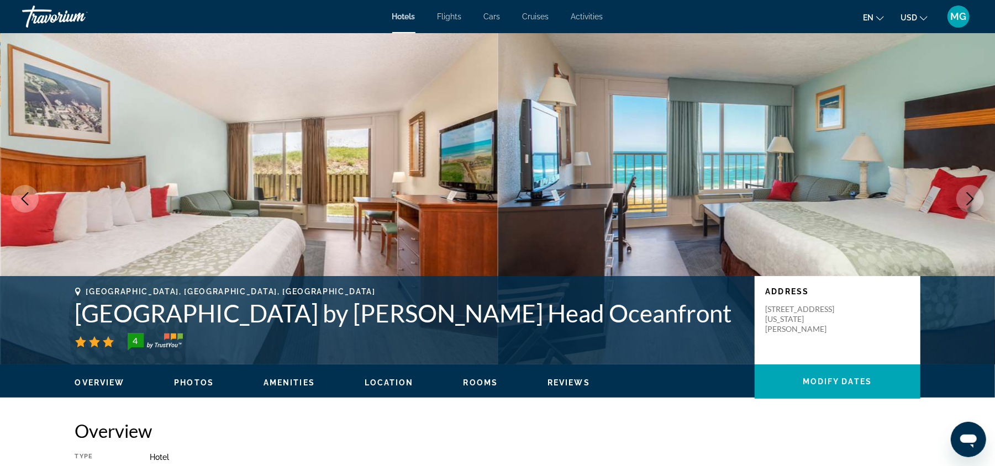
click at [970, 200] on icon "Next image" at bounding box center [969, 198] width 13 height 13
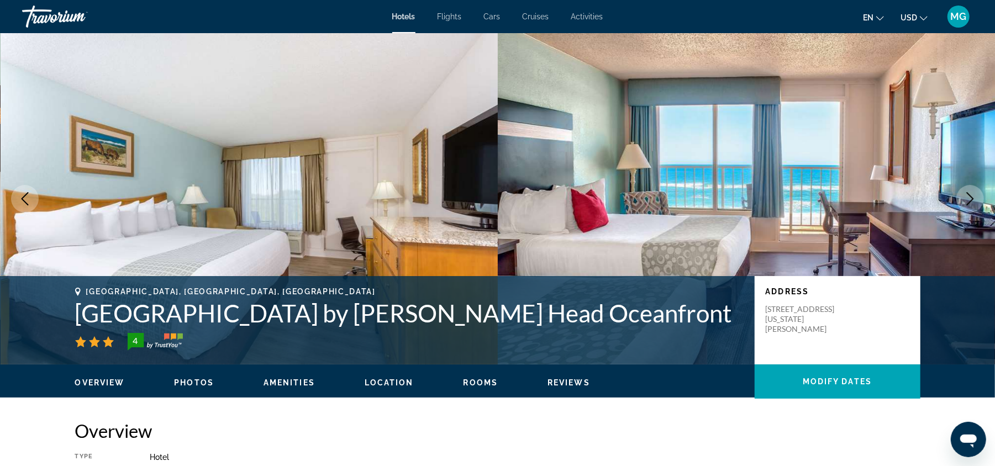
click at [970, 200] on icon "Next image" at bounding box center [969, 198] width 13 height 13
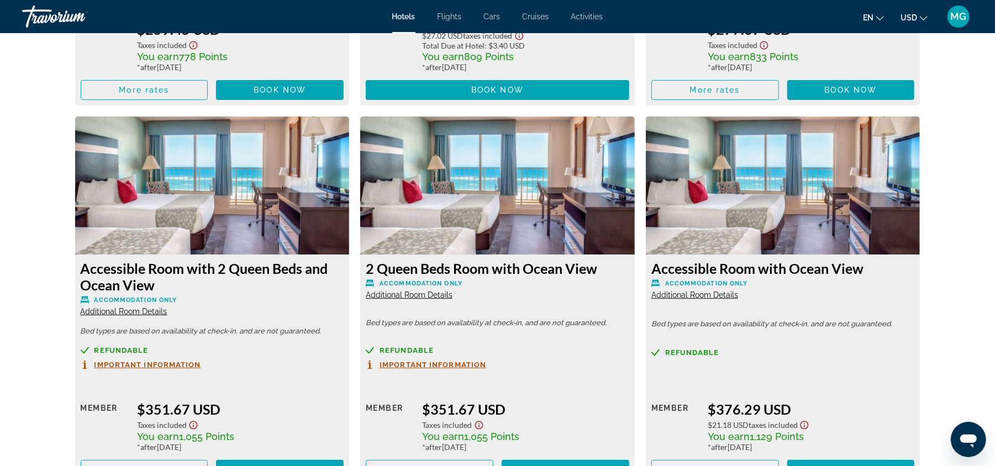
scroll to position [2970, 0]
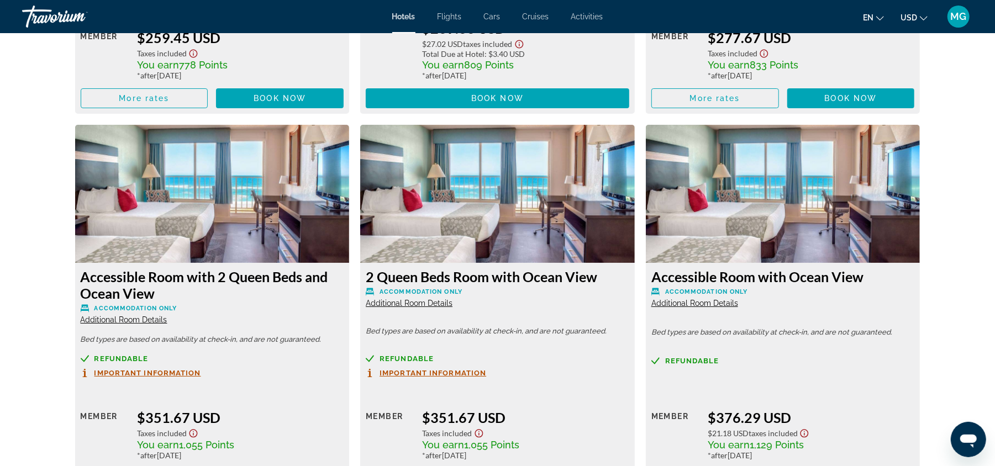
click at [209, 212] on img "Main content" at bounding box center [212, 194] width 275 height 138
click at [133, 324] on span "Additional Room Details" at bounding box center [124, 319] width 87 height 9
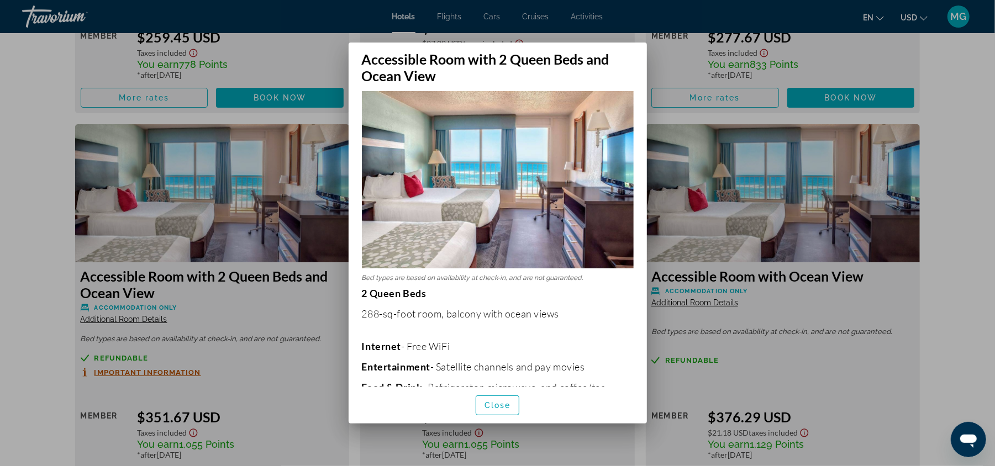
scroll to position [0, 0]
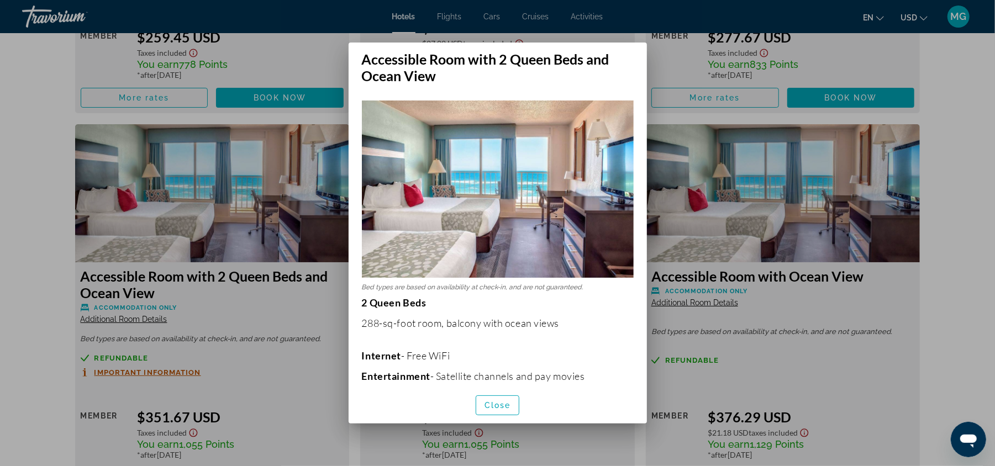
click at [947, 192] on div at bounding box center [497, 233] width 995 height 466
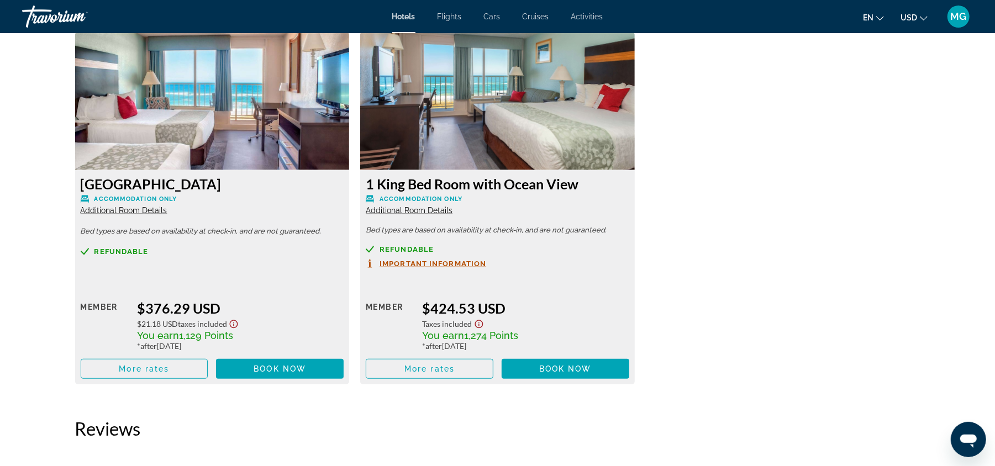
scroll to position [3451, 0]
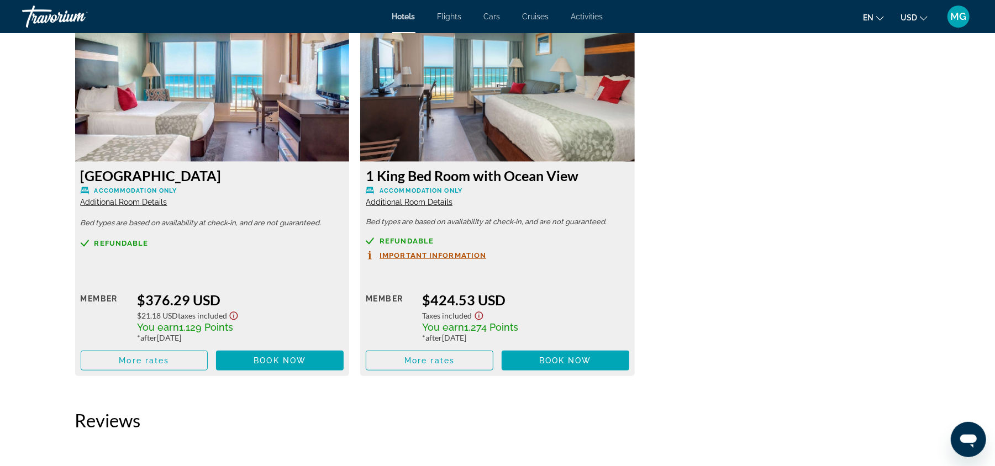
click at [146, 206] on span "Additional Room Details" at bounding box center [124, 202] width 87 height 9
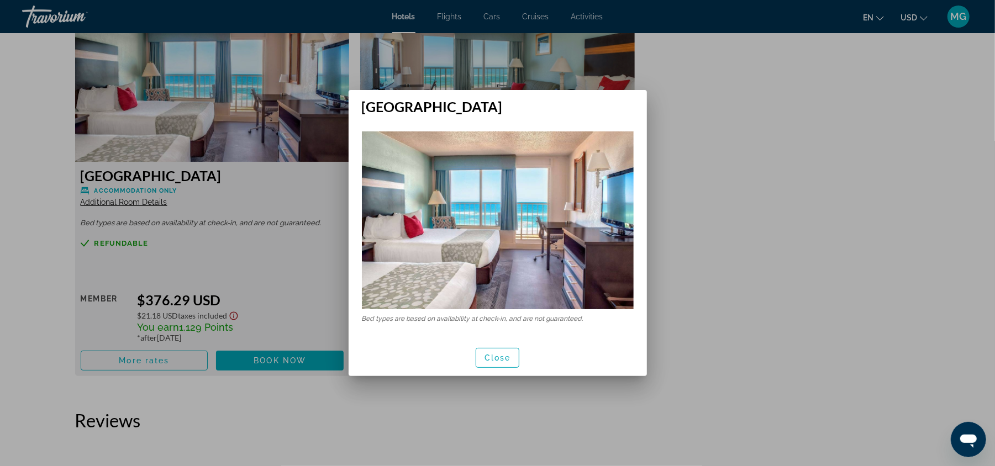
scroll to position [0, 0]
click at [493, 359] on span "Close" at bounding box center [497, 357] width 27 height 9
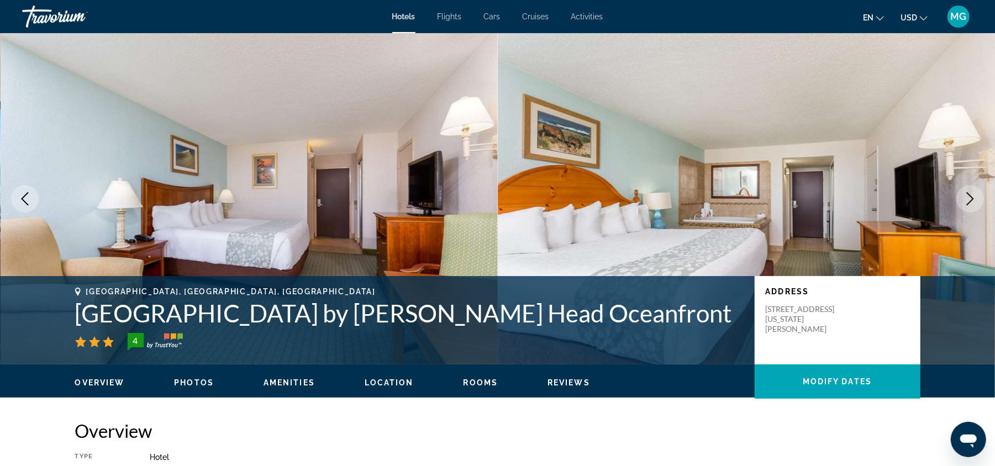
scroll to position [3451, 0]
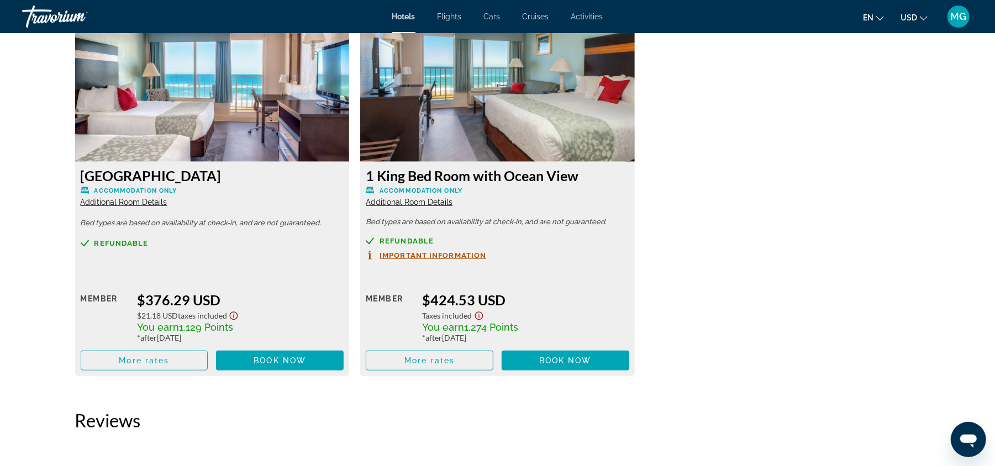
click at [429, 203] on span "Additional Room Details" at bounding box center [409, 202] width 87 height 9
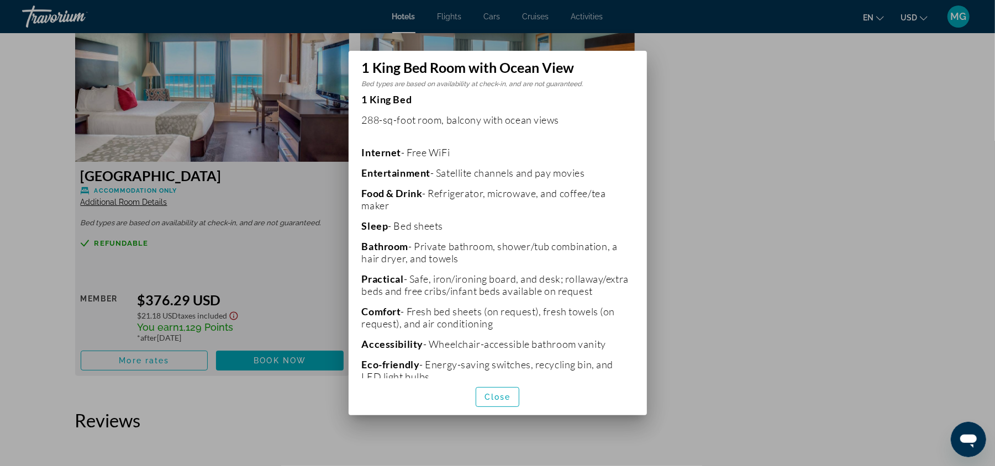
scroll to position [0, 0]
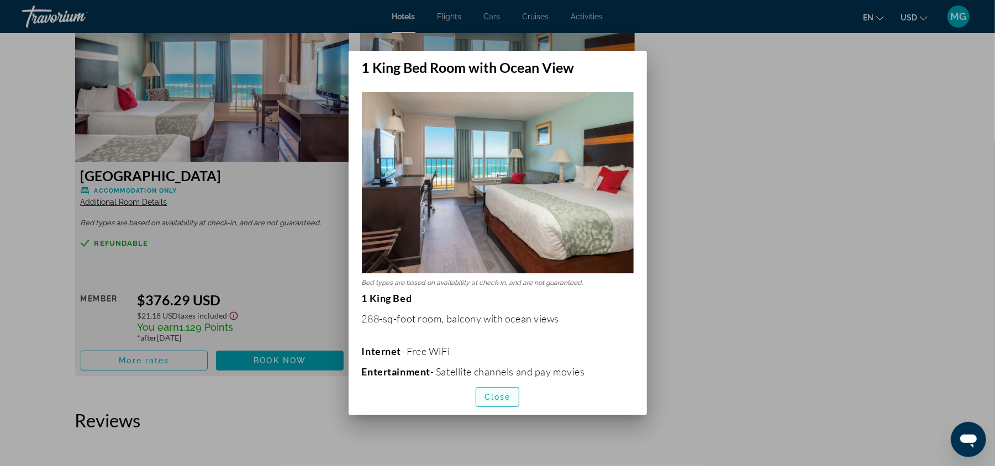
click at [504, 391] on span "button" at bounding box center [497, 397] width 43 height 27
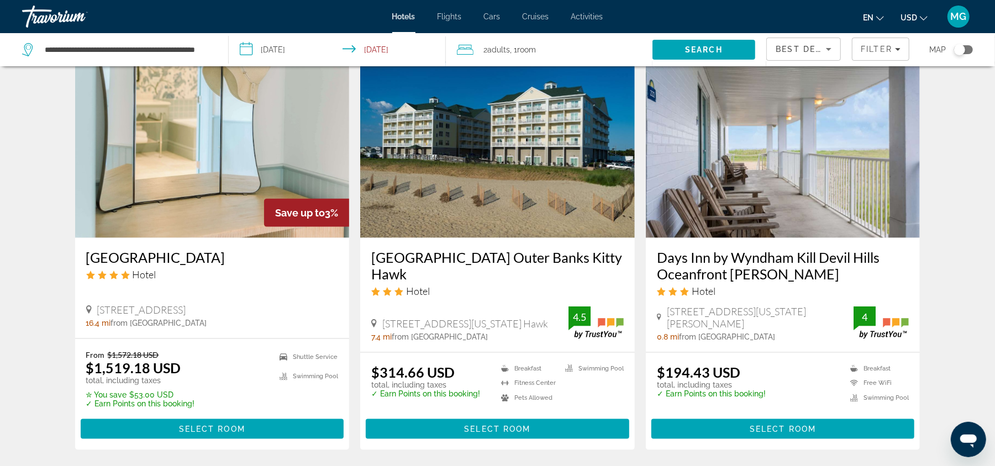
scroll to position [900, 0]
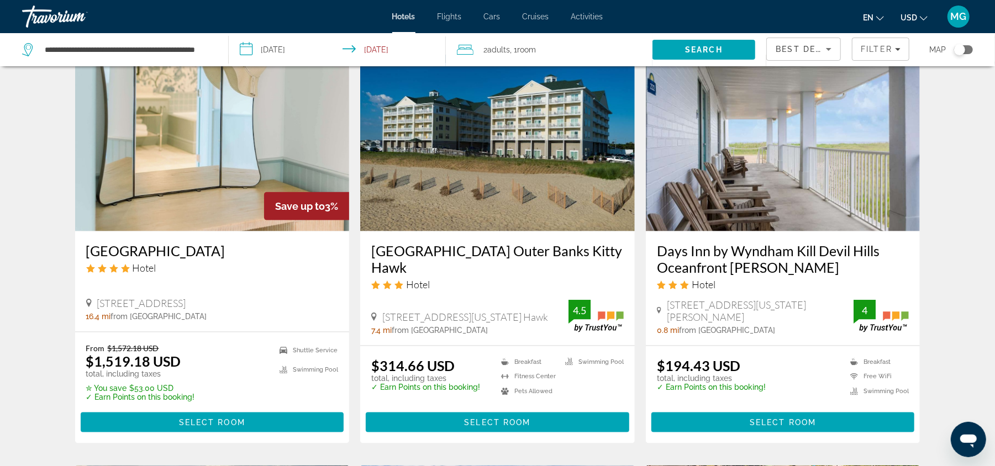
click at [460, 249] on h3 "Hilton Garden Inn Outer Banks Kitty Hawk" at bounding box center [497, 258] width 252 height 33
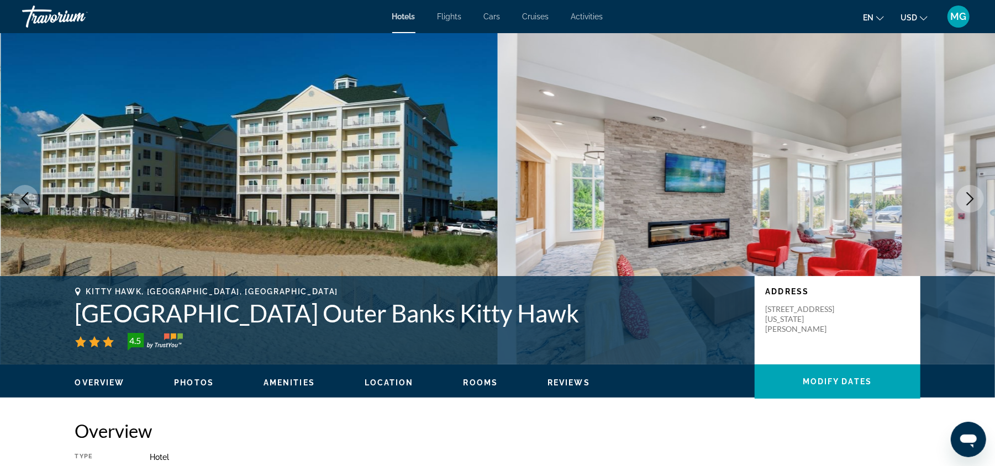
click at [970, 199] on icon "Next image" at bounding box center [969, 198] width 13 height 13
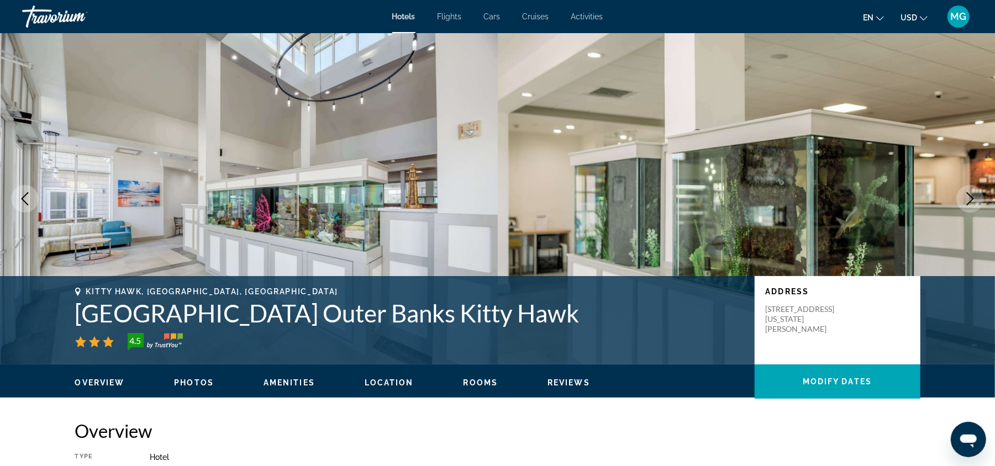
click at [970, 199] on icon "Next image" at bounding box center [969, 198] width 13 height 13
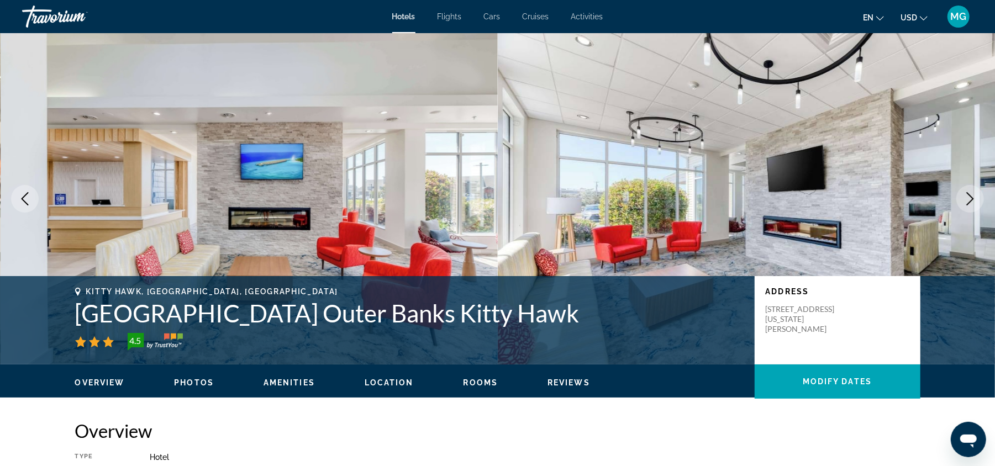
click at [970, 199] on icon "Next image" at bounding box center [969, 198] width 13 height 13
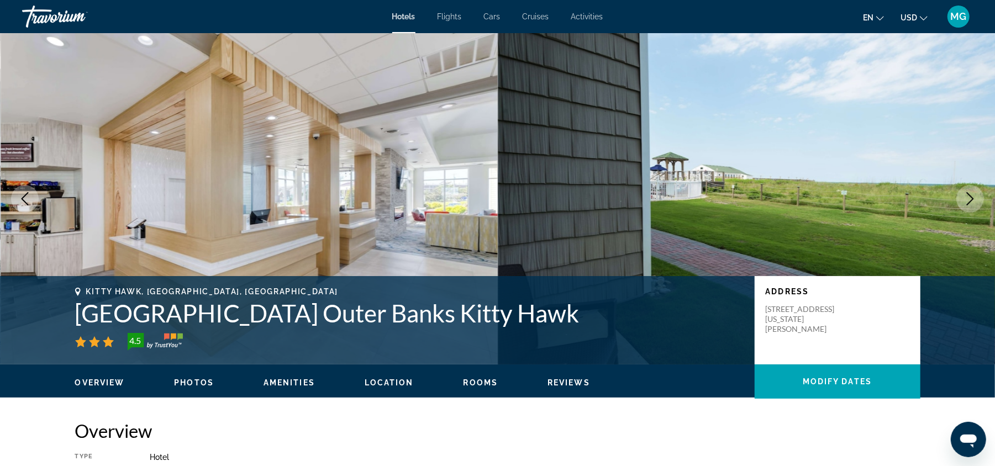
click at [970, 199] on icon "Next image" at bounding box center [969, 198] width 13 height 13
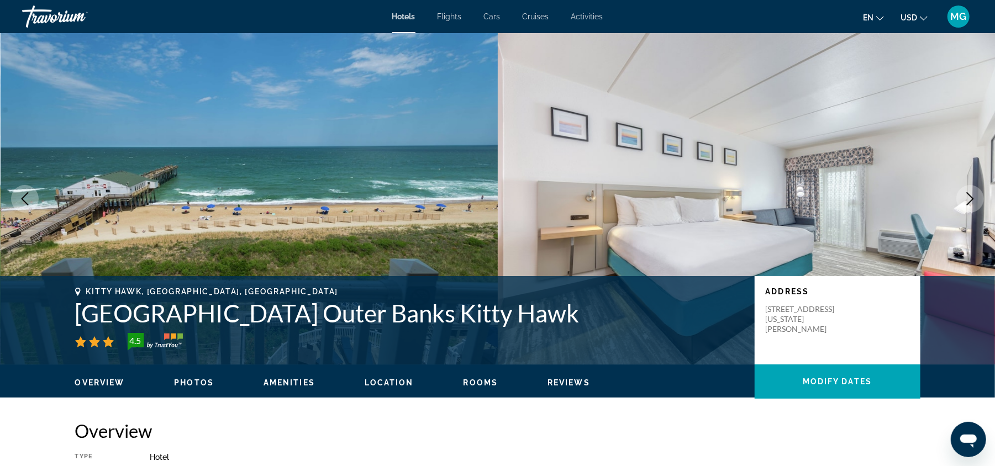
click at [970, 199] on icon "Next image" at bounding box center [969, 198] width 13 height 13
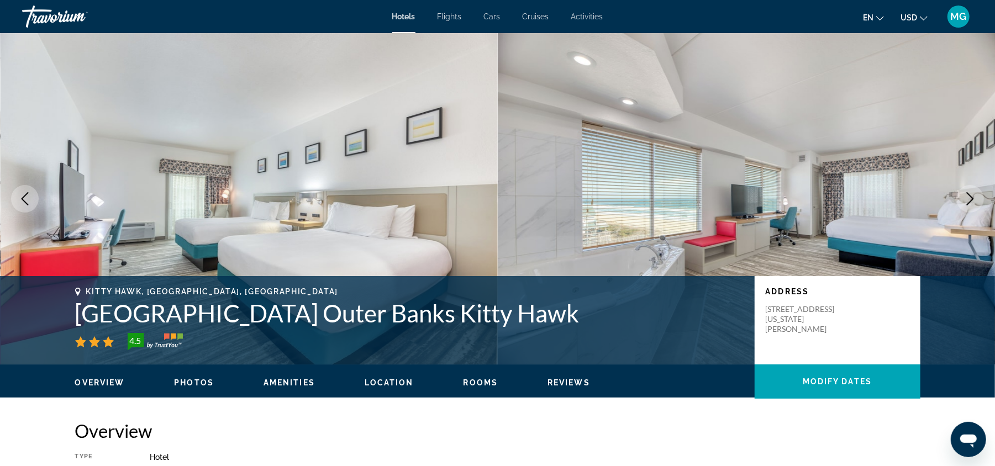
click at [970, 199] on icon "Next image" at bounding box center [969, 198] width 13 height 13
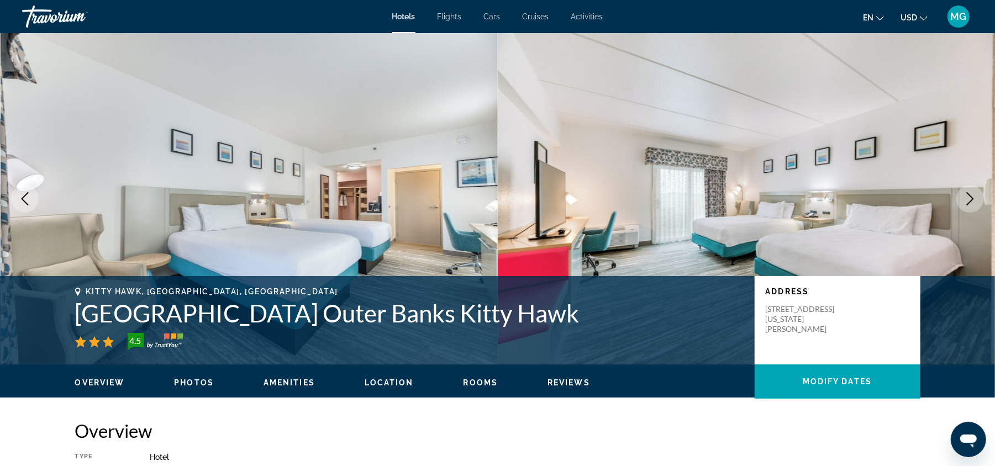
click at [970, 199] on icon "Next image" at bounding box center [969, 198] width 13 height 13
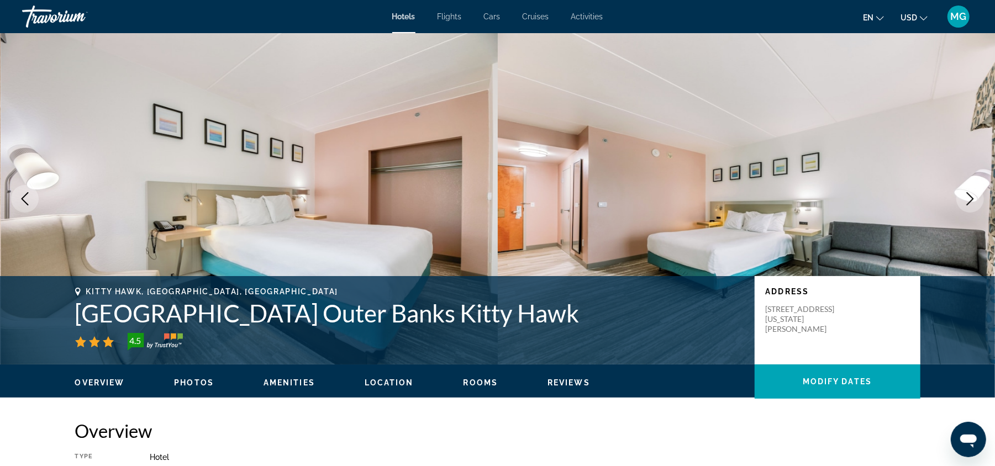
click at [970, 199] on icon "Next image" at bounding box center [969, 198] width 13 height 13
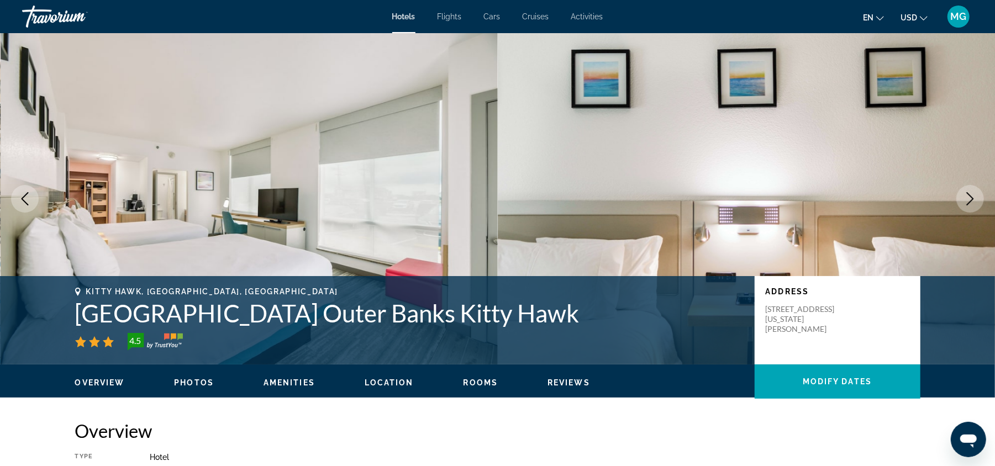
click at [970, 199] on icon "Next image" at bounding box center [969, 198] width 13 height 13
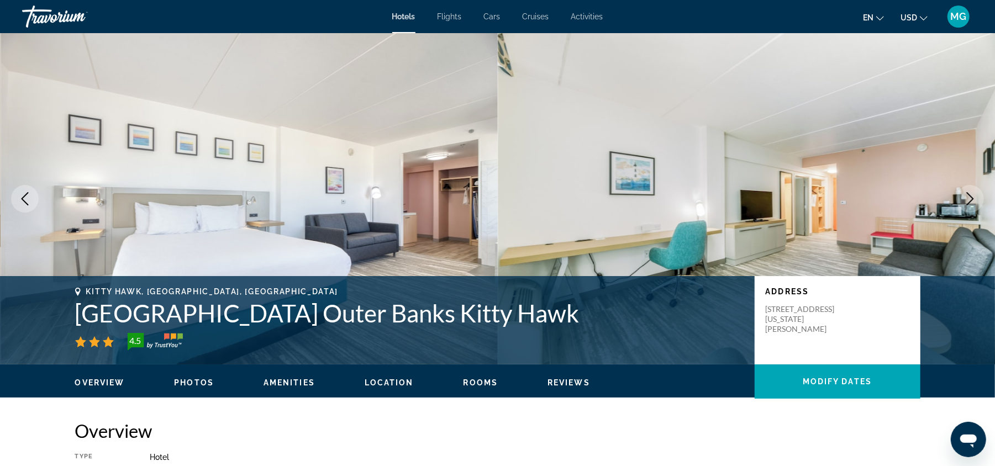
click at [970, 199] on icon "Next image" at bounding box center [969, 198] width 13 height 13
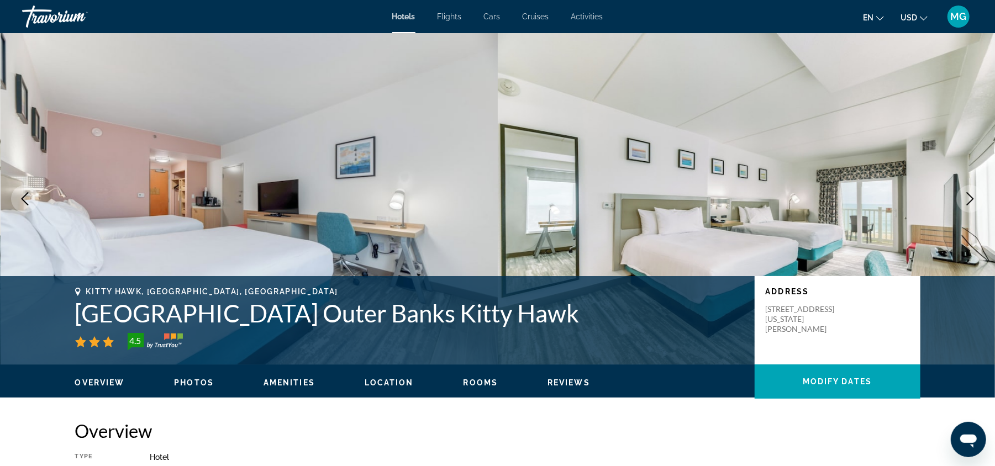
click at [970, 199] on icon "Next image" at bounding box center [969, 198] width 13 height 13
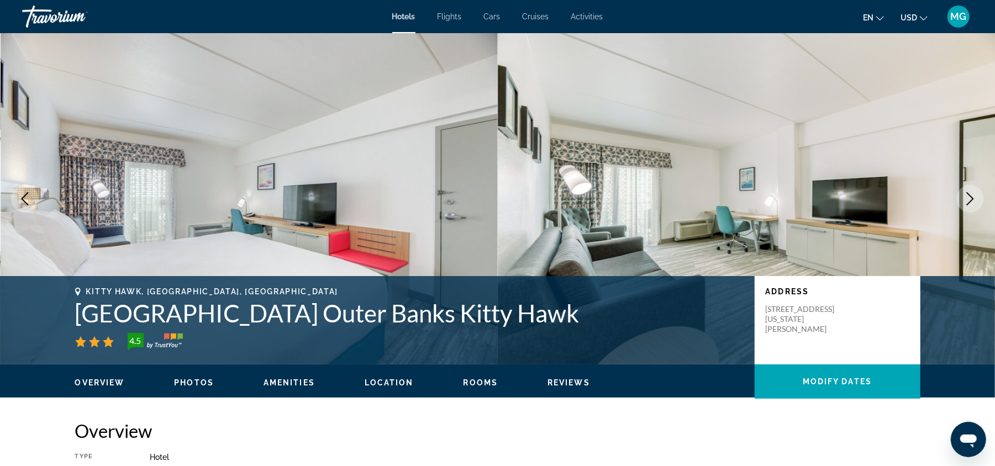
click at [970, 199] on icon "Next image" at bounding box center [969, 198] width 13 height 13
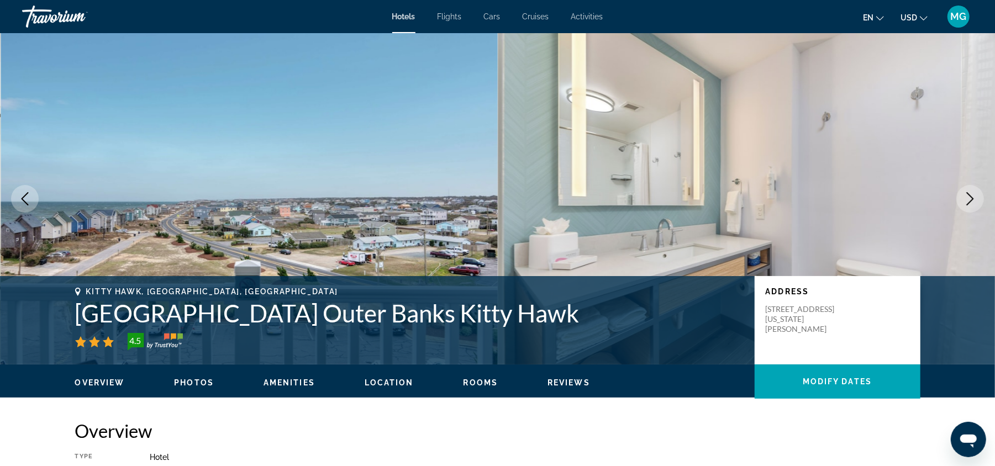
click at [970, 199] on icon "Next image" at bounding box center [969, 198] width 13 height 13
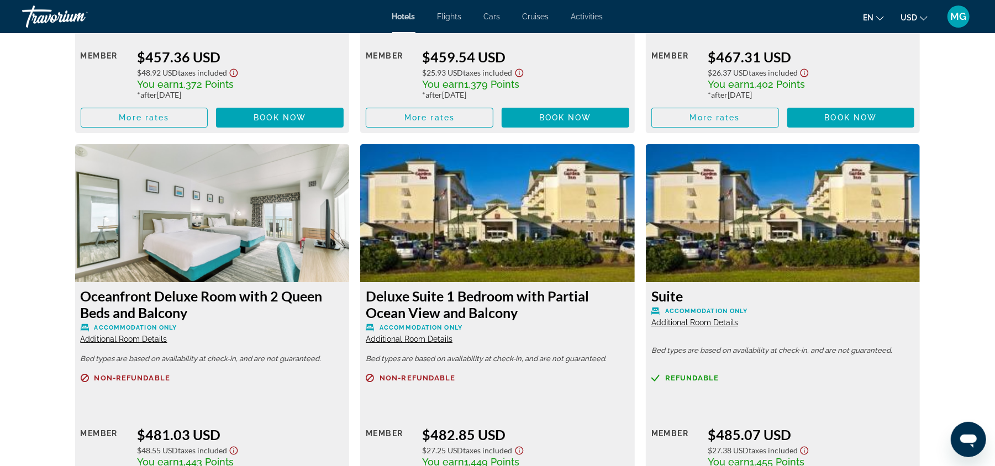
scroll to position [5577, 0]
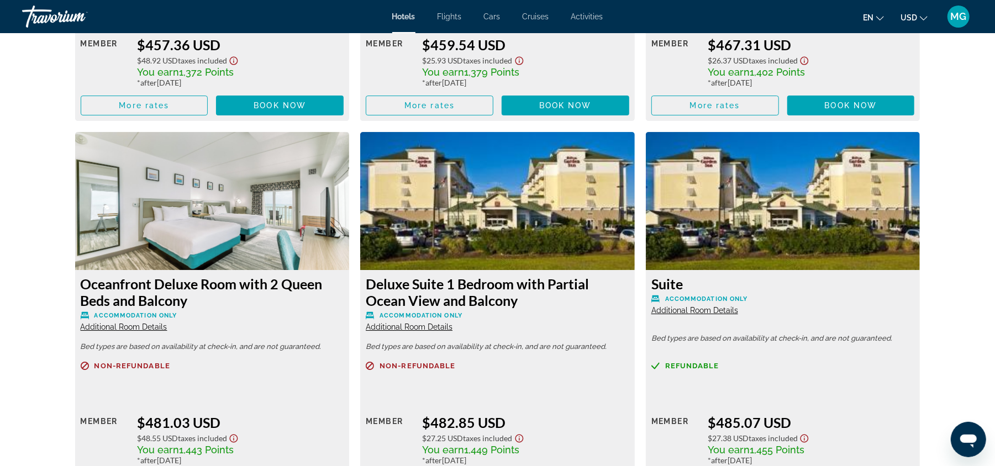
click at [202, 223] on img "Main content" at bounding box center [212, 201] width 275 height 138
click at [130, 328] on span "Additional Room Details" at bounding box center [124, 327] width 87 height 9
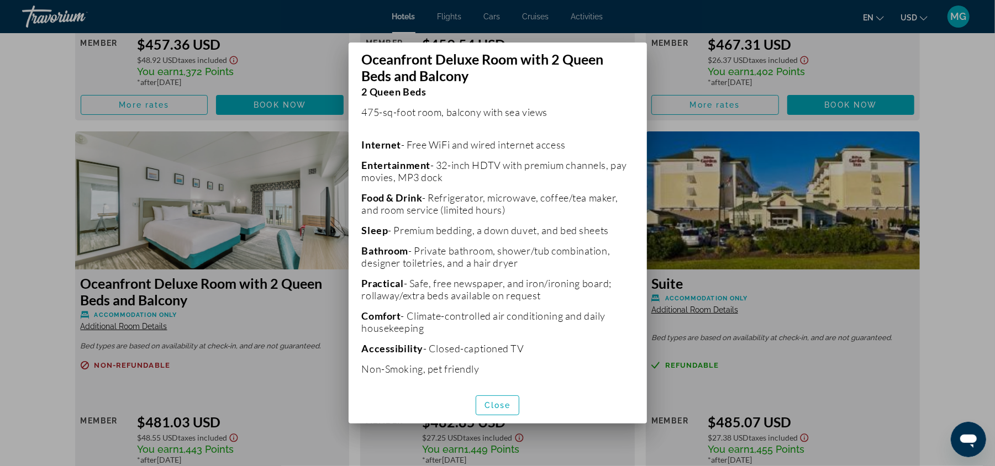
scroll to position [0, 0]
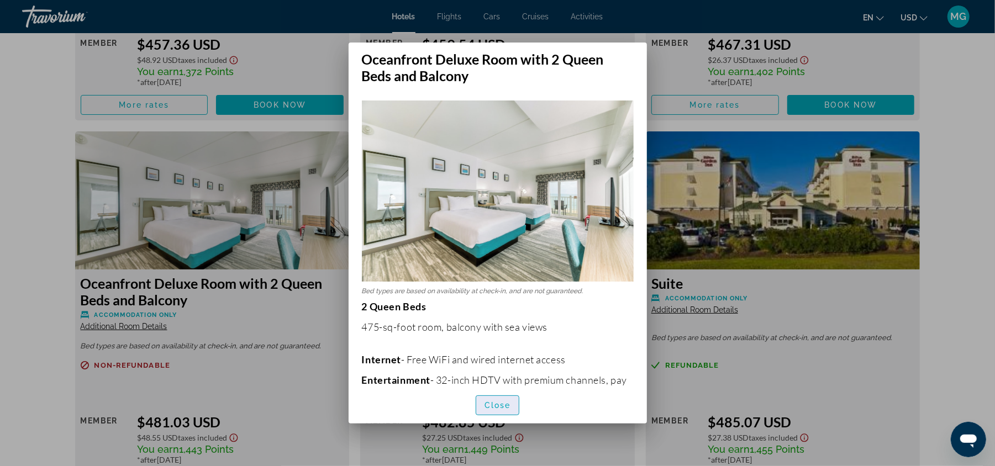
click at [504, 407] on span "Close" at bounding box center [497, 405] width 27 height 9
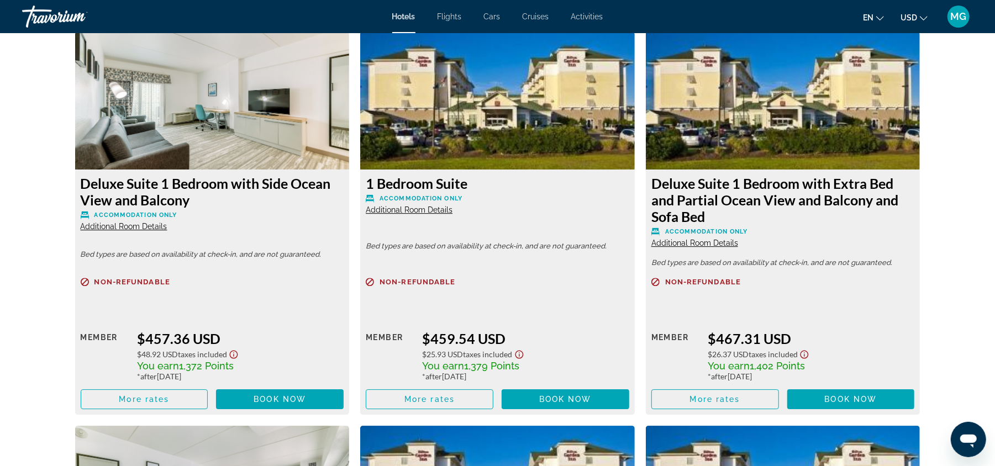
scroll to position [5259, 0]
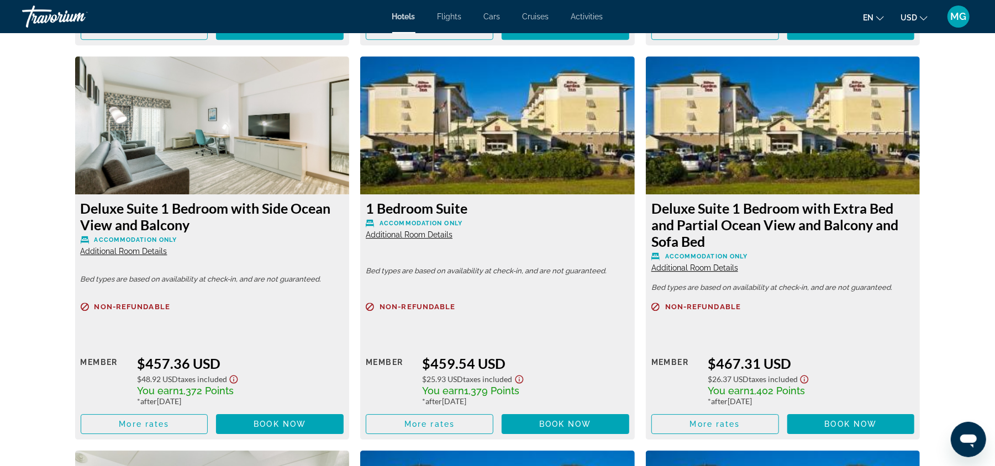
click at [148, 256] on span "Additional Room Details" at bounding box center [124, 251] width 87 height 9
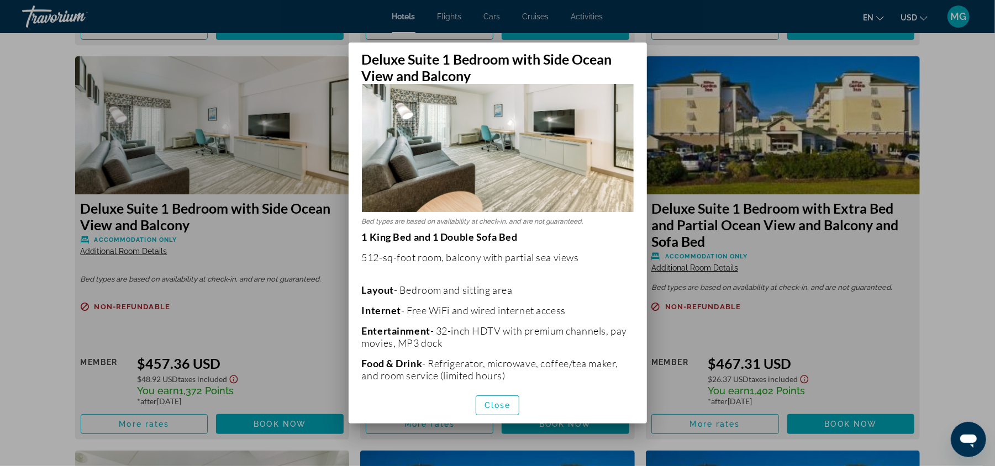
scroll to position [0, 0]
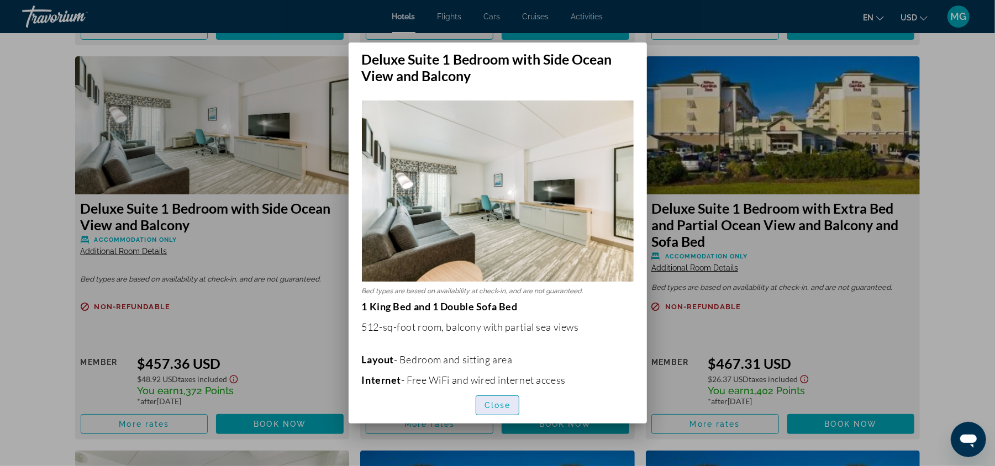
click at [502, 401] on span "Close" at bounding box center [497, 405] width 27 height 9
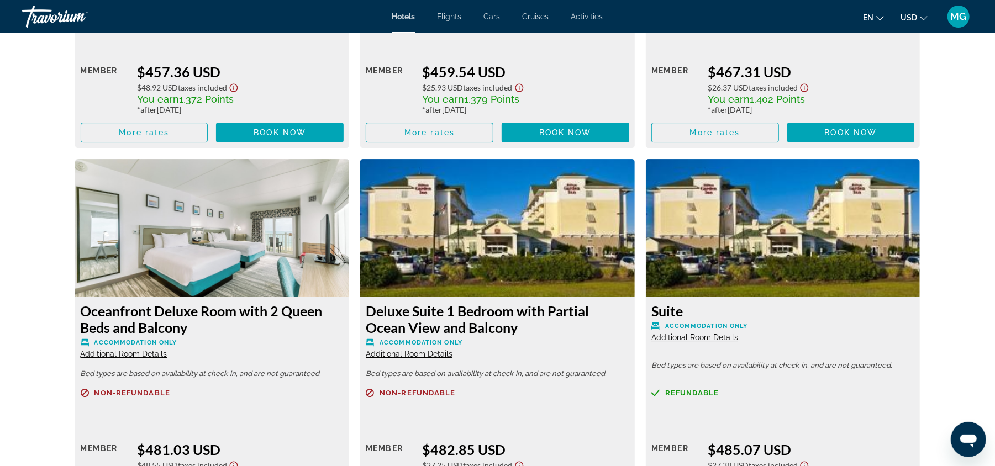
scroll to position [5588, 0]
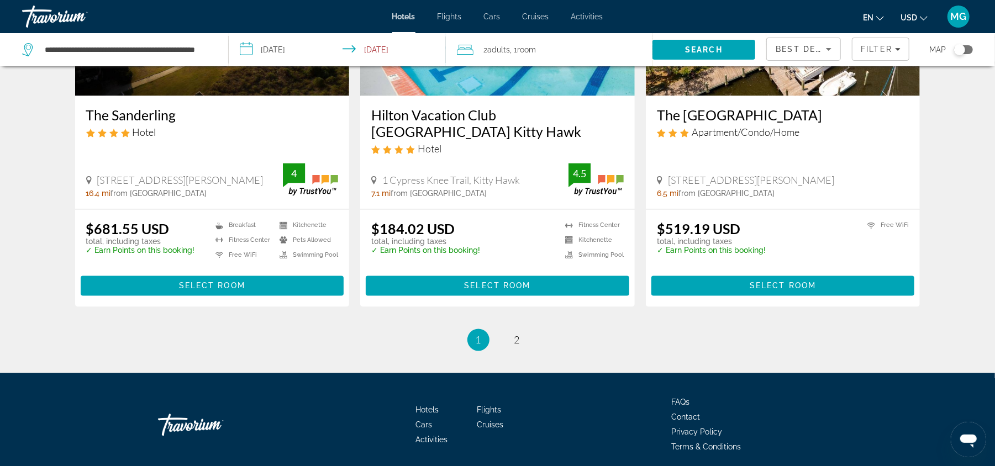
scroll to position [1421, 0]
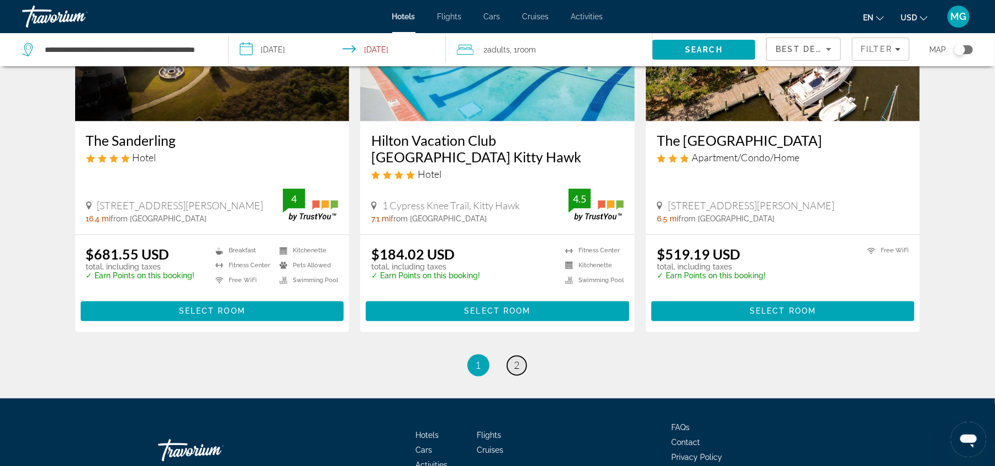
click at [519, 369] on span "2" at bounding box center [517, 366] width 6 height 12
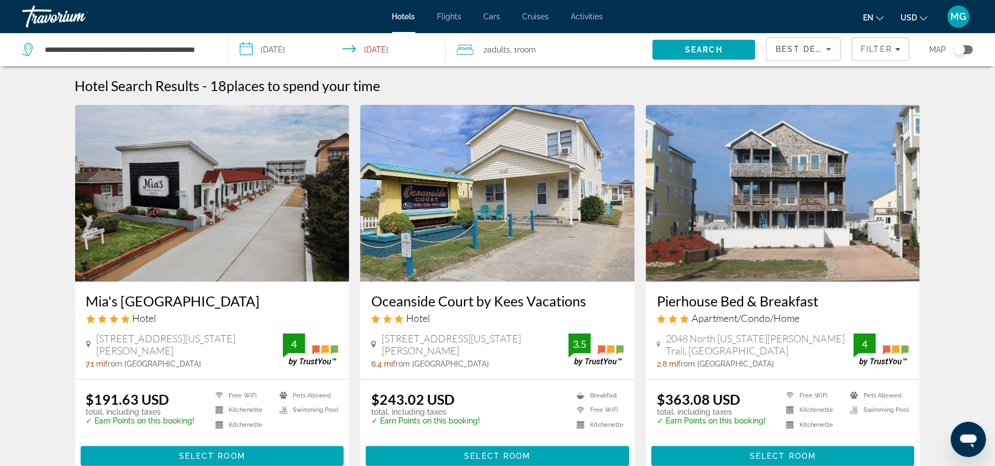
click at [778, 199] on img "Main content" at bounding box center [783, 193] width 275 height 177
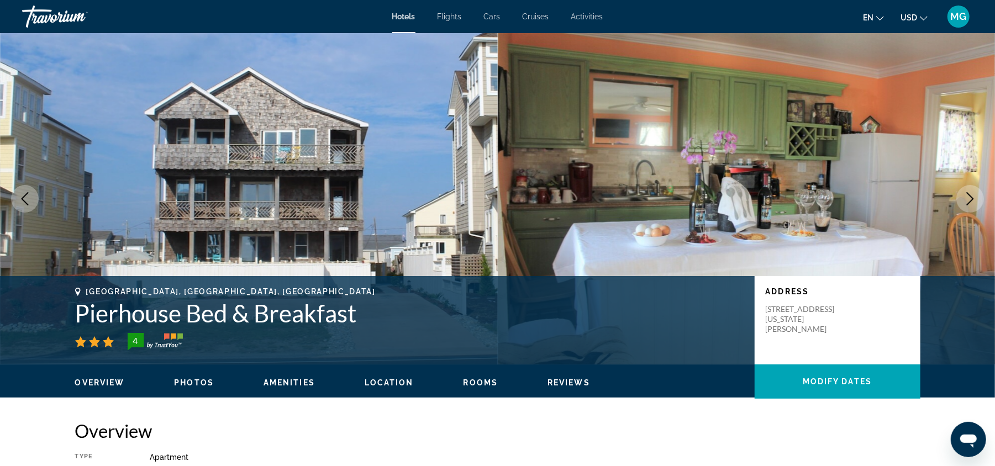
click at [969, 197] on icon "Next image" at bounding box center [969, 198] width 13 height 13
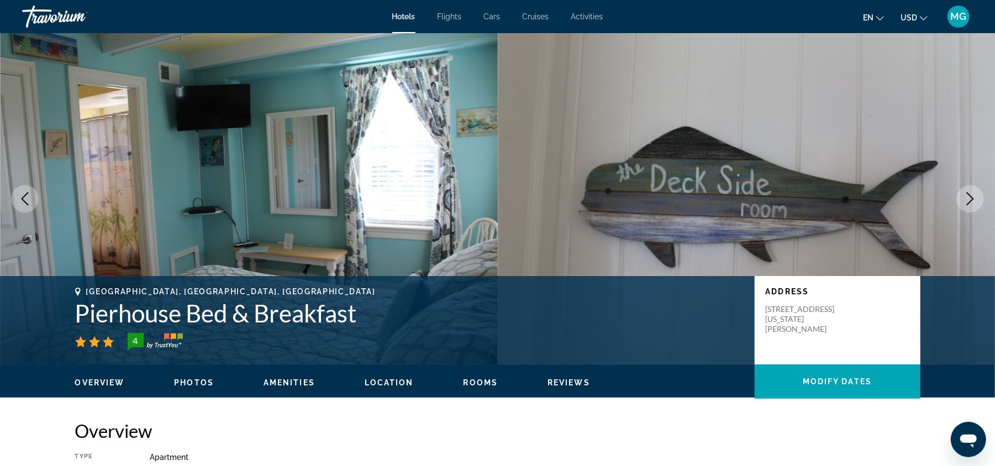
click at [969, 197] on icon "Next image" at bounding box center [969, 198] width 13 height 13
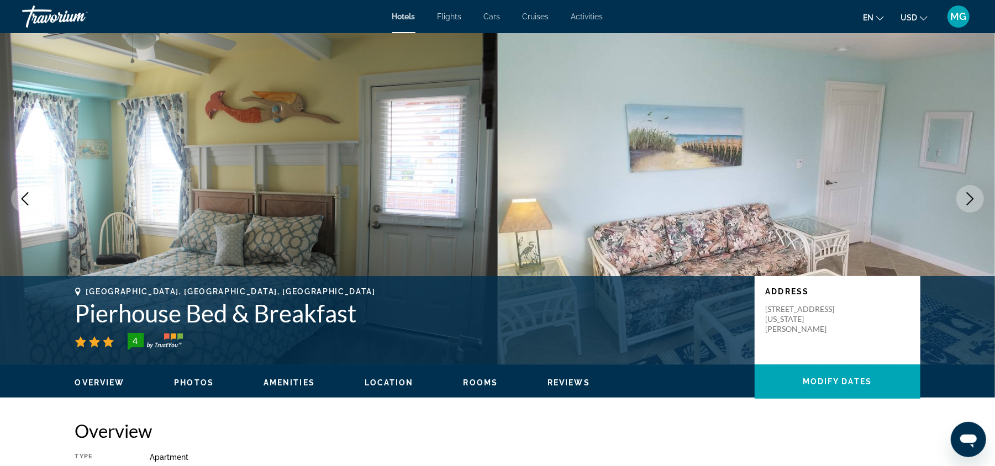
click at [969, 197] on icon "Next image" at bounding box center [969, 198] width 13 height 13
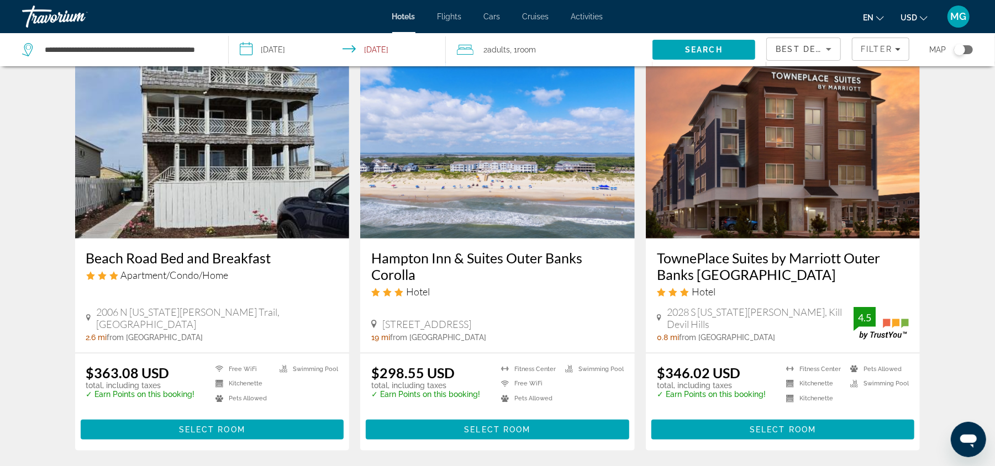
scroll to position [441, 0]
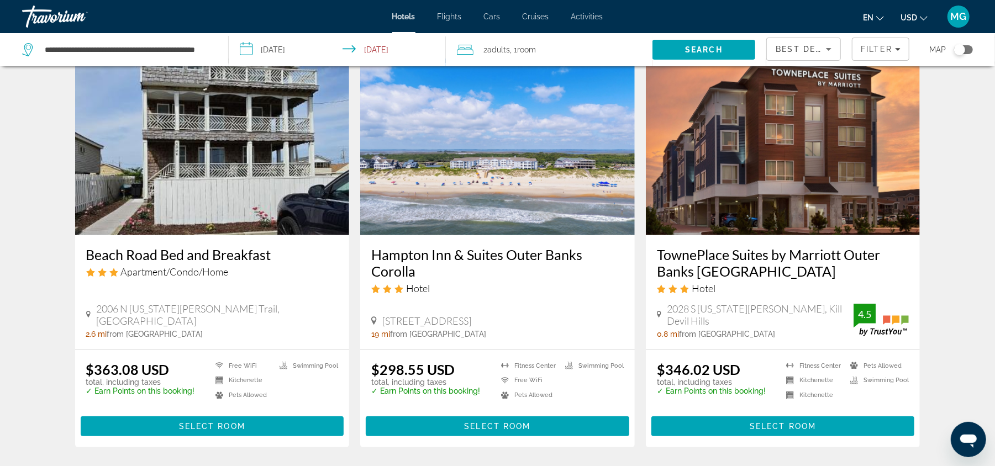
click at [458, 198] on img "Main content" at bounding box center [497, 147] width 275 height 177
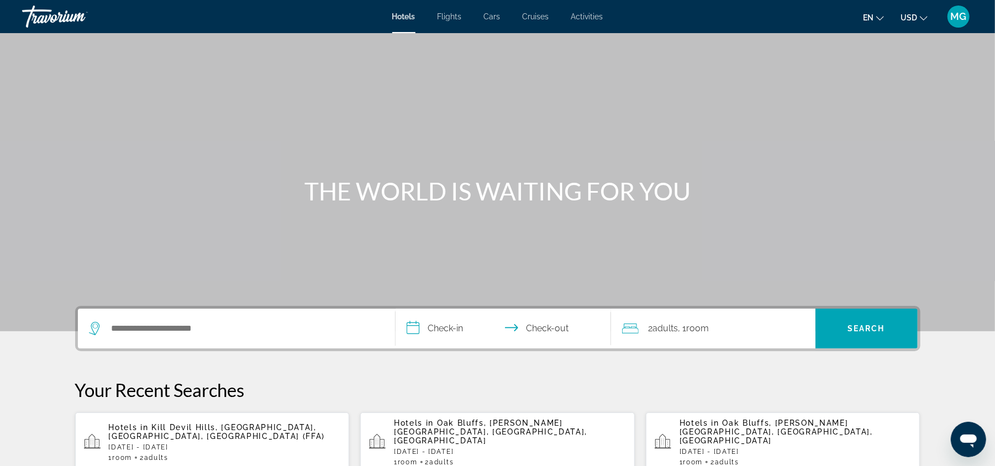
click at [232, 430] on p "Hotels in Kill Devil Hills, Outer Banks, NC, United States (FFA)" at bounding box center [225, 432] width 232 height 18
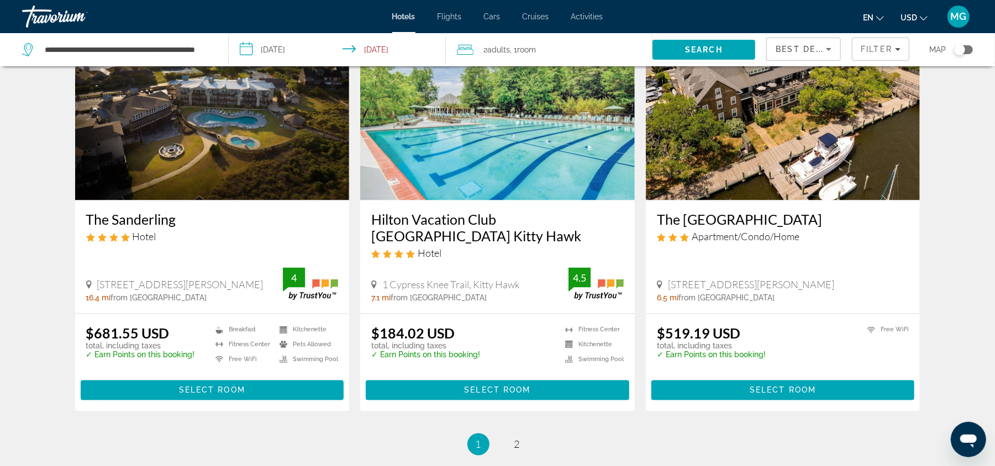
scroll to position [1328, 0]
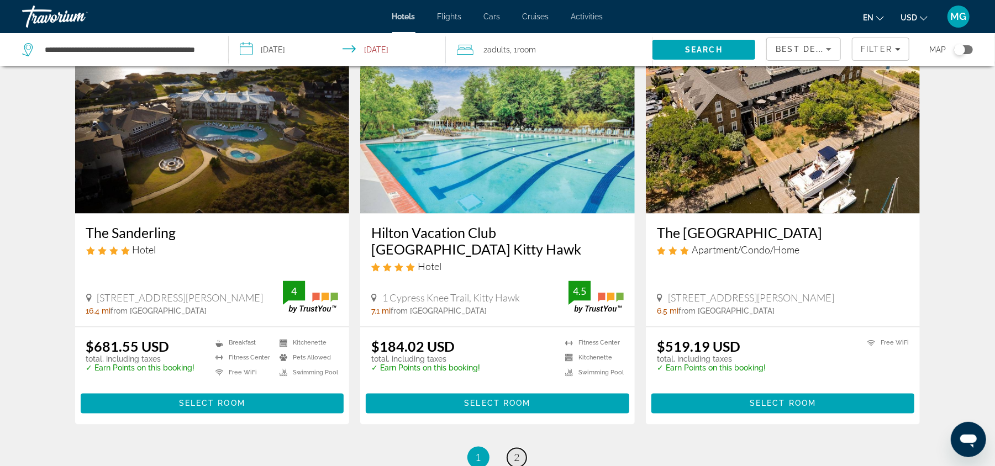
click at [515, 455] on span "2" at bounding box center [517, 458] width 6 height 12
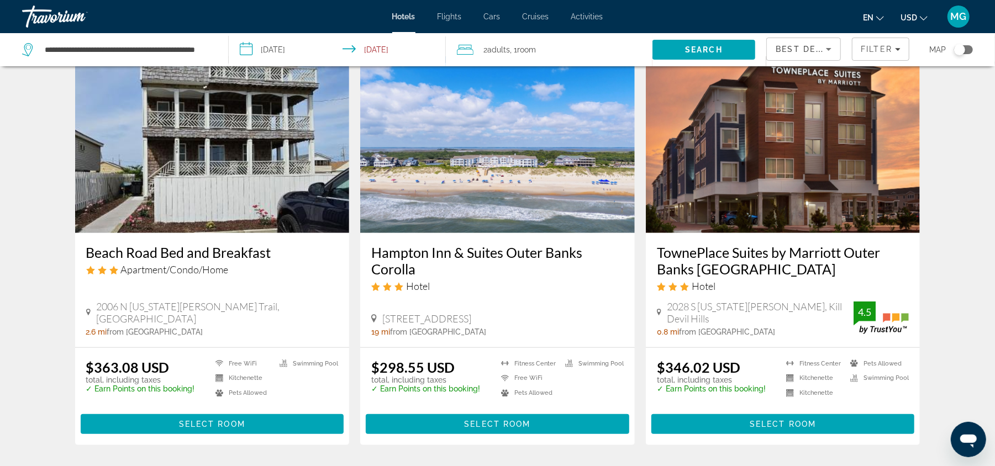
scroll to position [445, 0]
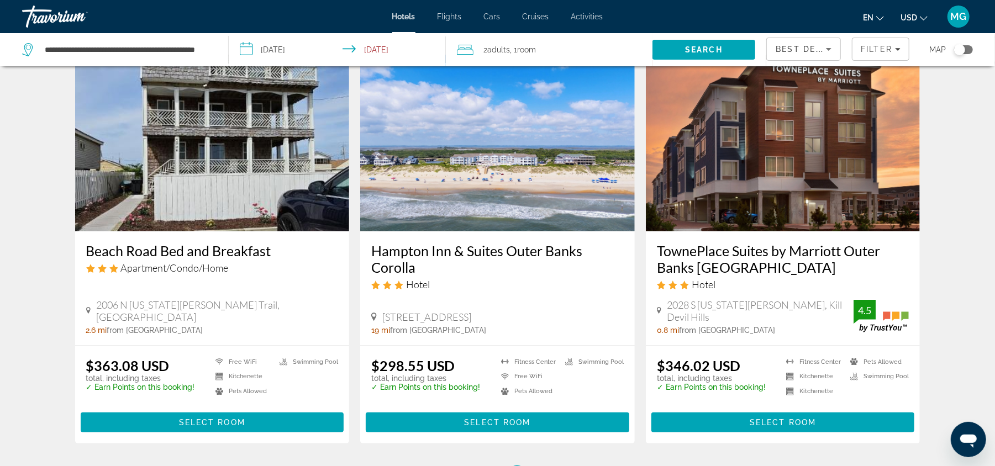
click at [445, 126] on img "Main content" at bounding box center [497, 143] width 275 height 177
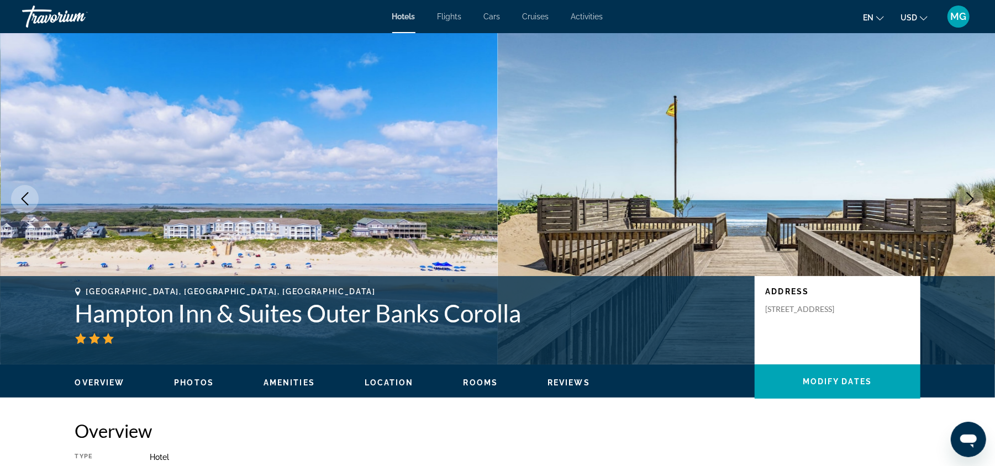
click at [970, 199] on icon "Next image" at bounding box center [969, 198] width 13 height 13
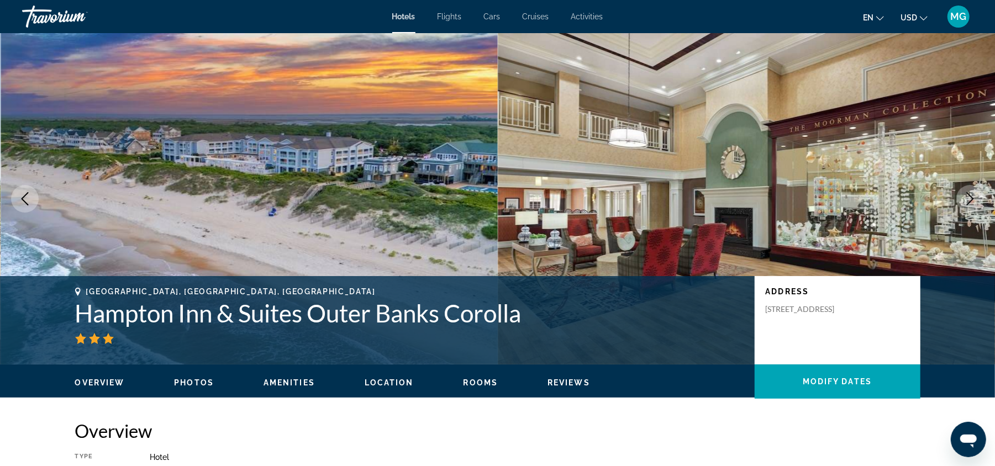
click at [970, 199] on icon "Next image" at bounding box center [969, 198] width 13 height 13
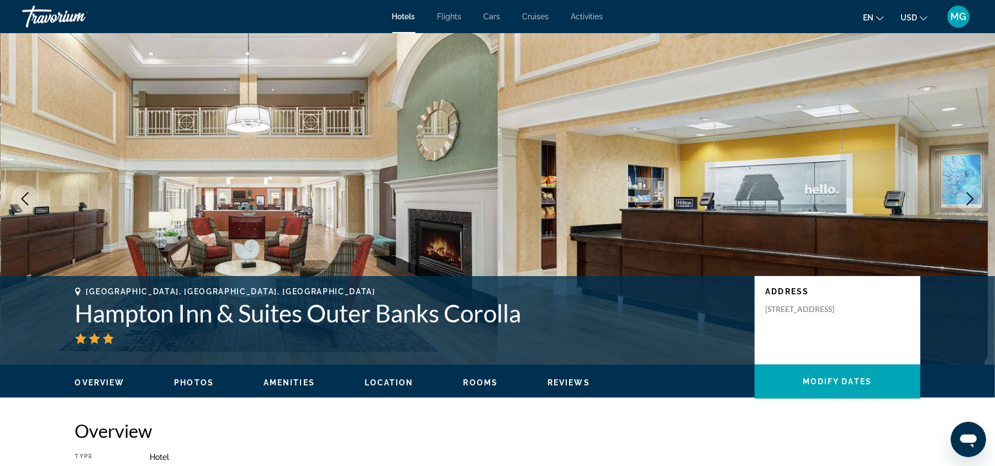
click at [970, 199] on icon "Next image" at bounding box center [969, 198] width 13 height 13
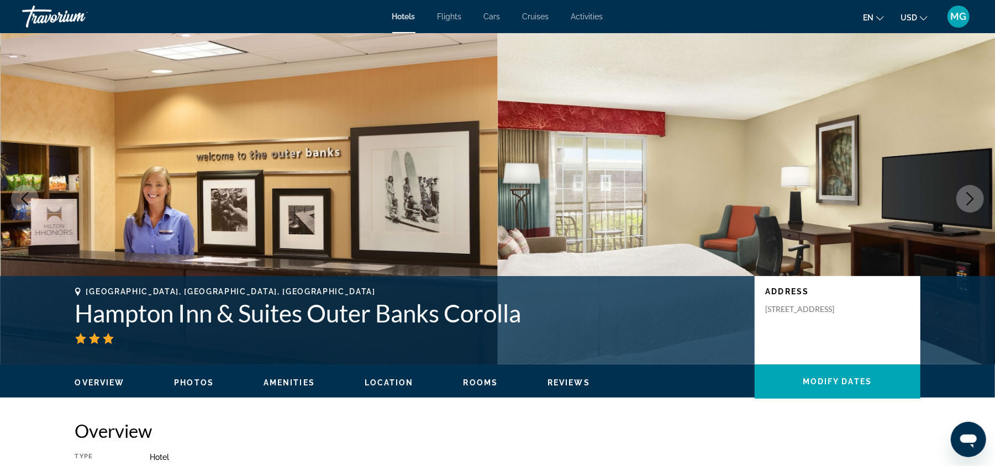
click at [970, 199] on icon "Next image" at bounding box center [969, 198] width 13 height 13
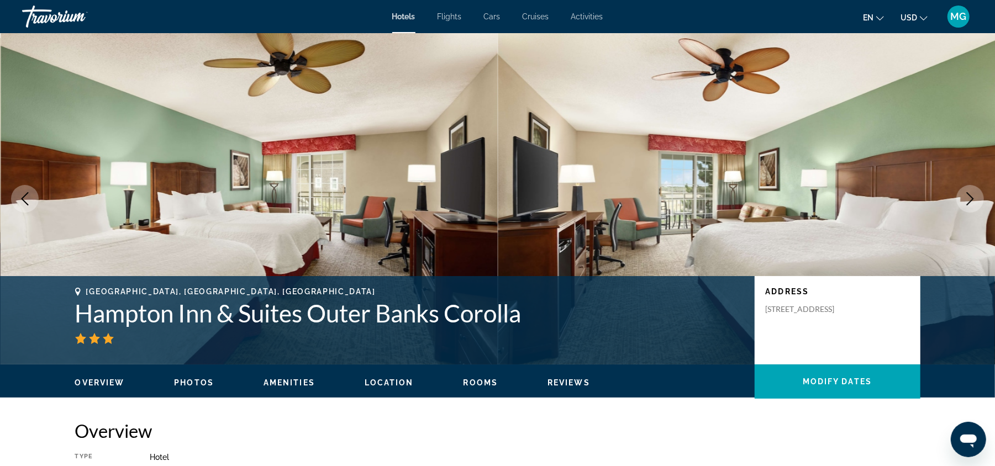
click at [970, 199] on icon "Next image" at bounding box center [969, 198] width 13 height 13
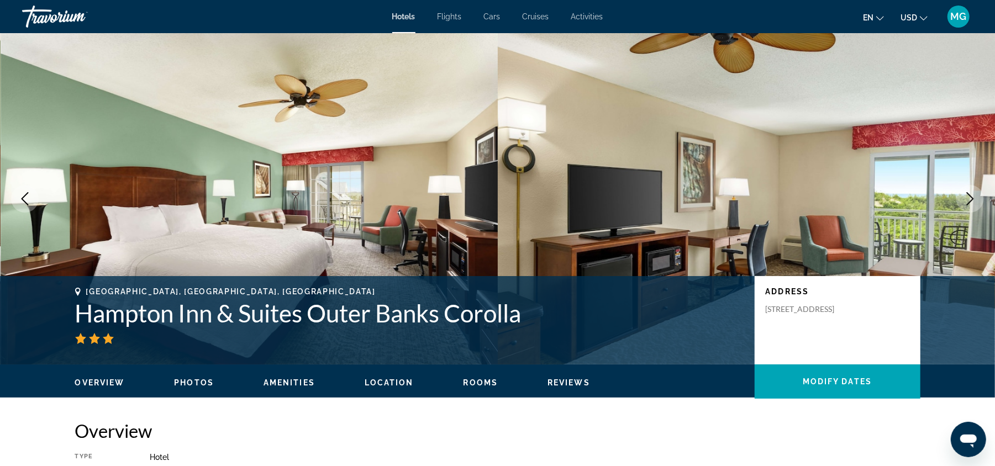
click at [970, 199] on icon "Next image" at bounding box center [969, 198] width 13 height 13
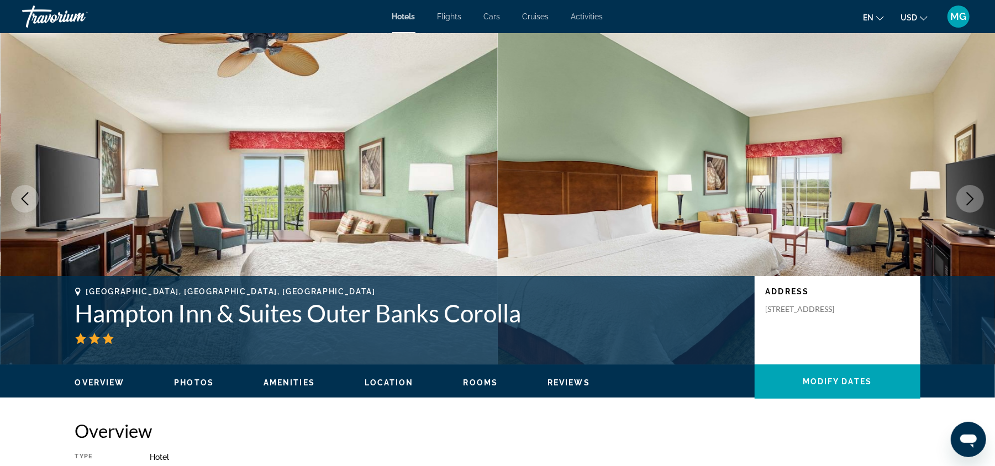
click at [970, 199] on icon "Next image" at bounding box center [969, 198] width 13 height 13
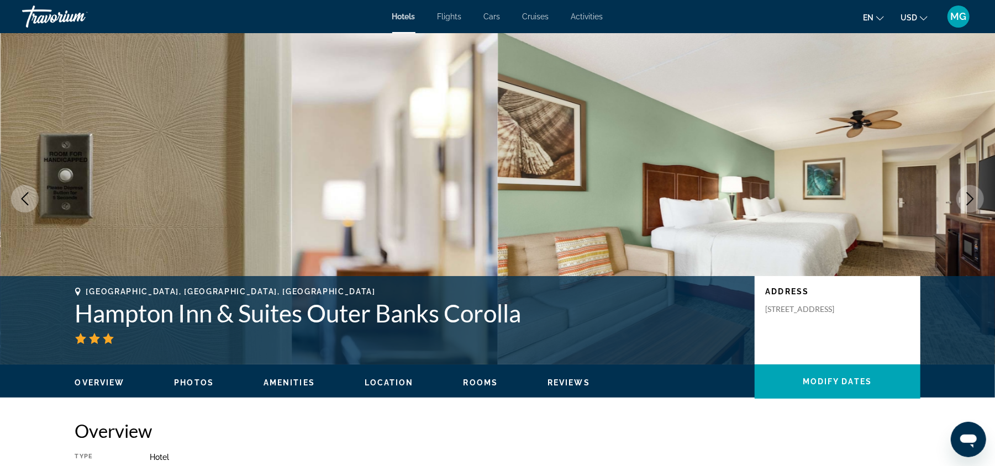
click at [970, 199] on icon "Next image" at bounding box center [969, 198] width 13 height 13
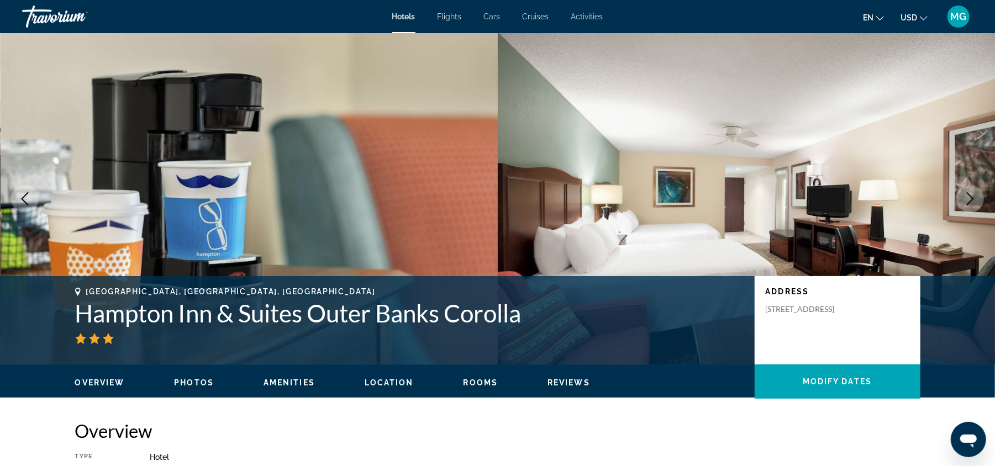
click at [970, 199] on icon "Next image" at bounding box center [969, 198] width 13 height 13
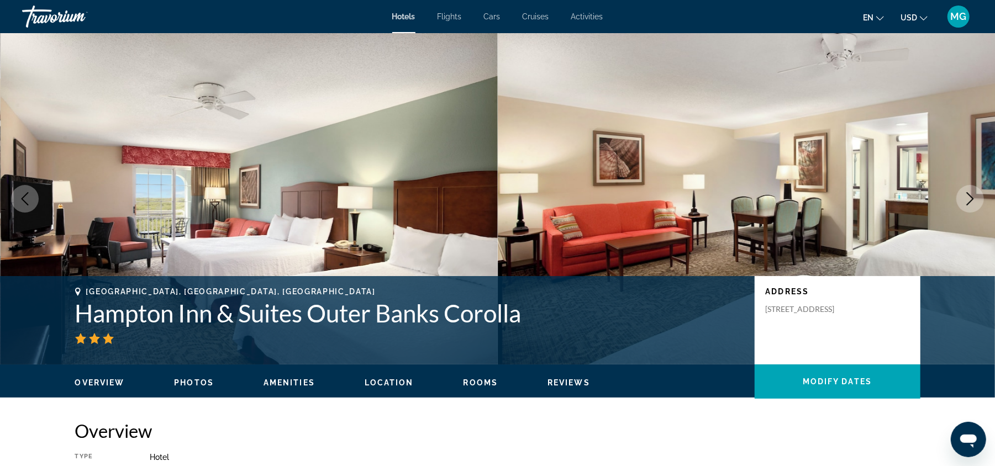
click at [970, 199] on icon "Next image" at bounding box center [969, 198] width 13 height 13
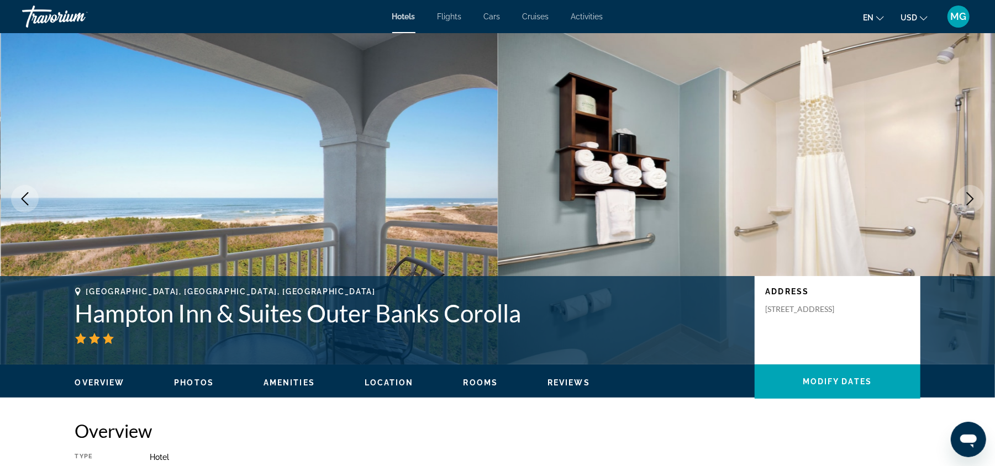
click at [970, 199] on icon "Next image" at bounding box center [969, 198] width 13 height 13
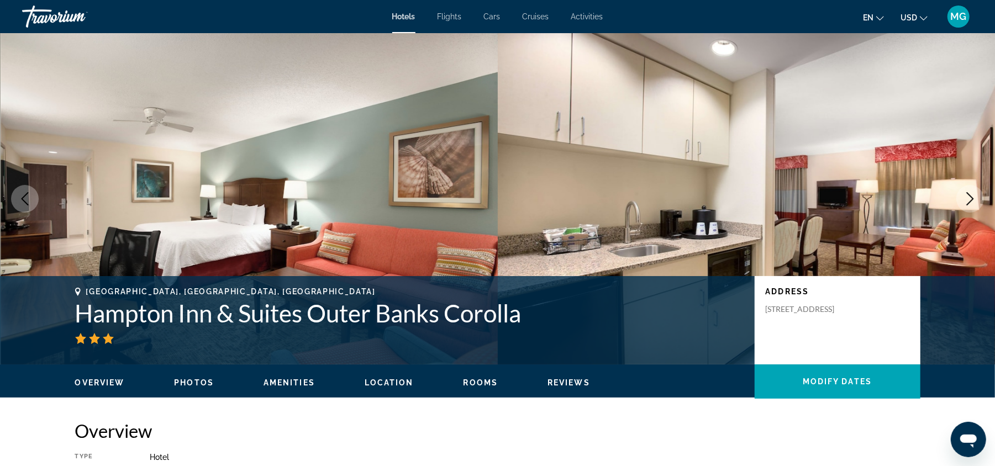
click at [970, 199] on icon "Next image" at bounding box center [969, 198] width 13 height 13
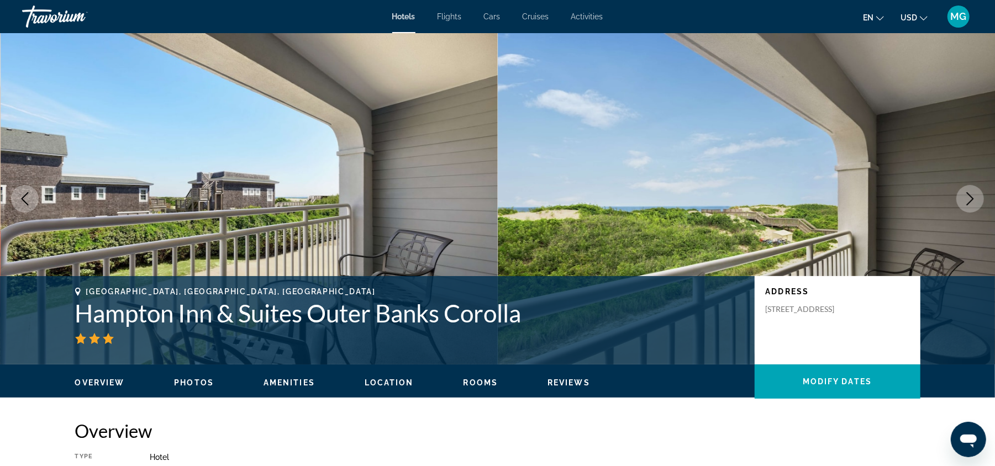
click at [970, 199] on icon "Next image" at bounding box center [969, 198] width 13 height 13
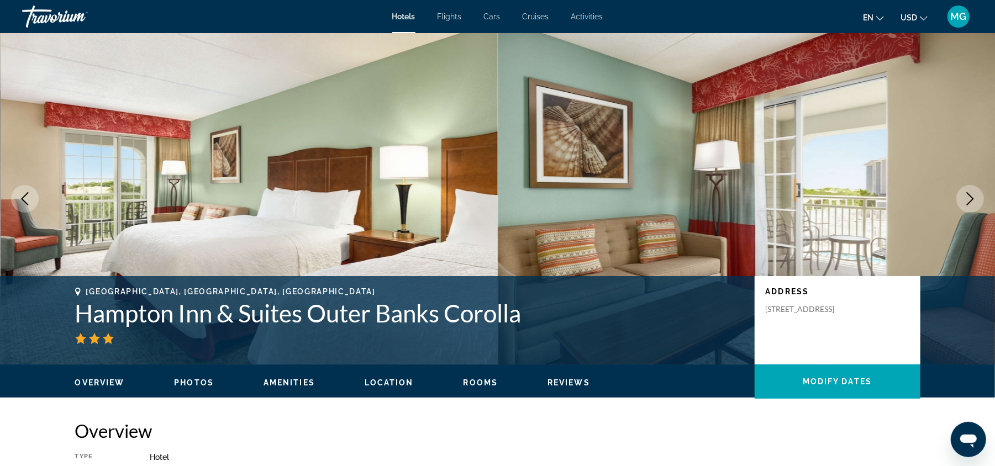
click at [970, 199] on icon "Next image" at bounding box center [969, 198] width 13 height 13
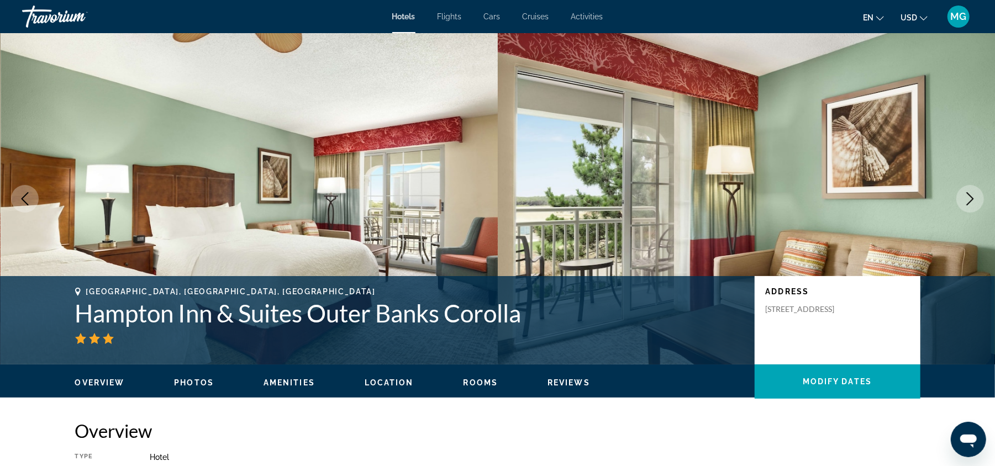
click at [970, 199] on icon "Next image" at bounding box center [969, 198] width 13 height 13
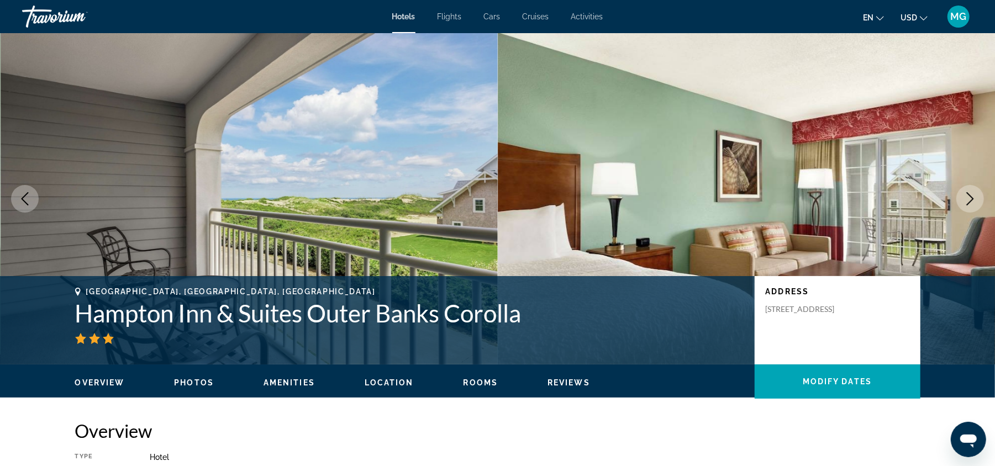
click at [970, 199] on icon "Next image" at bounding box center [969, 198] width 13 height 13
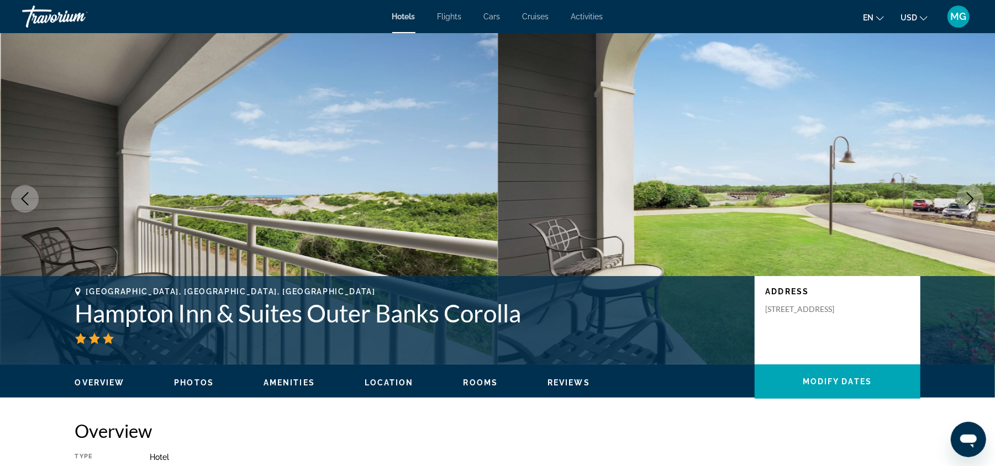
click at [970, 199] on icon "Next image" at bounding box center [969, 198] width 13 height 13
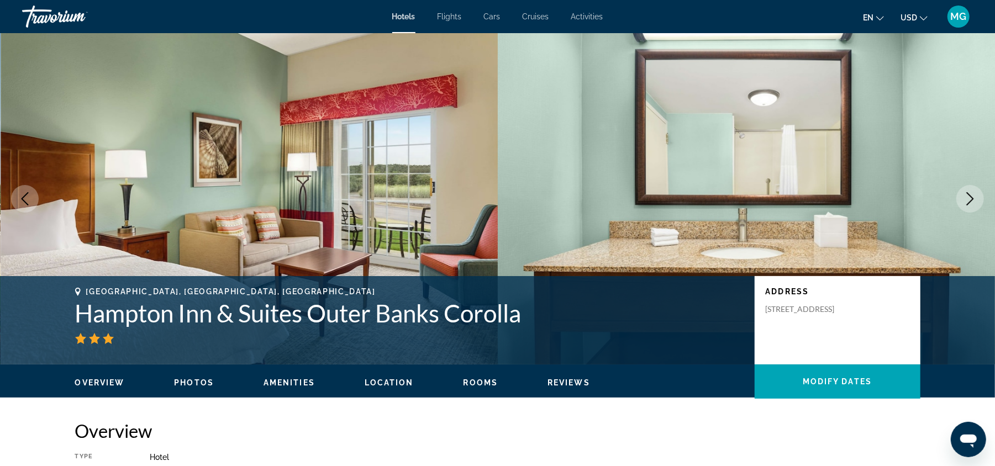
click at [970, 199] on icon "Next image" at bounding box center [969, 198] width 13 height 13
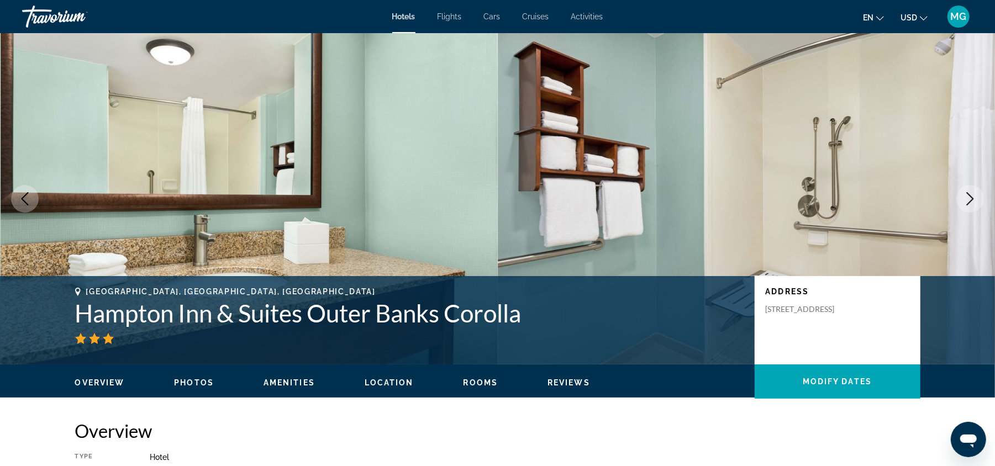
click at [970, 199] on icon "Next image" at bounding box center [969, 198] width 13 height 13
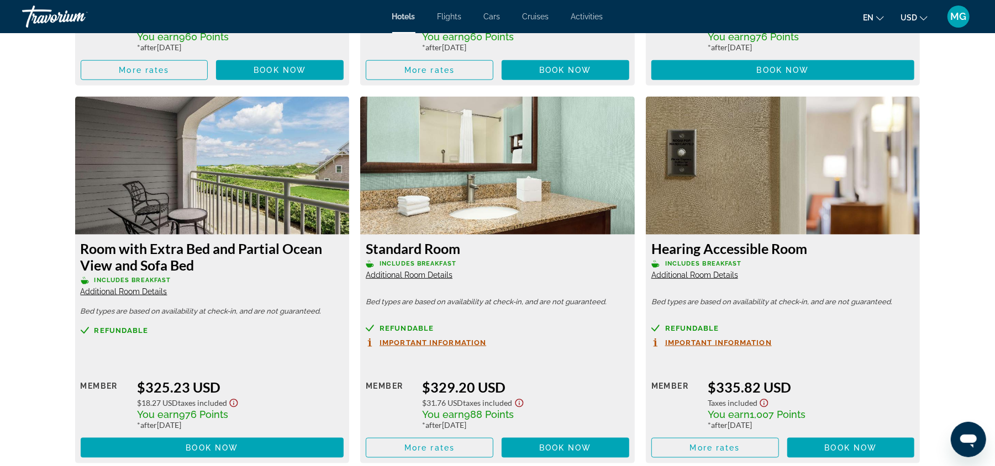
scroll to position [3694, 0]
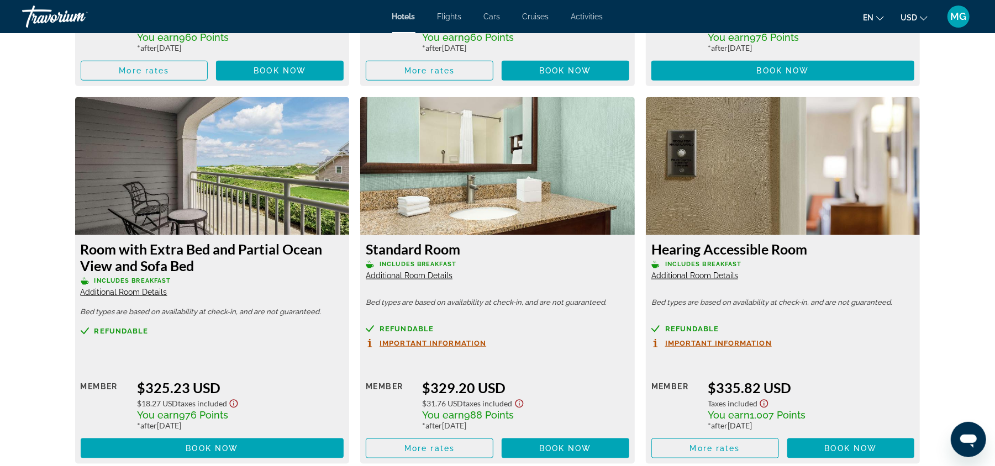
click at [118, 294] on span "Additional Room Details" at bounding box center [124, 292] width 87 height 9
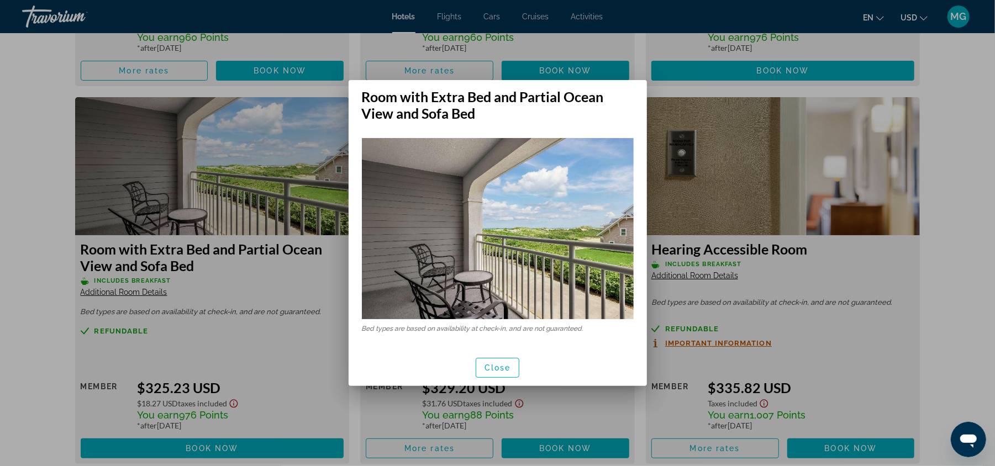
scroll to position [0, 0]
click at [504, 367] on span "Close" at bounding box center [497, 367] width 27 height 9
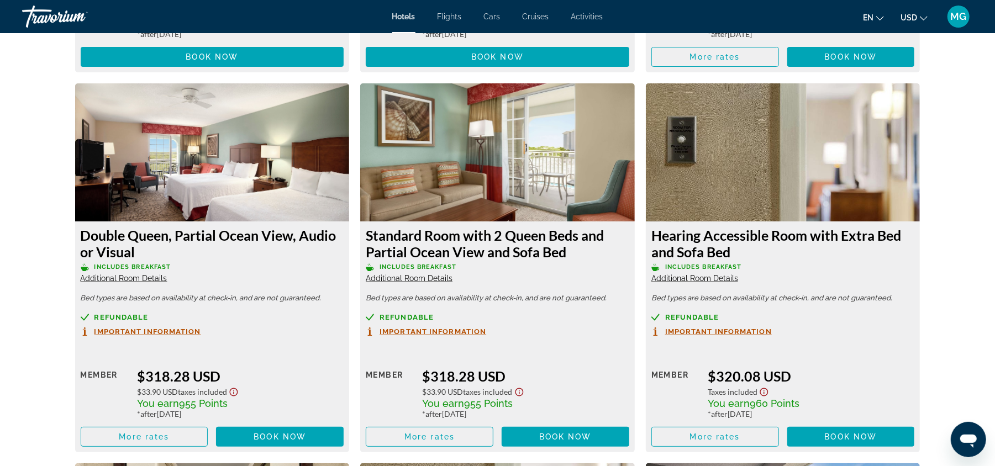
scroll to position [2931, 0]
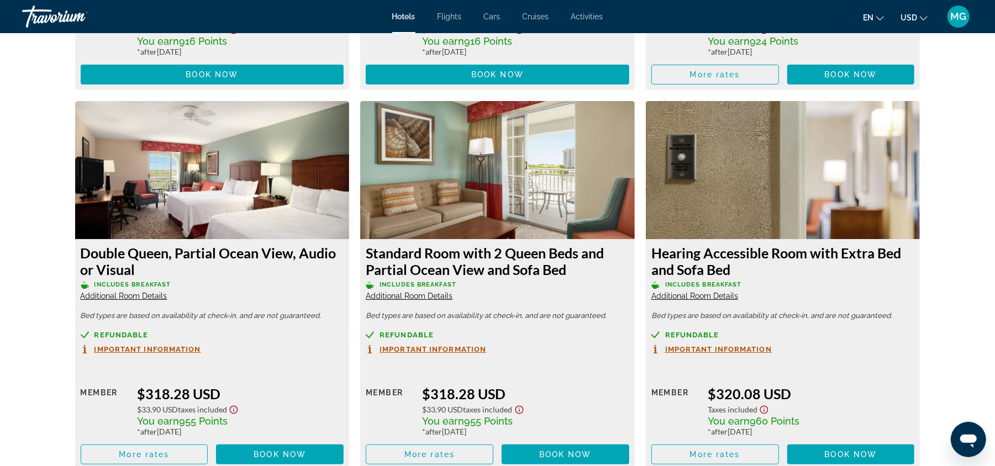
click at [155, 141] on img "Main content" at bounding box center [212, 170] width 275 height 138
click at [179, 447] on span "Main content" at bounding box center [144, 454] width 126 height 27
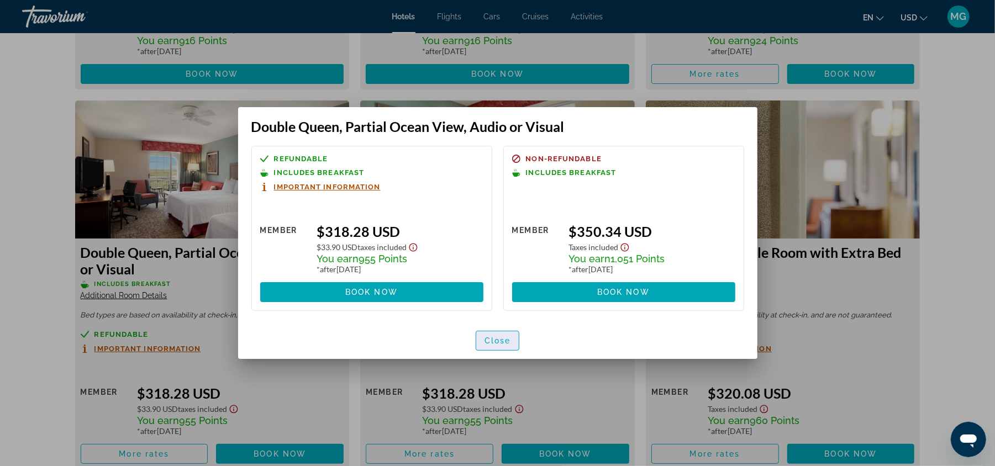
click at [498, 339] on span "Close" at bounding box center [497, 340] width 27 height 9
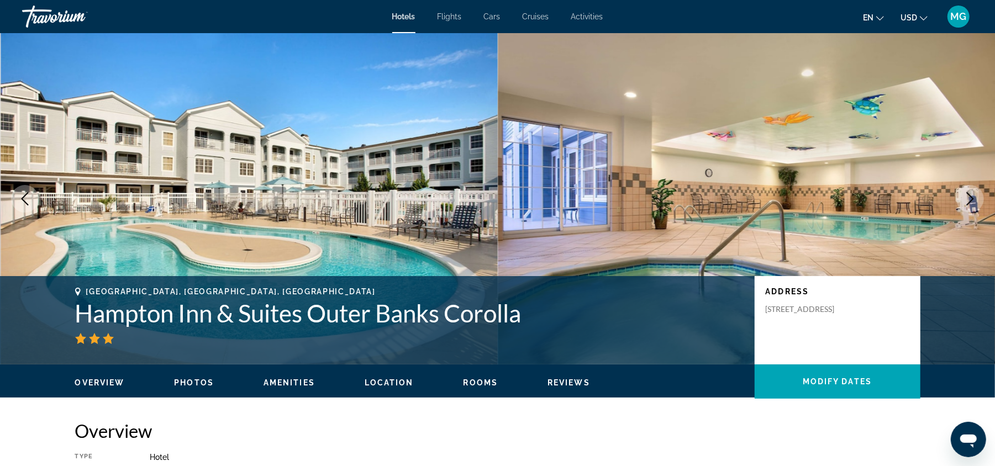
scroll to position [2931, 0]
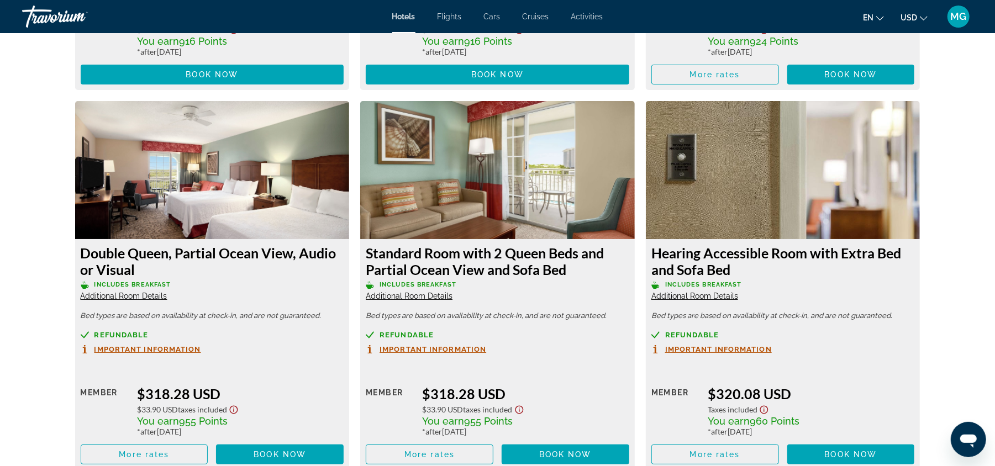
click at [464, 170] on img "Main content" at bounding box center [497, 170] width 275 height 138
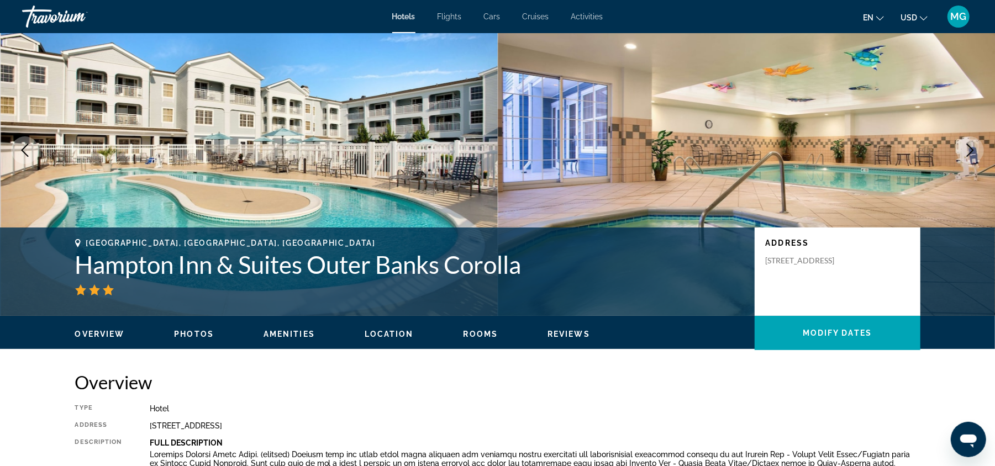
scroll to position [0, 0]
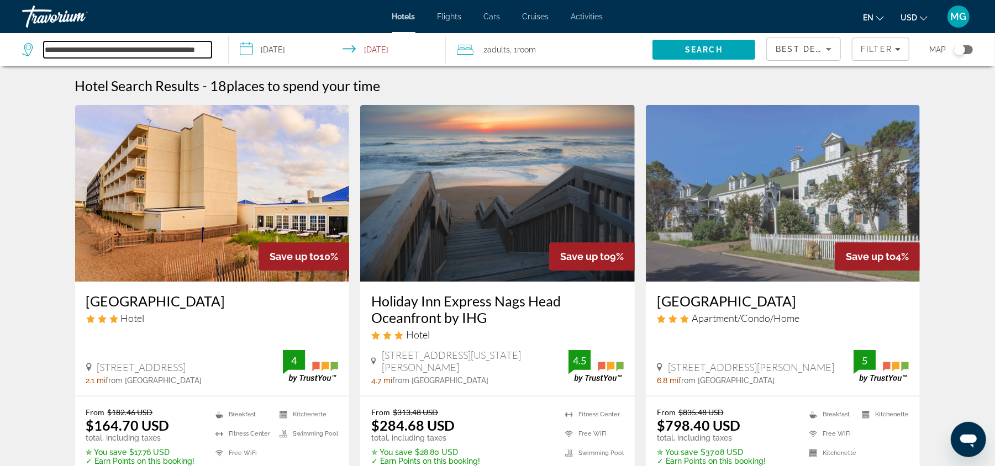
click at [184, 51] on input "**********" at bounding box center [128, 49] width 168 height 17
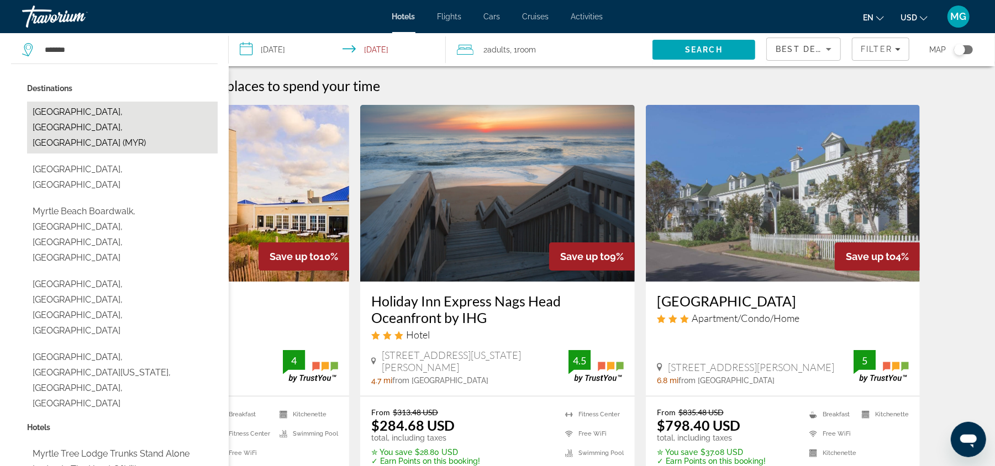
click at [146, 107] on button "Myrtle Beach, SC, United States (MYR)" at bounding box center [122, 128] width 191 height 52
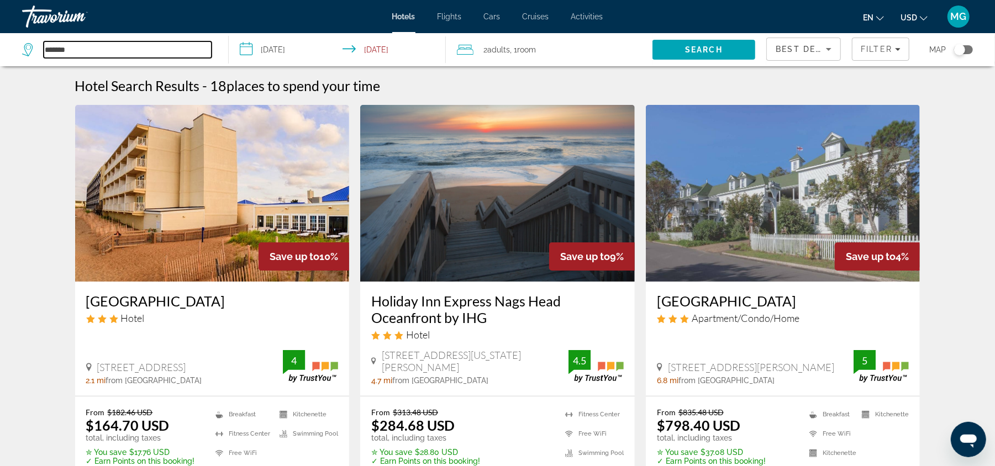
type input "**********"
click at [285, 54] on input "**********" at bounding box center [340, 51] width 222 height 36
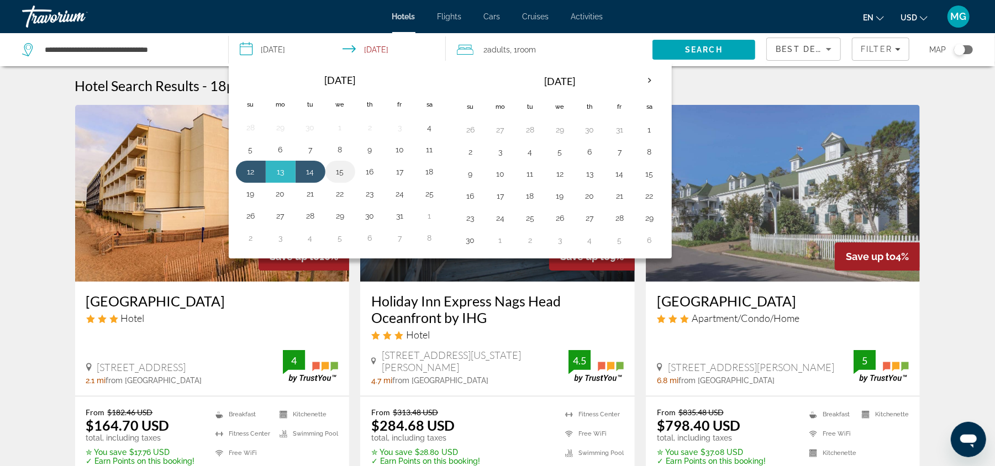
click at [340, 173] on button "15" at bounding box center [340, 171] width 18 height 15
click at [437, 176] on button "18" at bounding box center [430, 171] width 18 height 15
type input "**********"
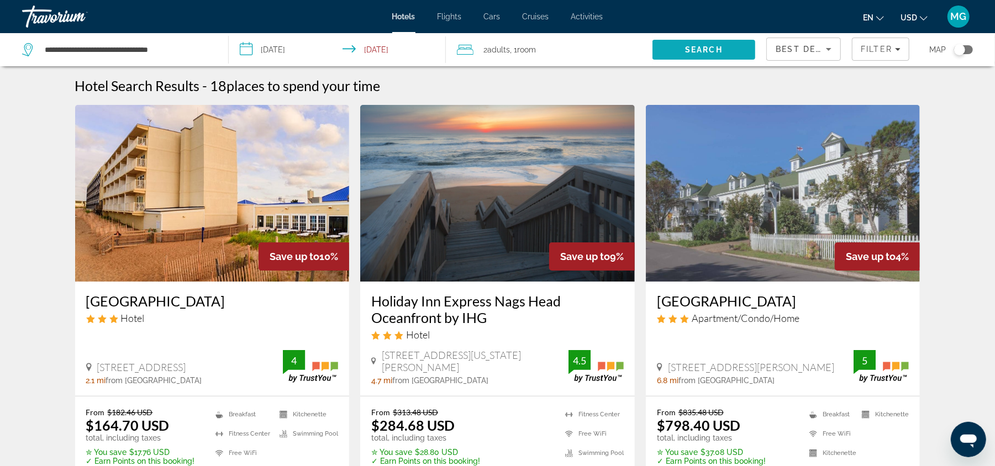
click at [701, 46] on span "Search" at bounding box center [704, 49] width 38 height 9
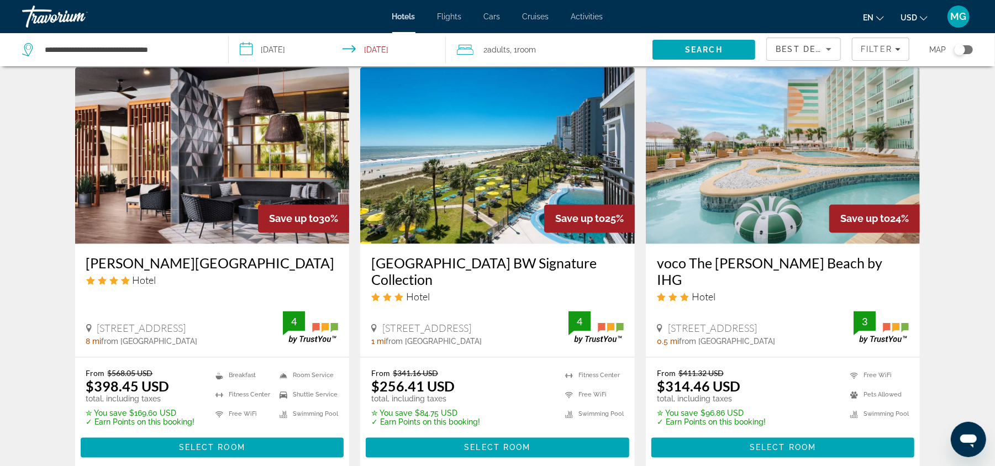
scroll to position [1315, 0]
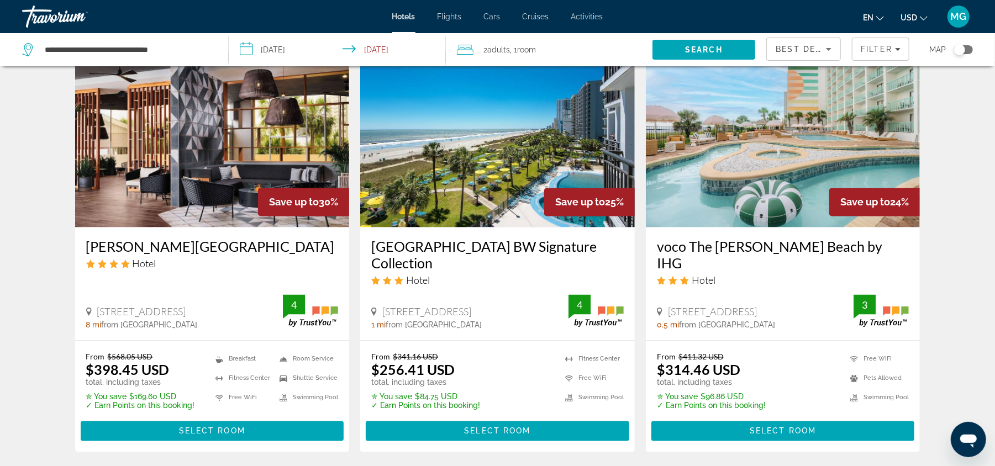
click at [487, 144] on img "Main content" at bounding box center [497, 139] width 275 height 177
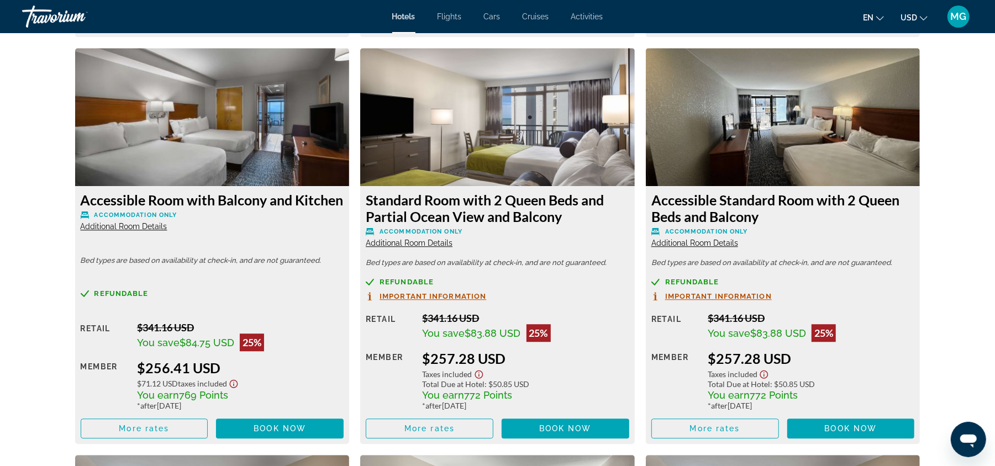
scroll to position [1884, 0]
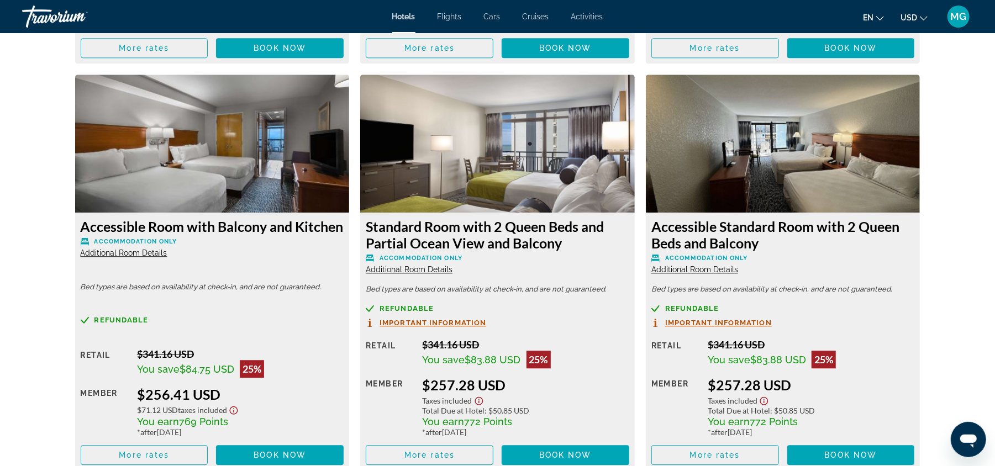
click at [192, 147] on img "Main content" at bounding box center [212, 144] width 275 height 138
click at [142, 257] on span "Additional Room Details" at bounding box center [124, 253] width 87 height 9
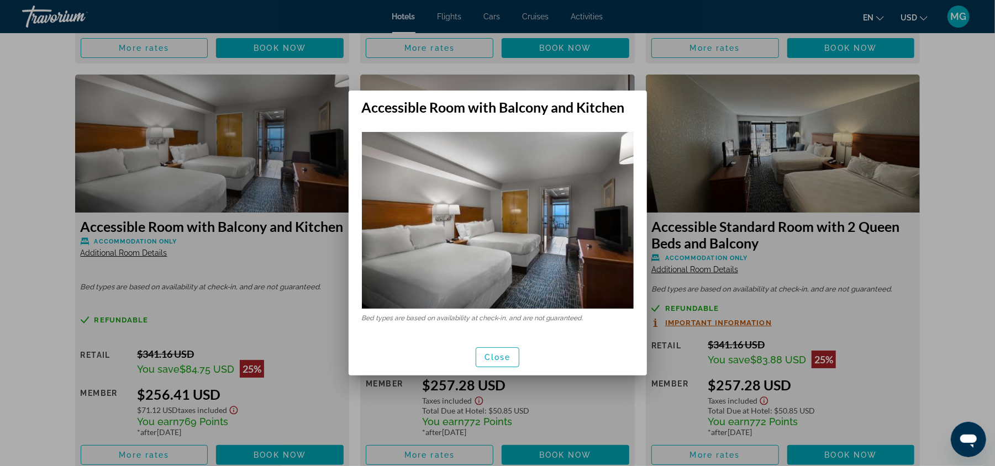
scroll to position [0, 0]
click at [500, 353] on span "Close" at bounding box center [497, 357] width 27 height 9
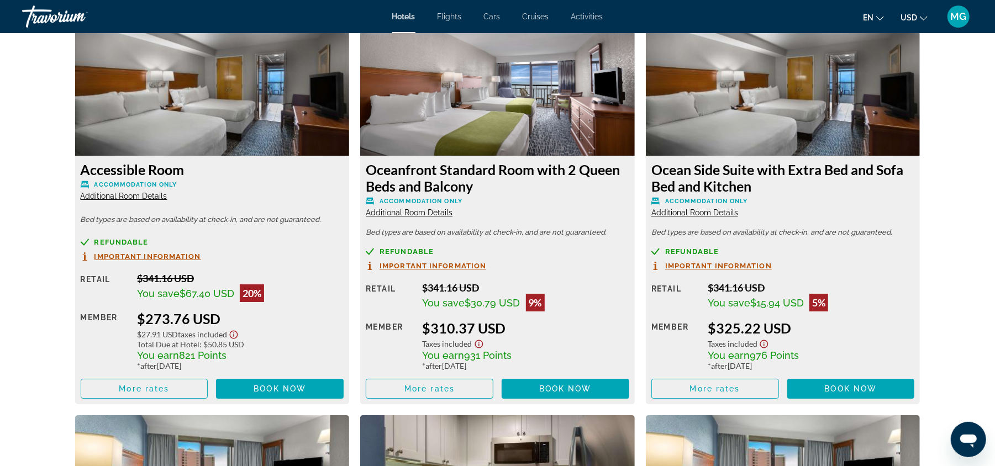
scroll to position [2768, 0]
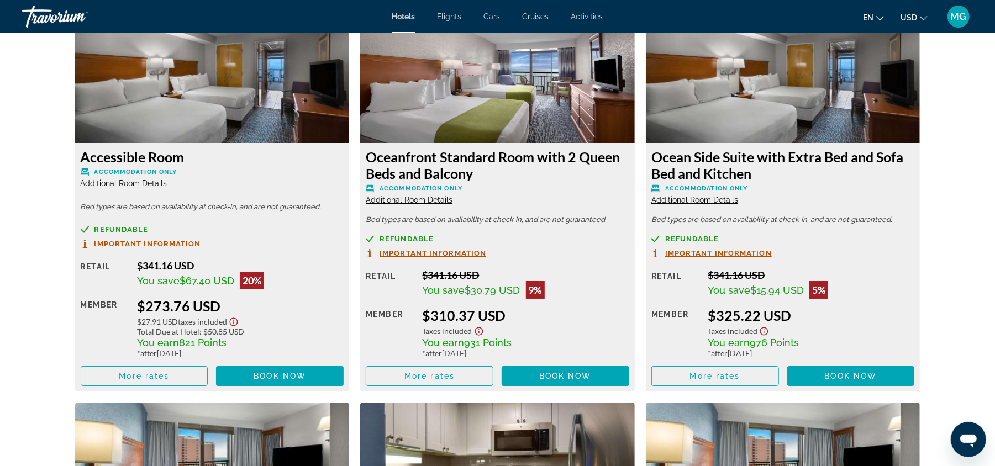
click at [415, 202] on span "Additional Room Details" at bounding box center [409, 200] width 87 height 9
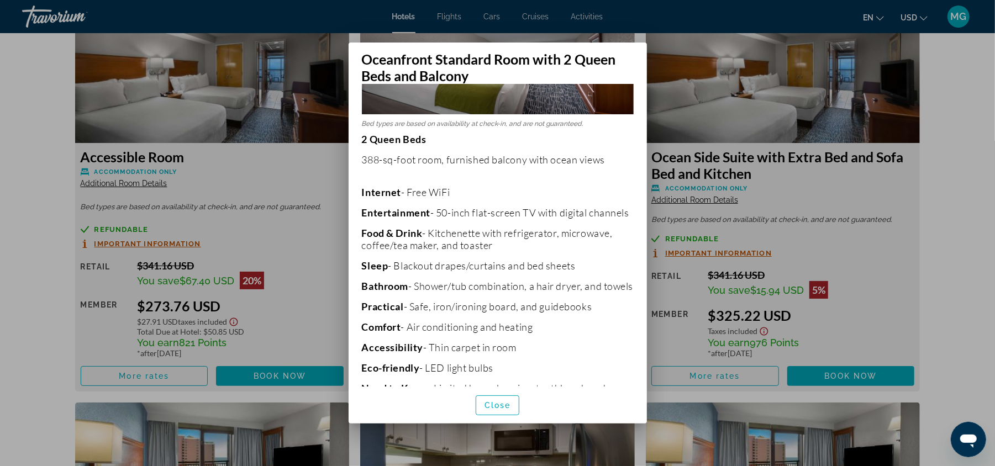
scroll to position [0, 0]
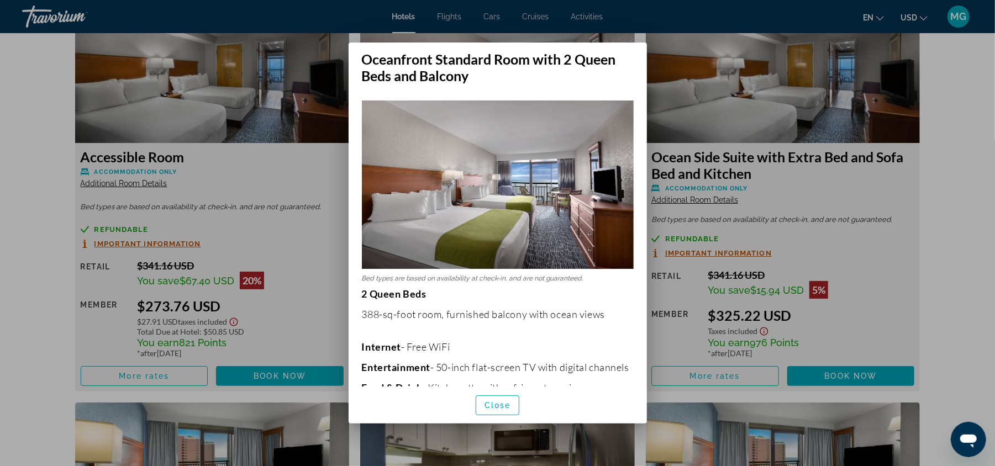
click at [964, 120] on div at bounding box center [497, 233] width 995 height 466
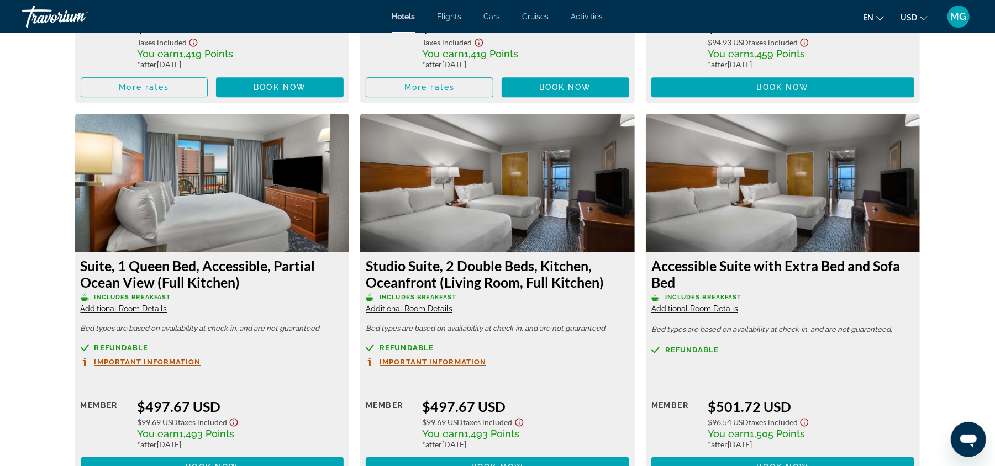
scroll to position [5433, 0]
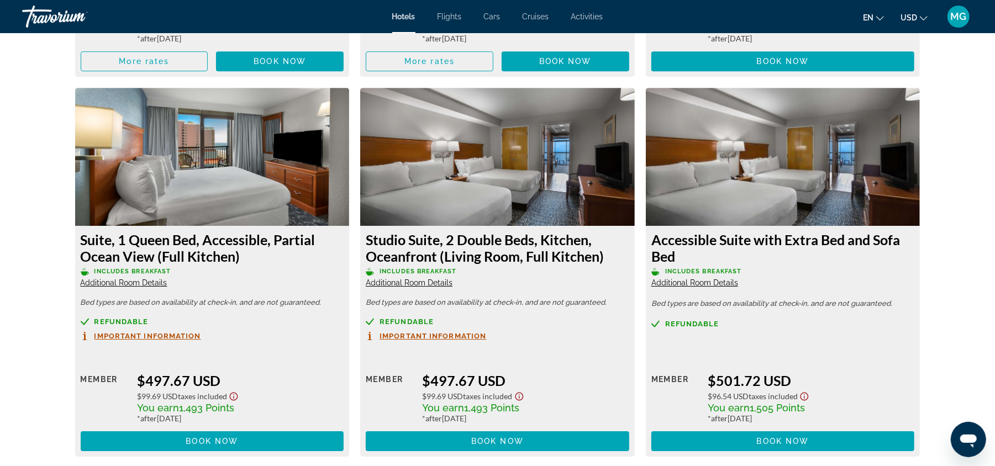
click at [508, 180] on img "Main content" at bounding box center [497, 157] width 275 height 138
click at [403, 285] on span "Additional Room Details" at bounding box center [409, 282] width 87 height 9
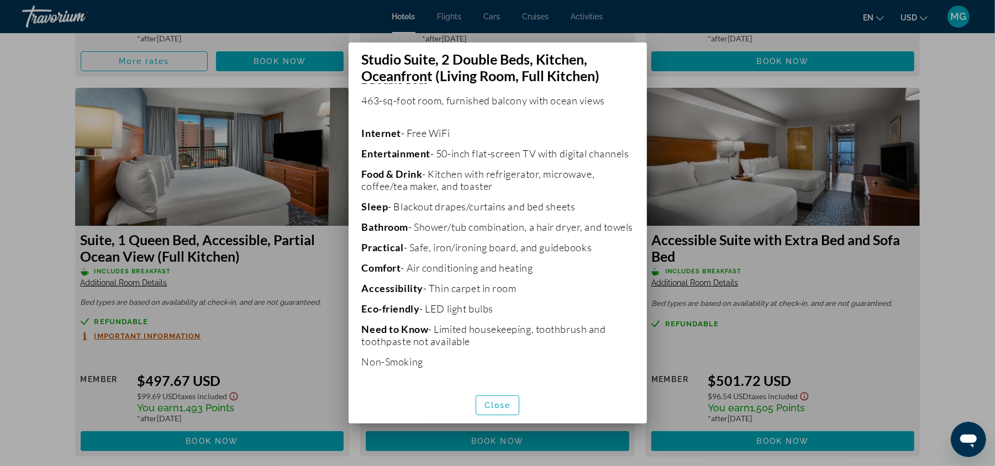
scroll to position [0, 0]
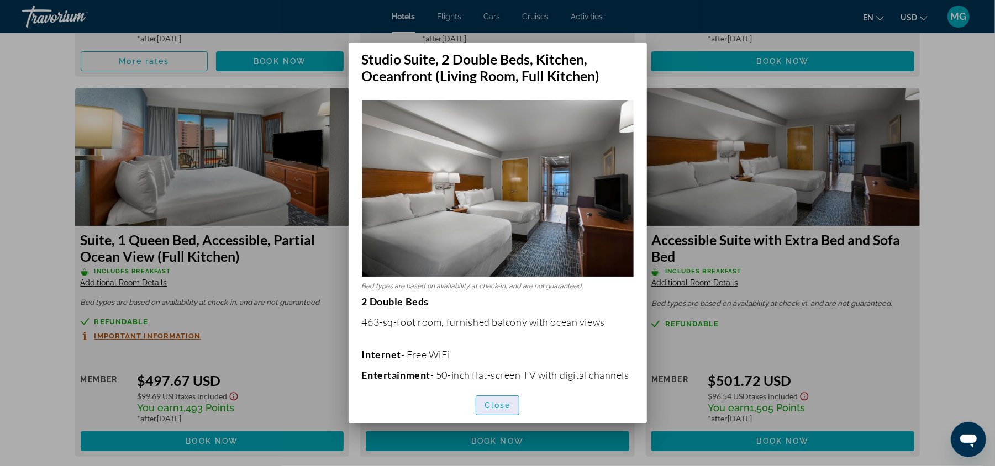
click at [491, 413] on span "button" at bounding box center [497, 405] width 43 height 27
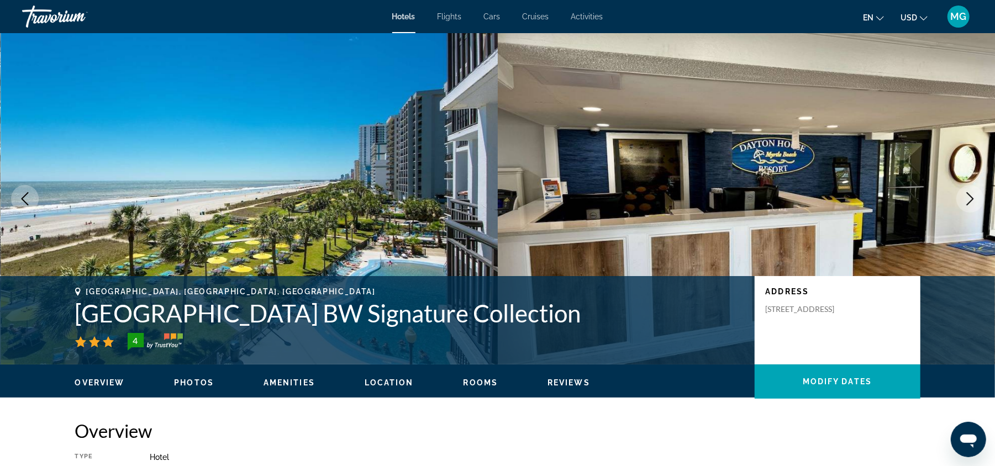
scroll to position [5433, 0]
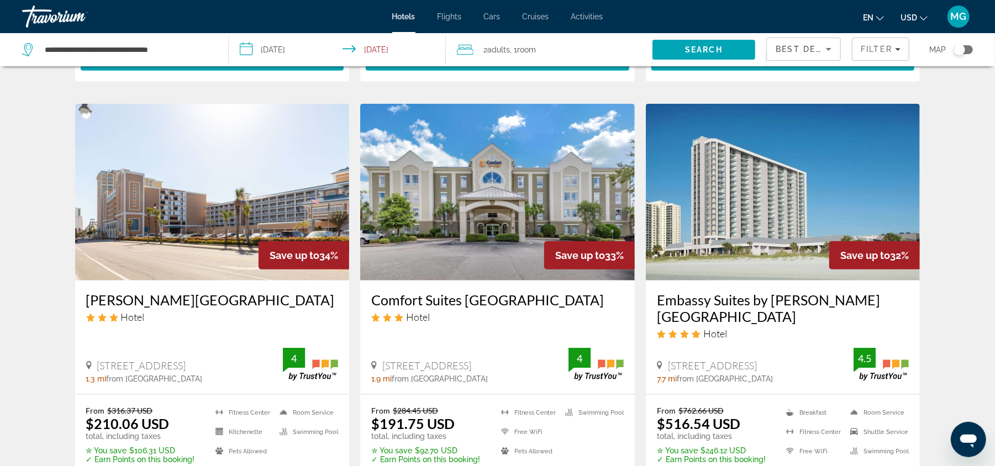
scroll to position [831, 0]
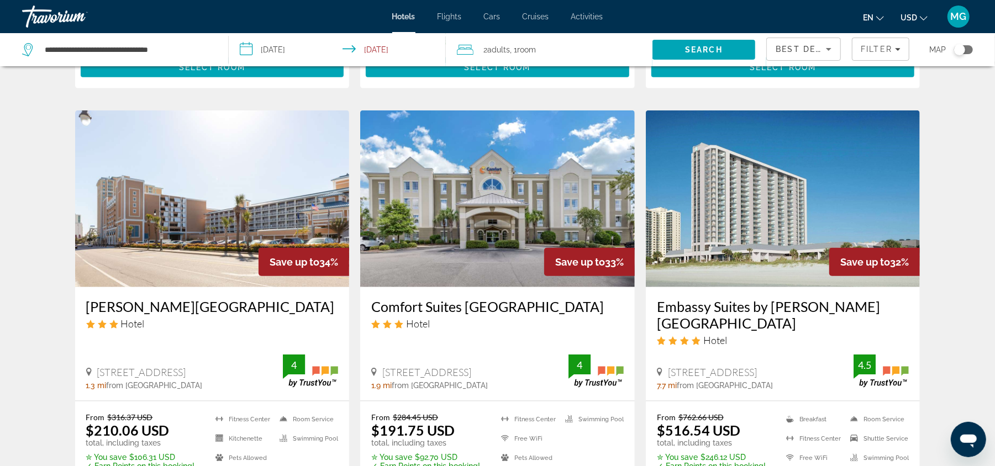
click at [761, 179] on img "Main content" at bounding box center [783, 198] width 275 height 177
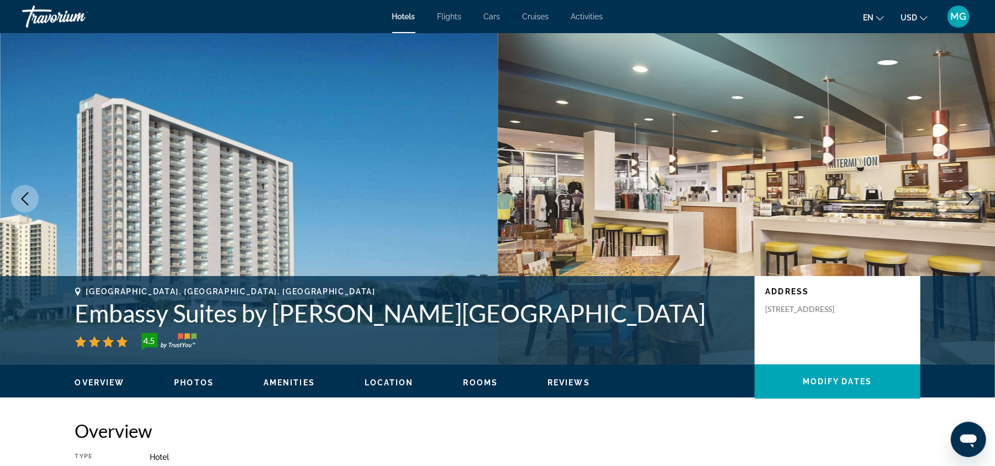
click at [967, 198] on icon "Next image" at bounding box center [969, 198] width 13 height 13
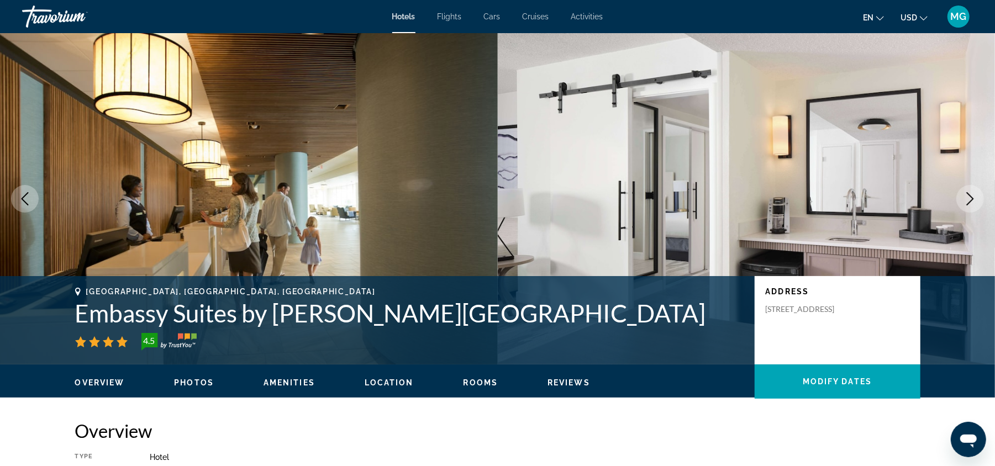
click at [967, 198] on icon "Next image" at bounding box center [969, 198] width 13 height 13
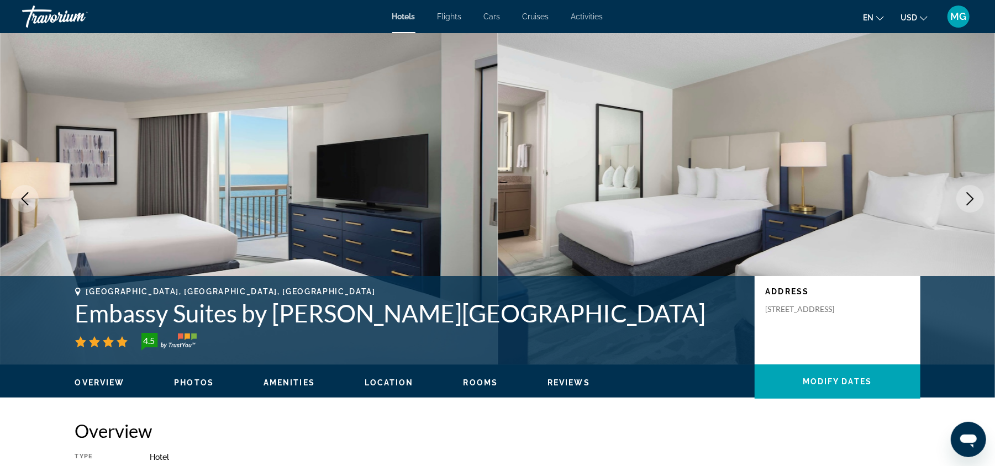
click at [967, 198] on icon "Next image" at bounding box center [969, 198] width 13 height 13
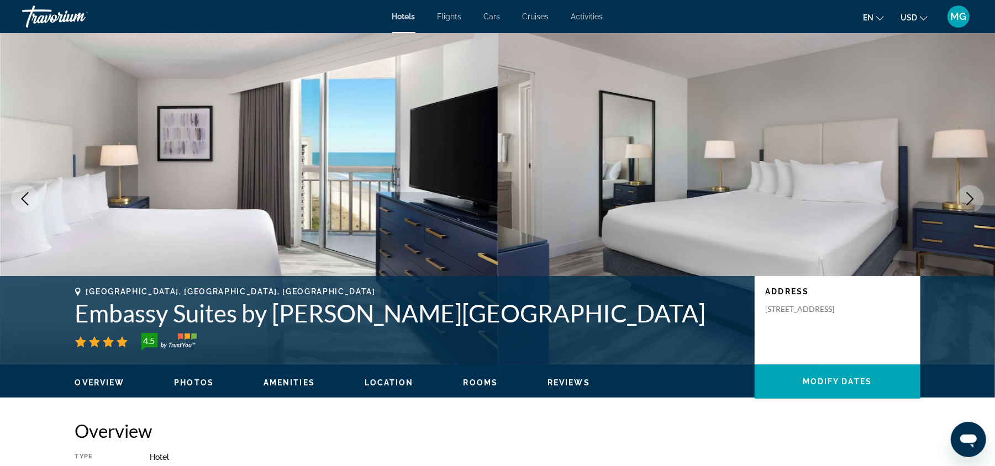
click at [967, 198] on icon "Next image" at bounding box center [969, 198] width 13 height 13
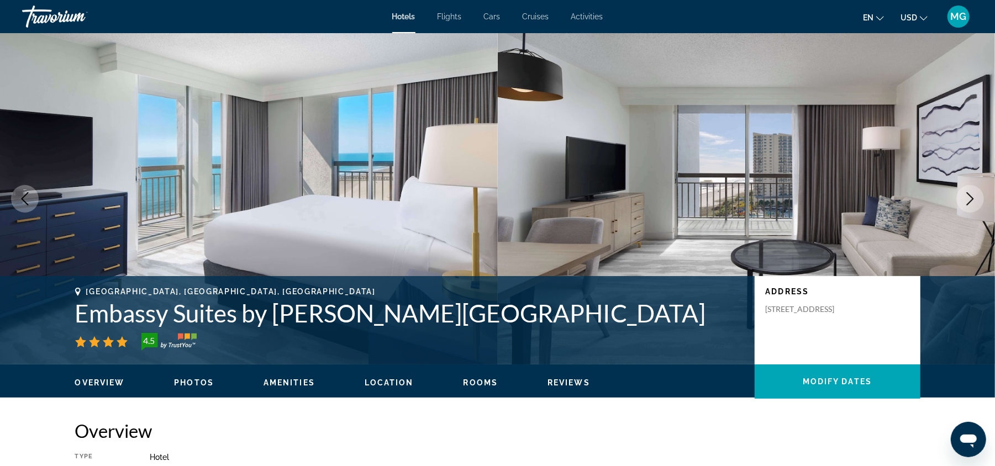
click at [967, 198] on icon "Next image" at bounding box center [969, 198] width 13 height 13
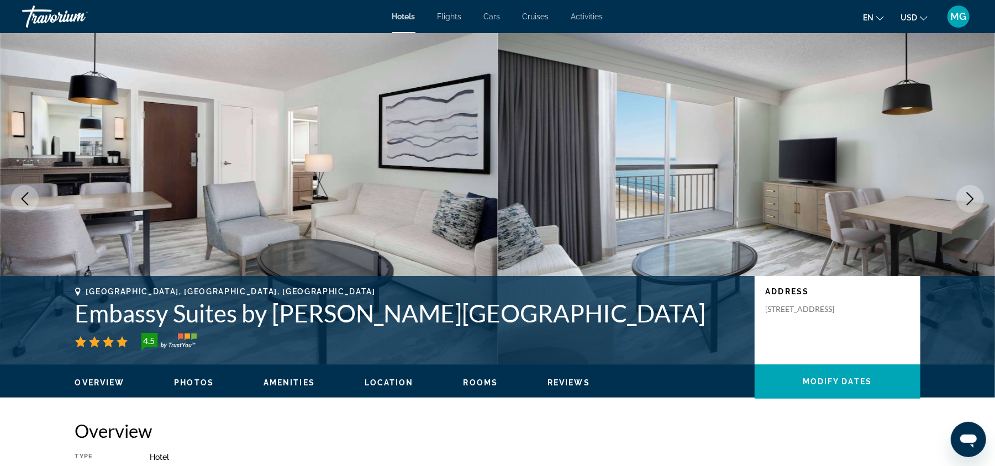
click at [968, 198] on icon "Next image" at bounding box center [969, 198] width 13 height 13
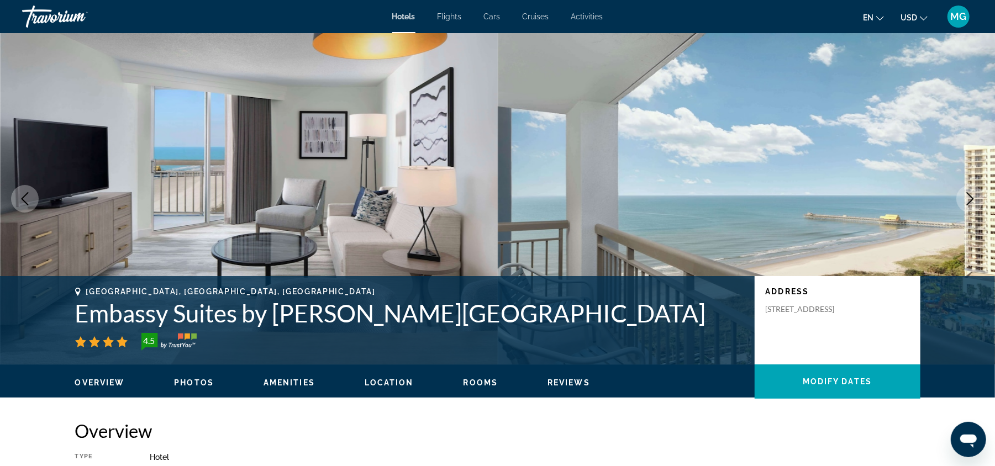
click at [968, 198] on icon "Next image" at bounding box center [969, 198] width 13 height 13
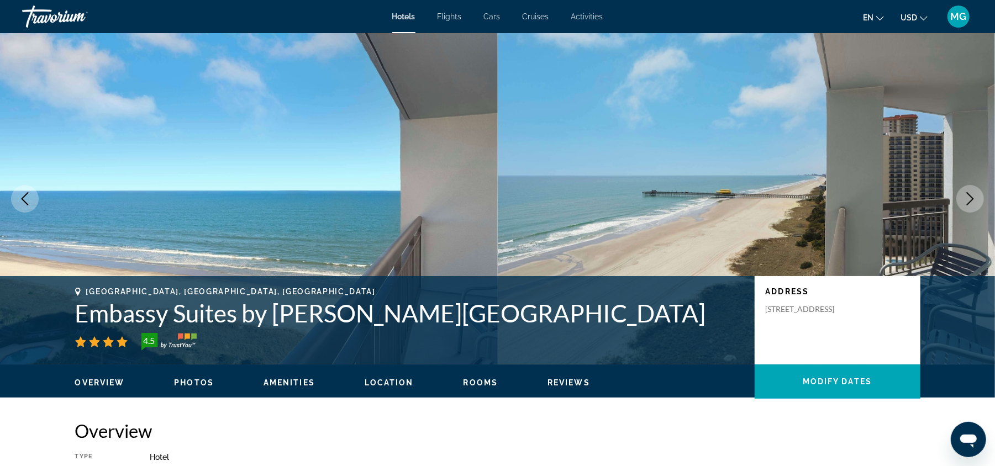
click at [968, 198] on icon "Next image" at bounding box center [969, 198] width 13 height 13
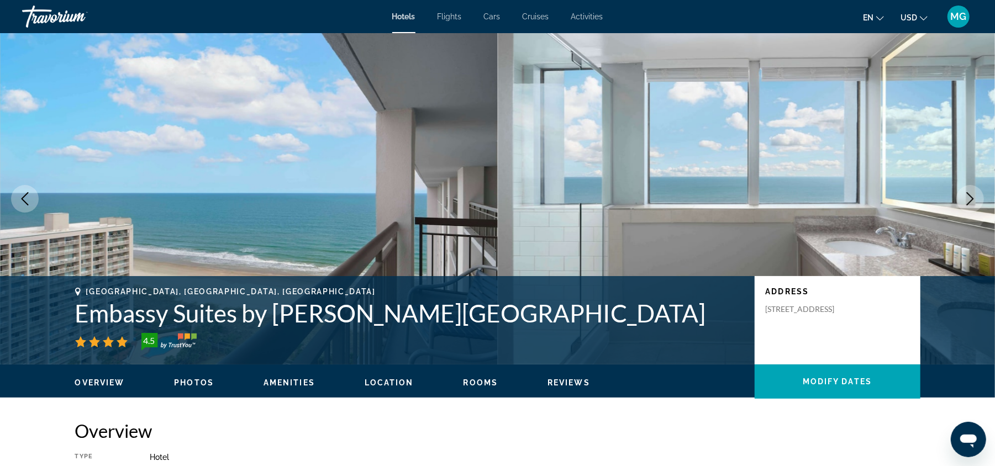
click at [968, 198] on icon "Next image" at bounding box center [969, 198] width 13 height 13
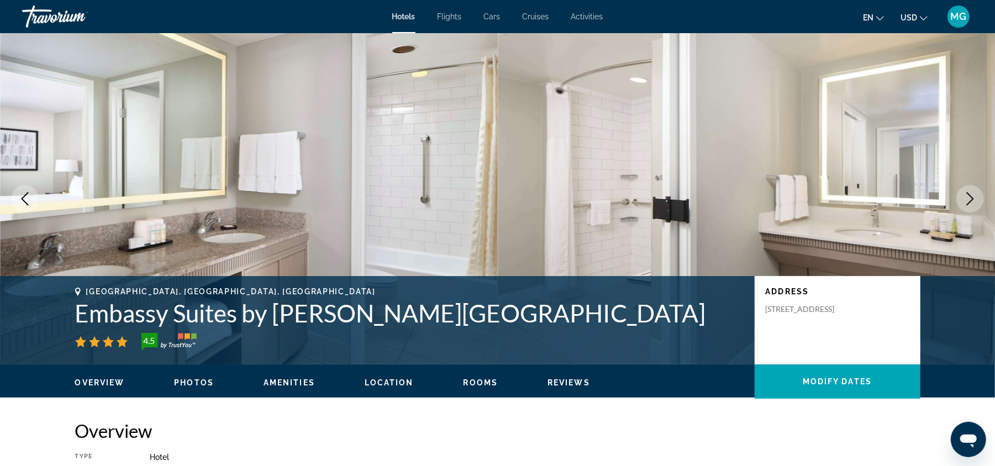
click at [968, 198] on icon "Next image" at bounding box center [969, 198] width 13 height 13
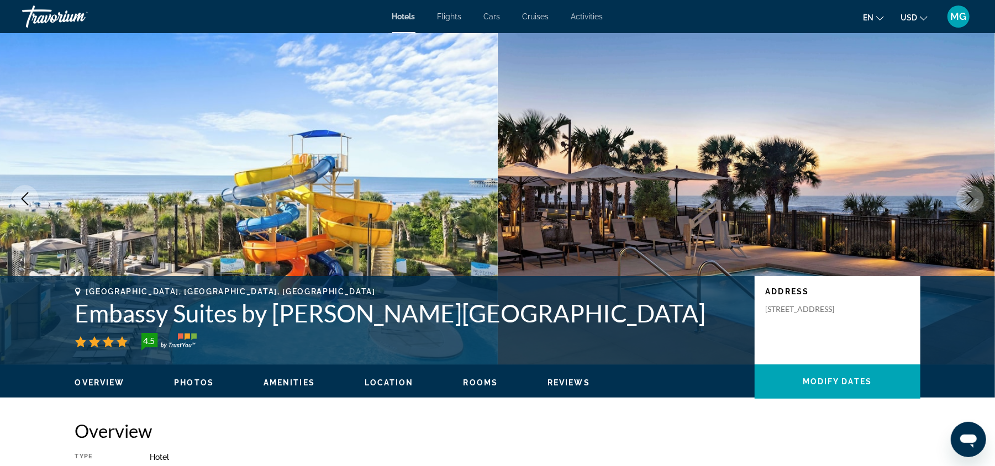
click at [968, 198] on icon "Next image" at bounding box center [969, 198] width 13 height 13
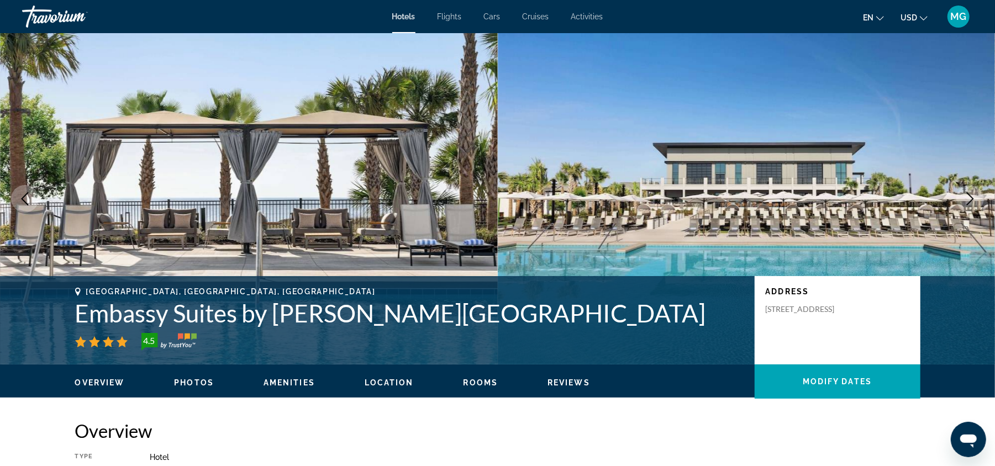
click at [968, 198] on icon "Next image" at bounding box center [969, 198] width 13 height 13
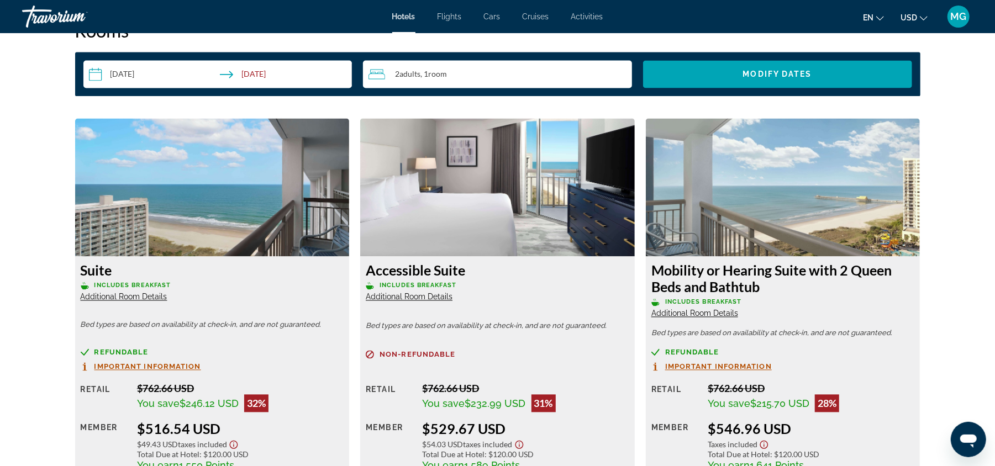
scroll to position [1474, 0]
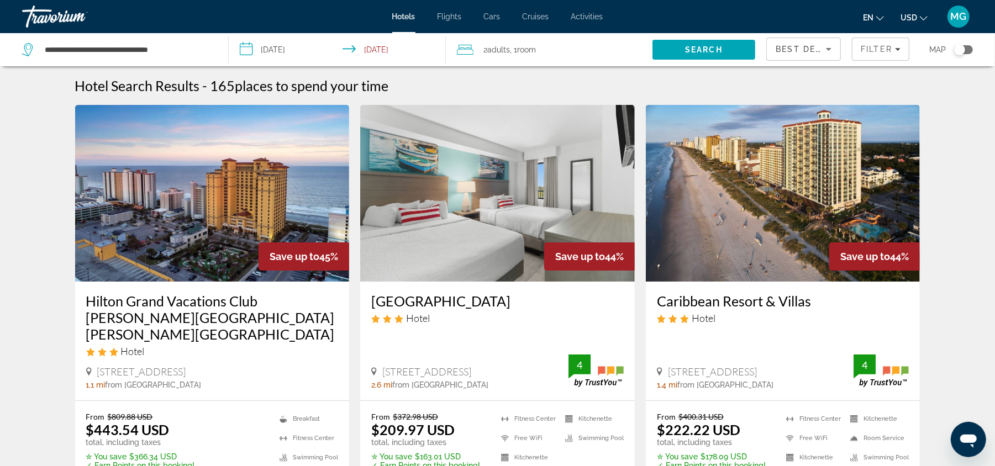
click at [49, 22] on div "Travorium" at bounding box center [77, 16] width 110 height 29
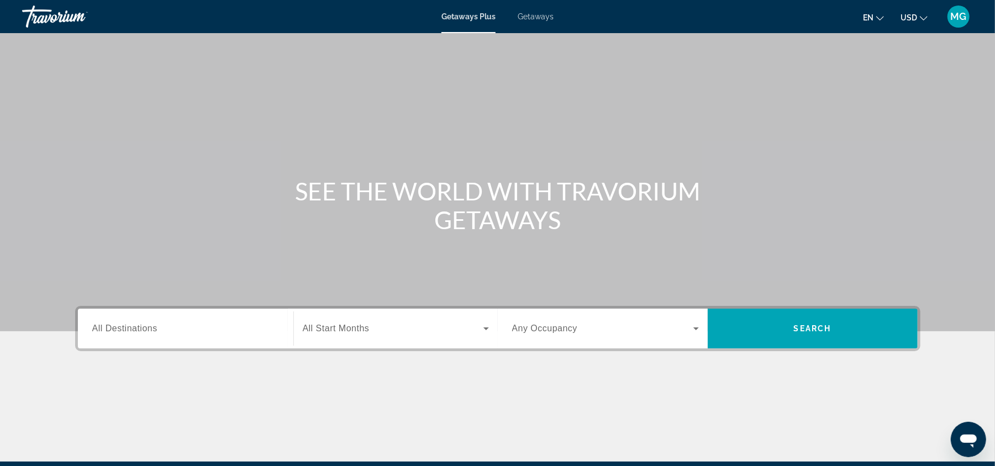
drag, startPoint x: 0, startPoint y: 0, endPoint x: 418, endPoint y: 299, distance: 513.8
click at [418, 299] on div "Main content" at bounding box center [497, 165] width 995 height 331
click at [389, 217] on h1 "SEE THE WORLD WITH TRAVORIUM GETAWAYS" at bounding box center [498, 205] width 414 height 57
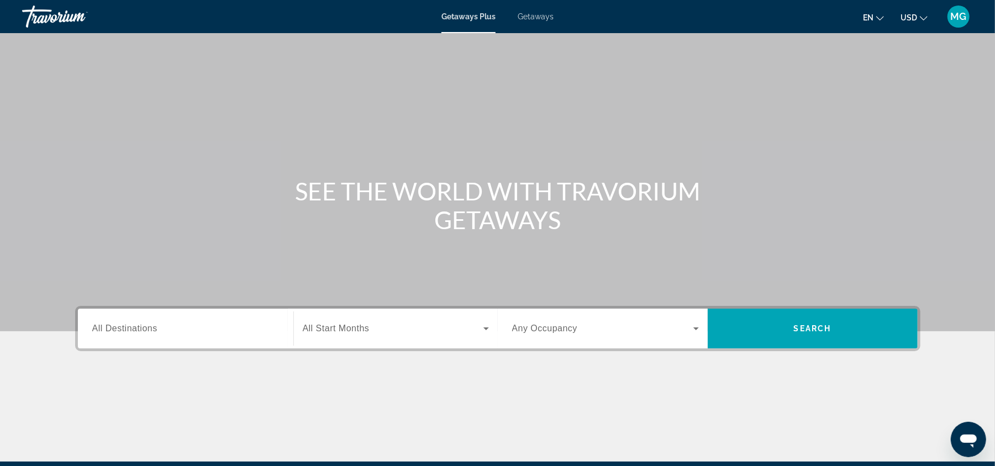
click at [536, 18] on span "Getaways" at bounding box center [536, 16] width 36 height 9
click at [210, 337] on div "Search widget" at bounding box center [185, 328] width 187 height 31
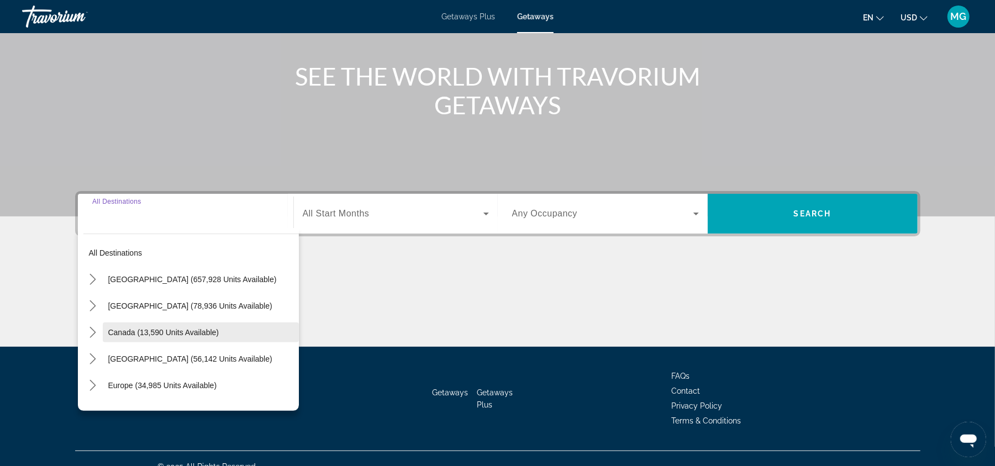
scroll to position [130, 0]
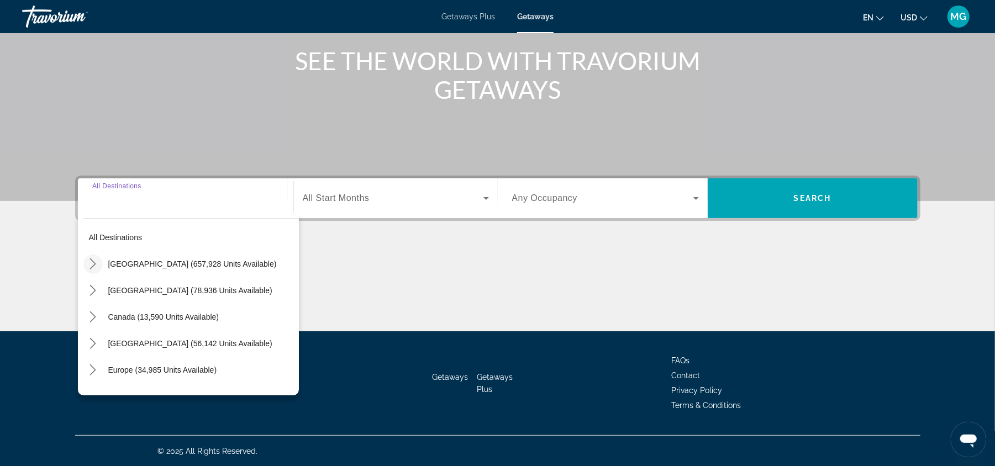
click at [96, 262] on icon "Toggle United States (657,928 units available) submenu" at bounding box center [92, 263] width 11 height 11
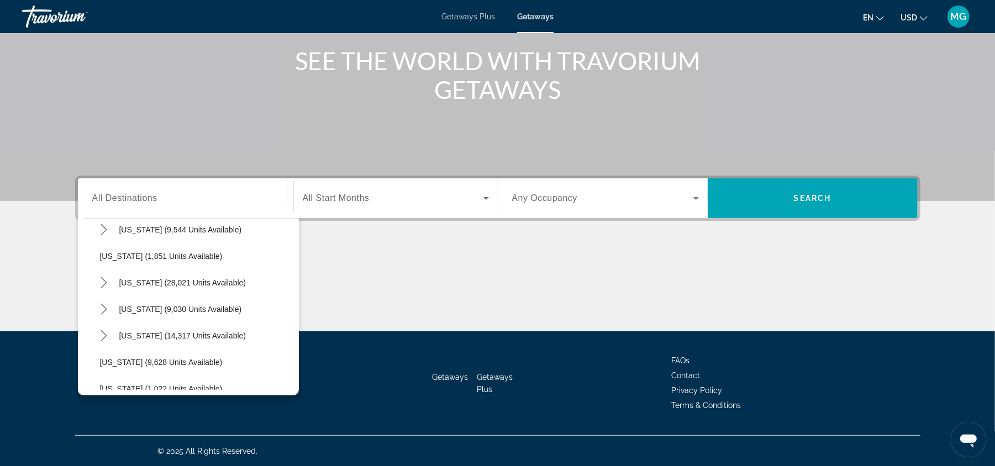
scroll to position [906, 0]
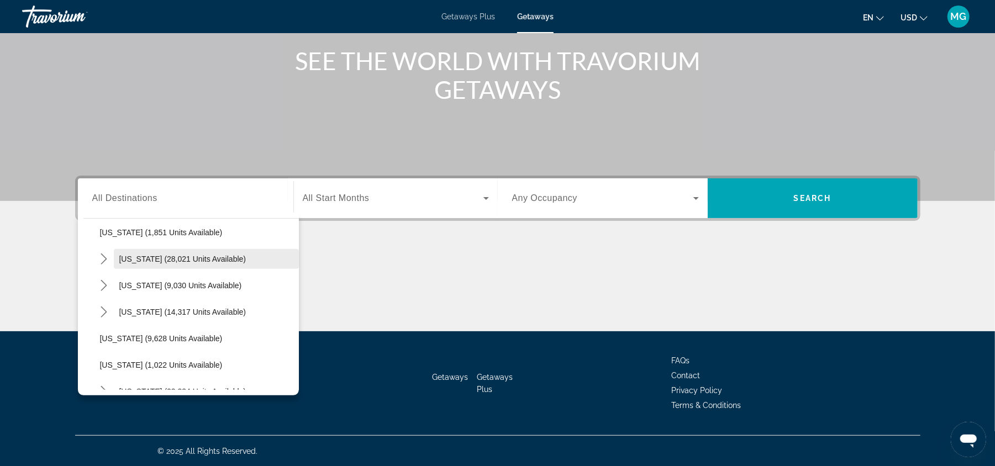
click at [204, 255] on span "[US_STATE] (28,021 units available)" at bounding box center [182, 259] width 127 height 9
type input "**********"
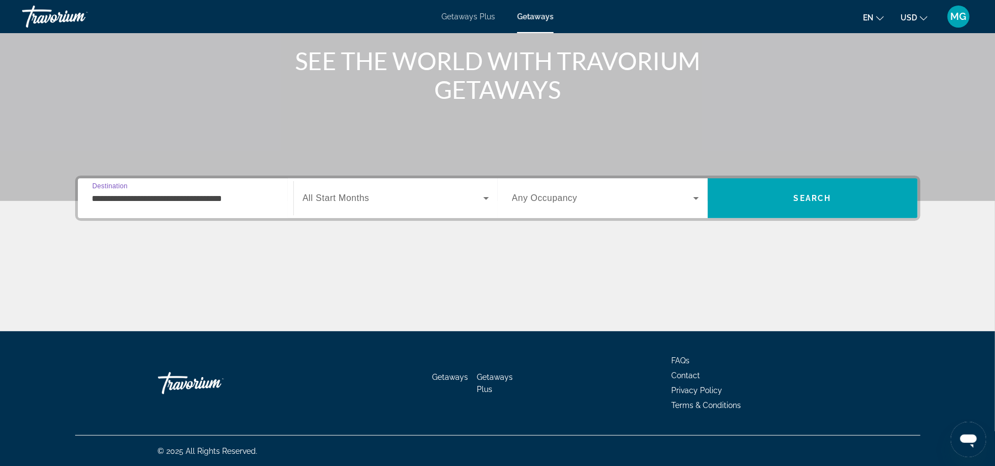
click at [389, 207] on div "Search widget" at bounding box center [396, 198] width 186 height 31
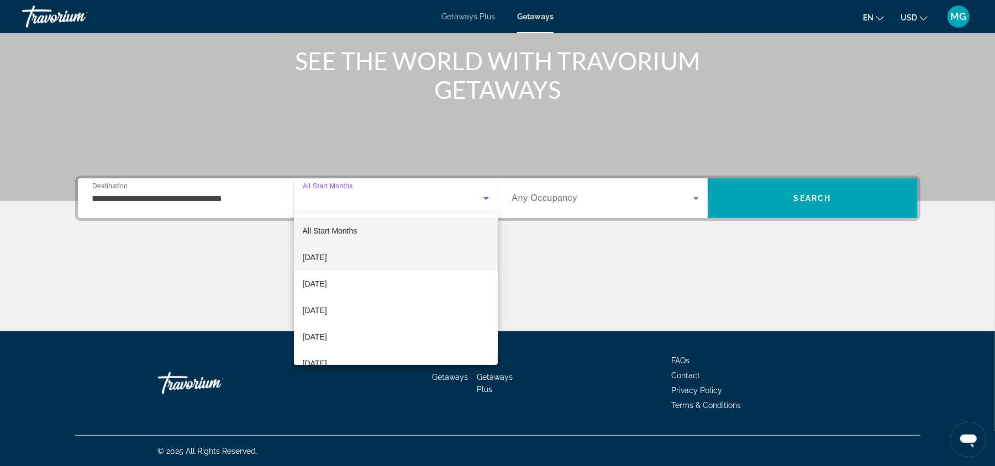
click at [356, 260] on mat-option "[DATE]" at bounding box center [396, 257] width 204 height 27
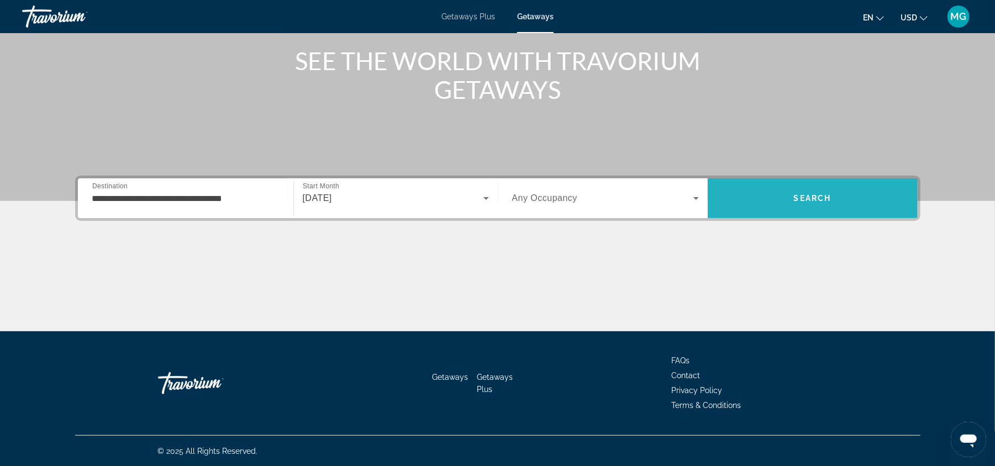
click at [800, 205] on span "Search" at bounding box center [813, 198] width 210 height 27
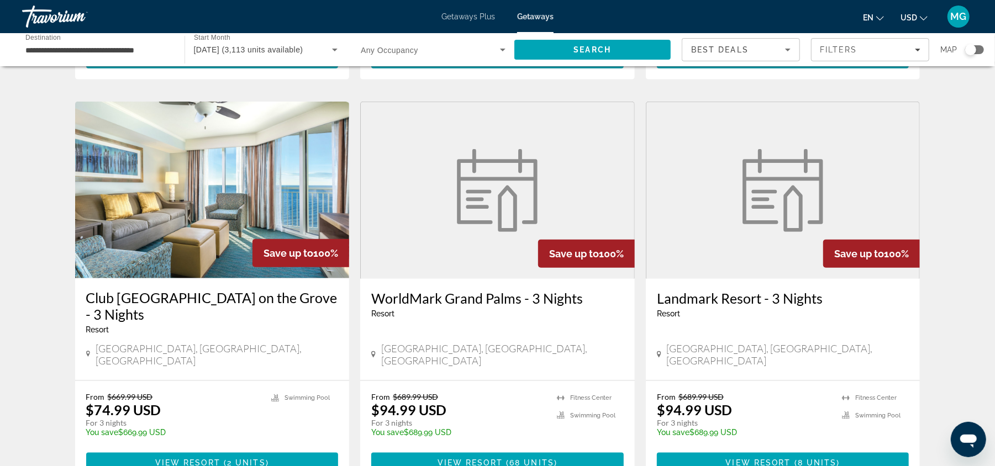
scroll to position [815, 0]
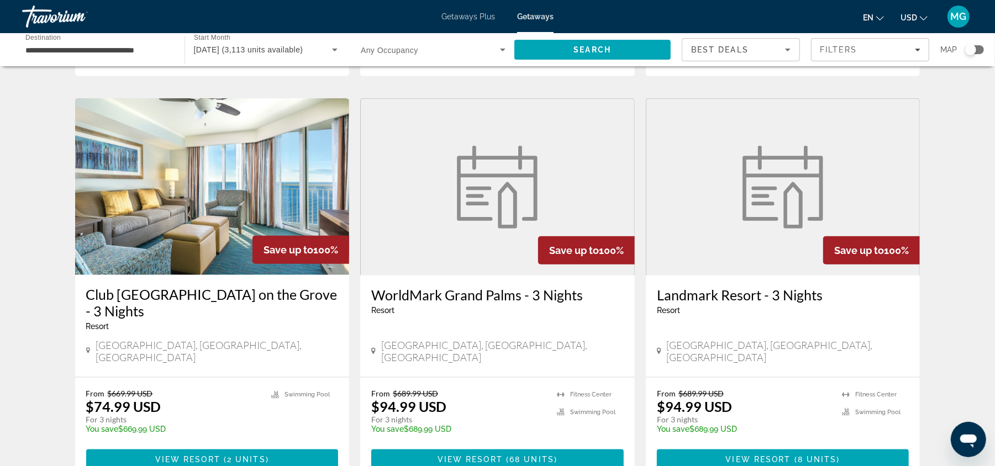
click at [169, 189] on img "Main content" at bounding box center [212, 186] width 275 height 177
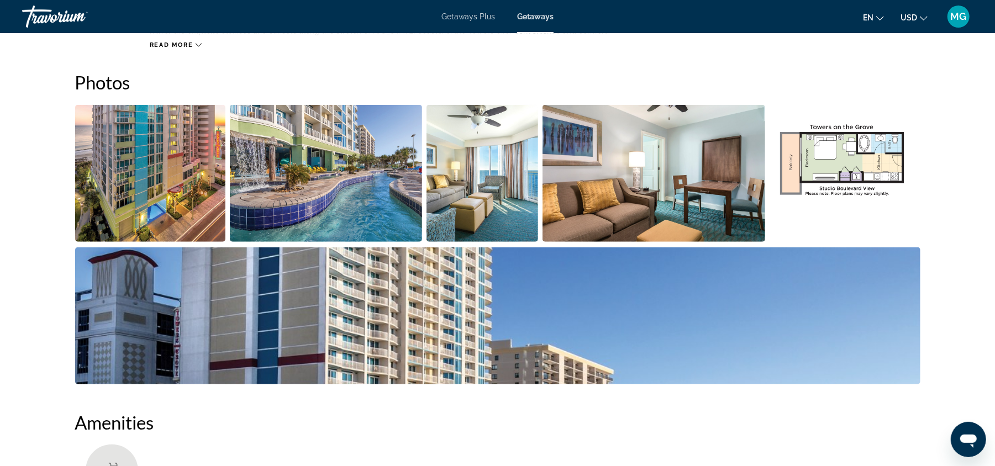
scroll to position [457, 0]
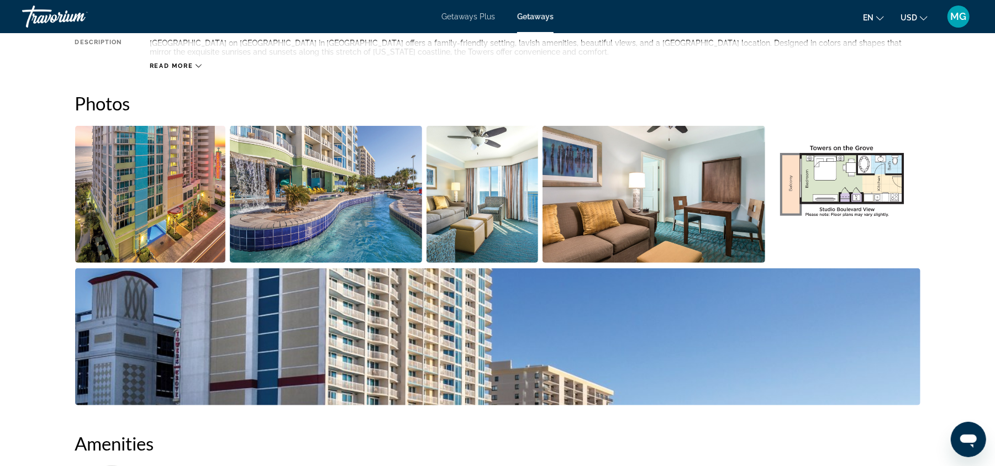
click at [347, 349] on img "Open full-screen image slider" at bounding box center [497, 336] width 845 height 137
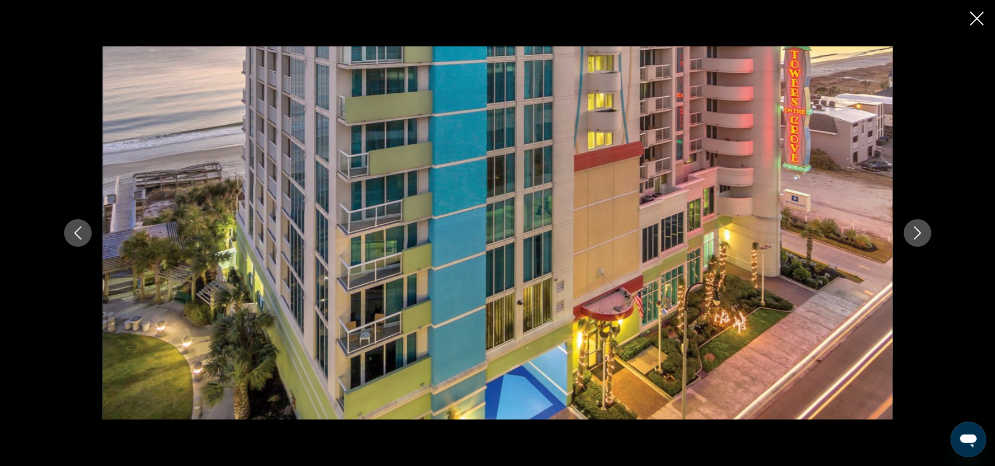
click at [917, 228] on icon "Next image" at bounding box center [917, 232] width 13 height 13
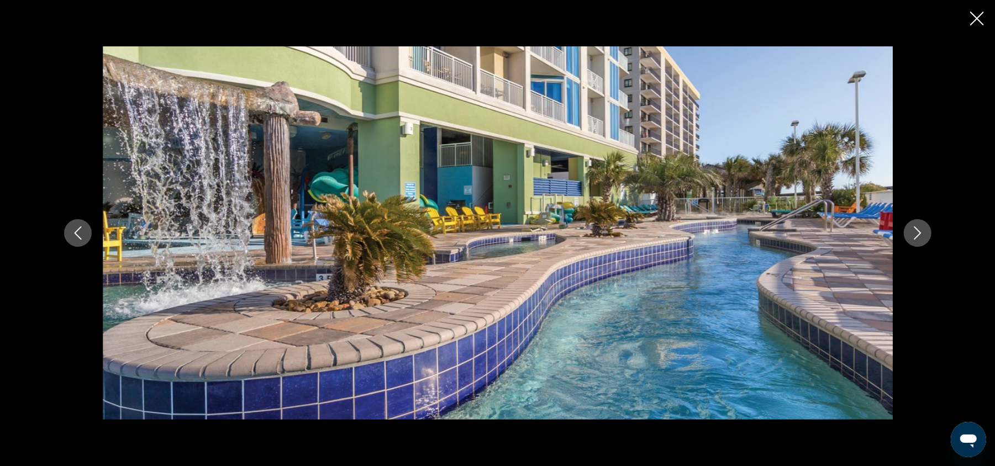
click at [917, 228] on icon "Next image" at bounding box center [917, 232] width 13 height 13
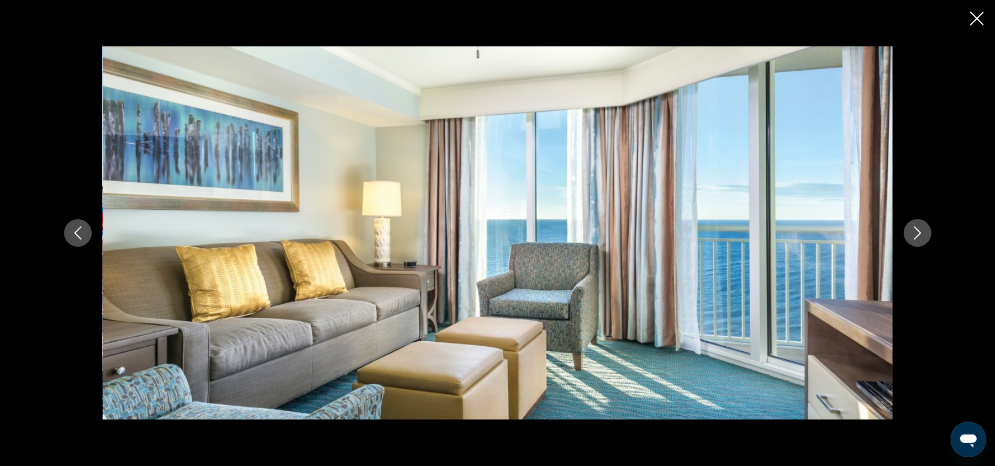
click at [917, 228] on icon "Next image" at bounding box center [917, 232] width 13 height 13
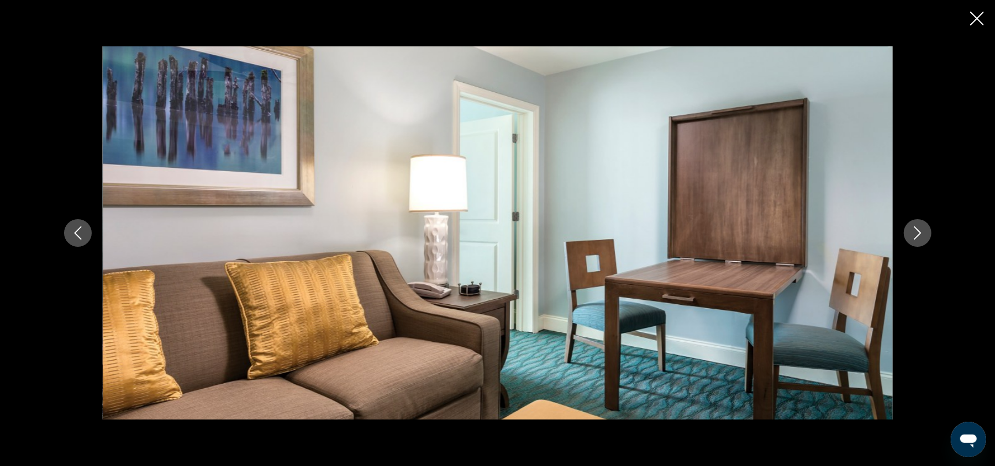
click at [917, 228] on icon "Next image" at bounding box center [917, 232] width 13 height 13
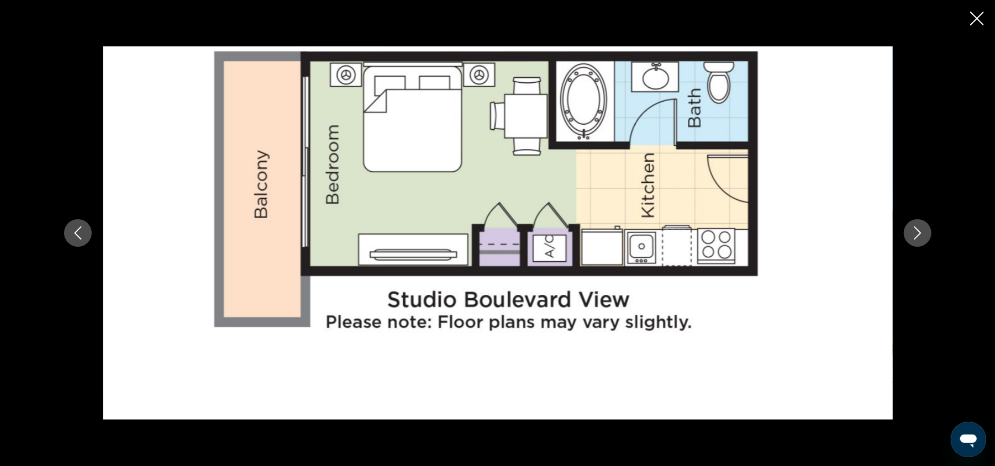
click at [917, 228] on icon "Next image" at bounding box center [917, 232] width 13 height 13
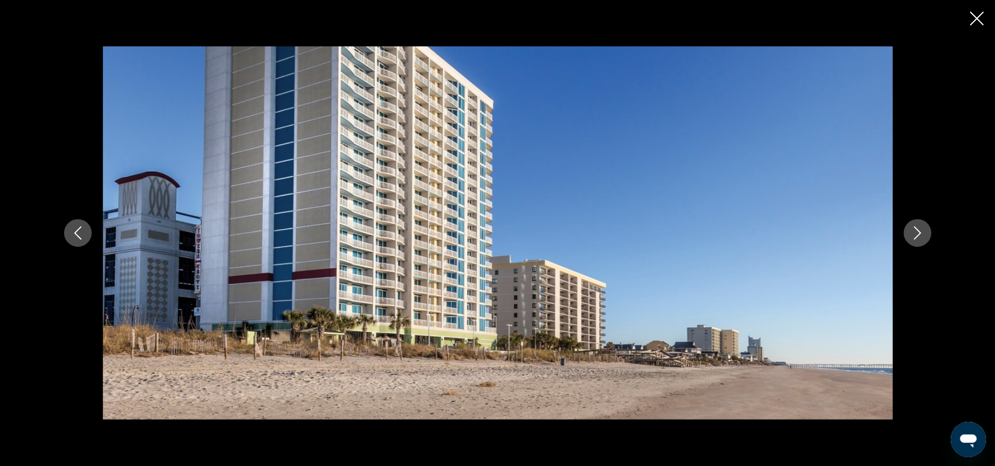
click at [917, 228] on icon "Next image" at bounding box center [917, 232] width 13 height 13
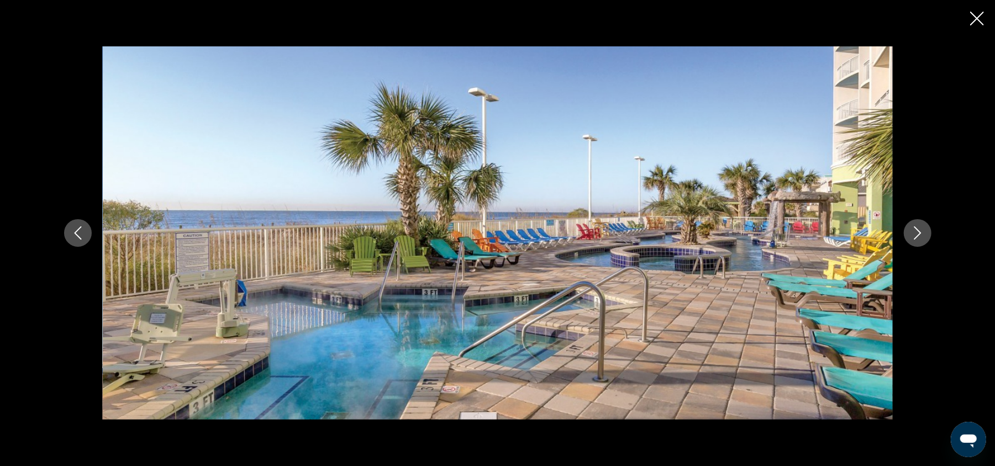
click at [917, 228] on icon "Next image" at bounding box center [917, 232] width 13 height 13
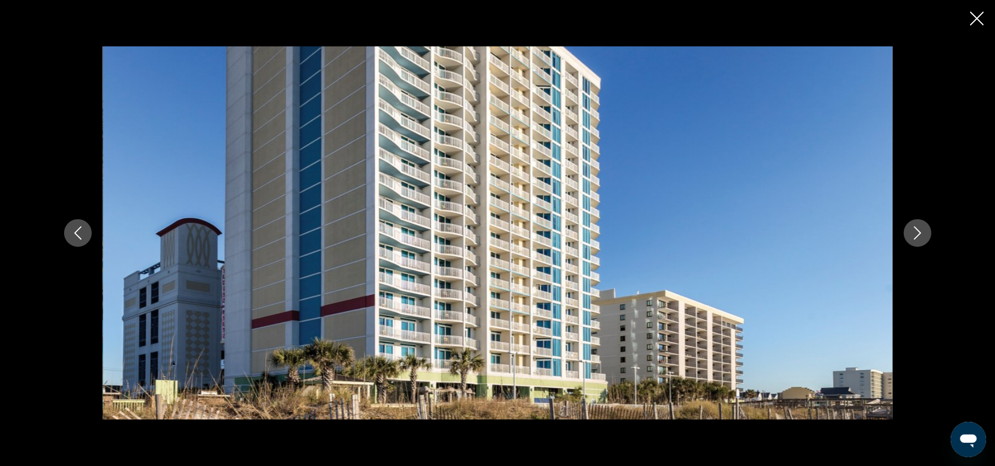
click at [977, 20] on icon "Close slideshow" at bounding box center [977, 19] width 14 height 14
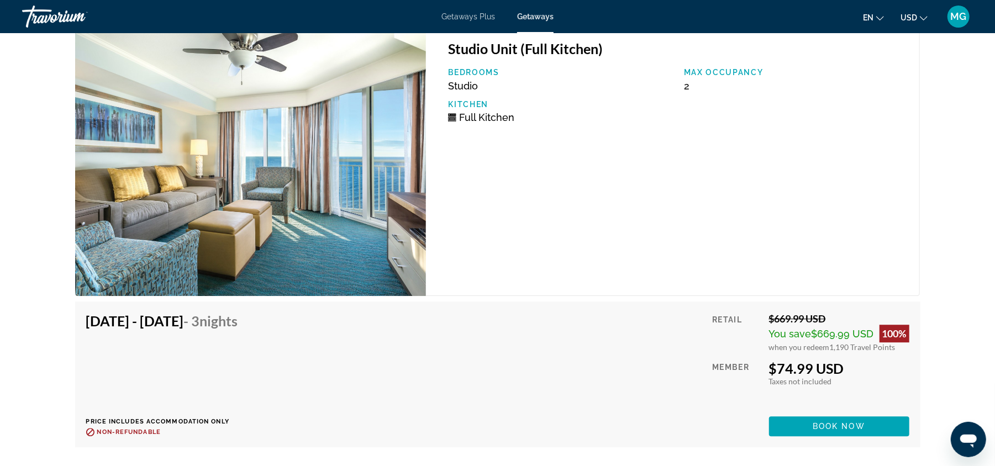
scroll to position [1998, 0]
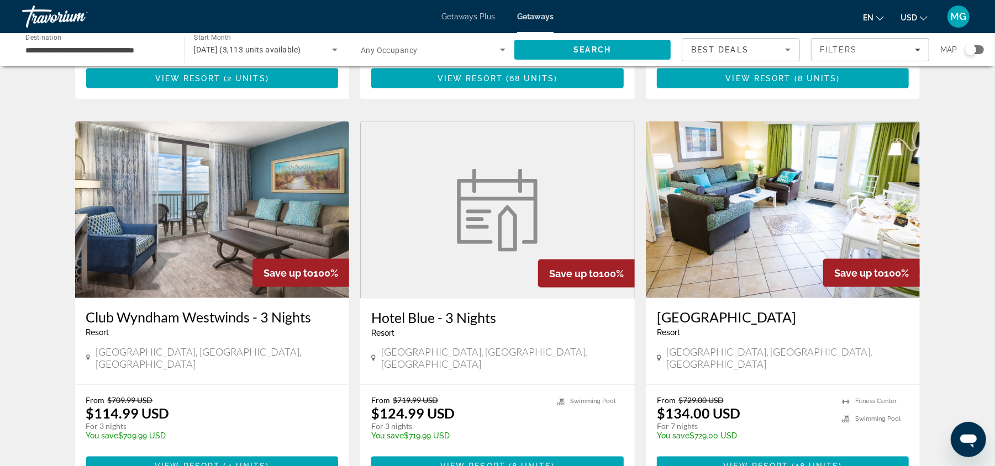
scroll to position [1200, 0]
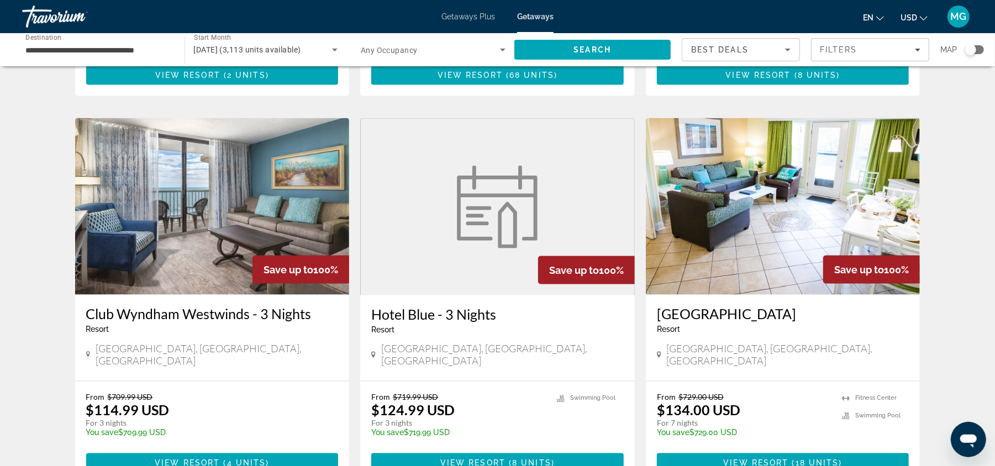
click at [168, 189] on img "Main content" at bounding box center [212, 206] width 275 height 177
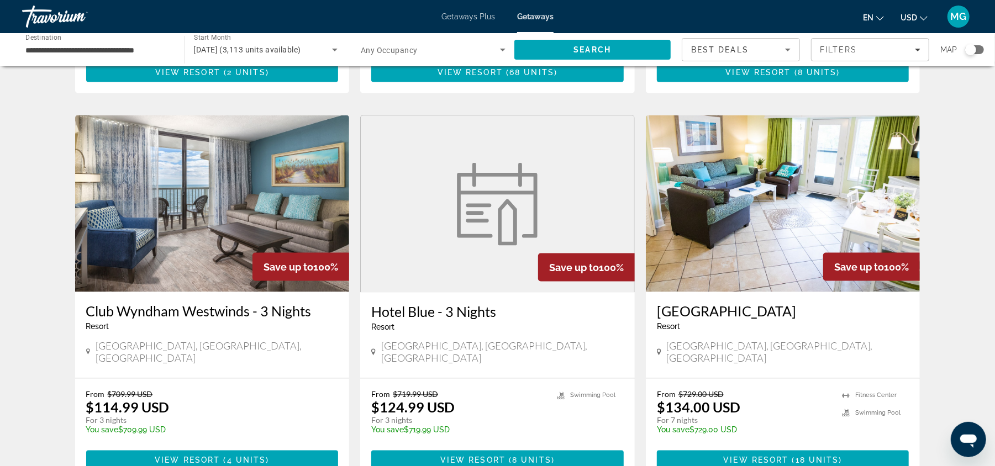
scroll to position [1200, 0]
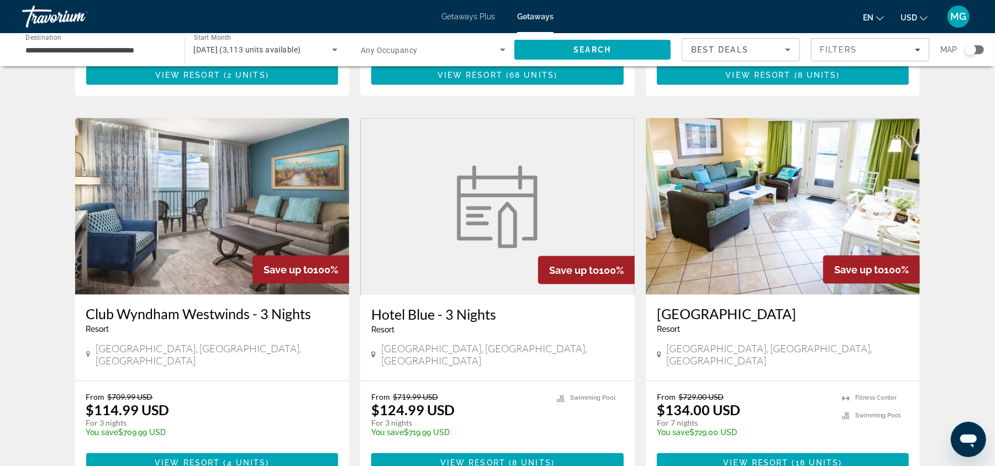
click at [772, 187] on img "Main content" at bounding box center [783, 206] width 275 height 177
